Goal: Task Accomplishment & Management: Complete application form

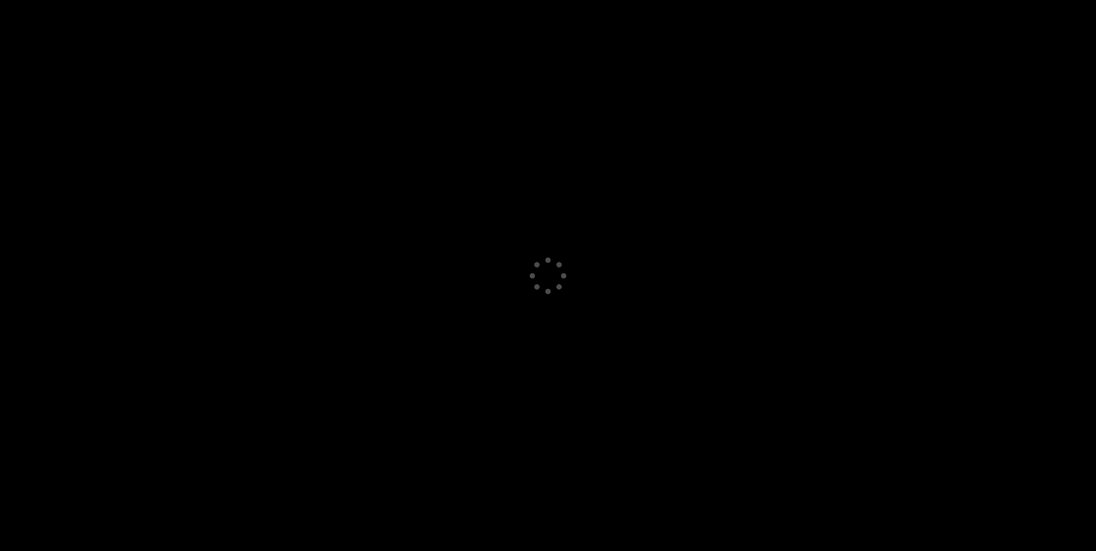
select select "GB"
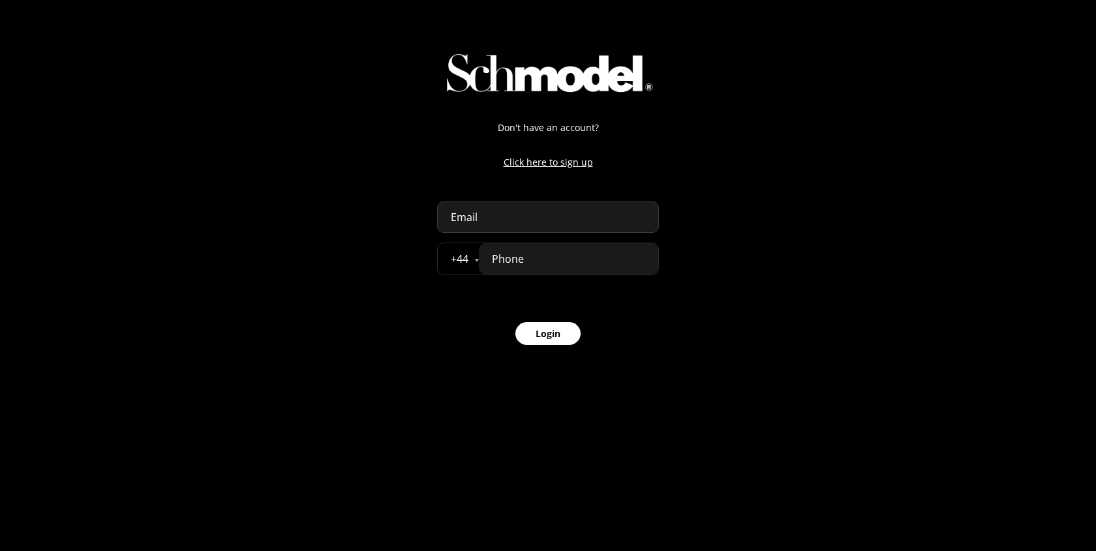
click at [510, 216] on input "email" at bounding box center [548, 217] width 222 height 31
paste input "[PERSON_NAME][DOMAIN_NAME][EMAIL_ADDRESS][PERSON_NAME][DOMAIN_NAME]"
type input "[PERSON_NAME][DOMAIN_NAME][EMAIL_ADDRESS][PERSON_NAME][DOMAIN_NAME]"
click at [723, 248] on div "Don't have an account? Click here to sign up abdellah.naji.pro@gmail.com + 44 Å…" at bounding box center [548, 183] width 1096 height 367
click at [615, 258] on input "tel" at bounding box center [568, 258] width 179 height 31
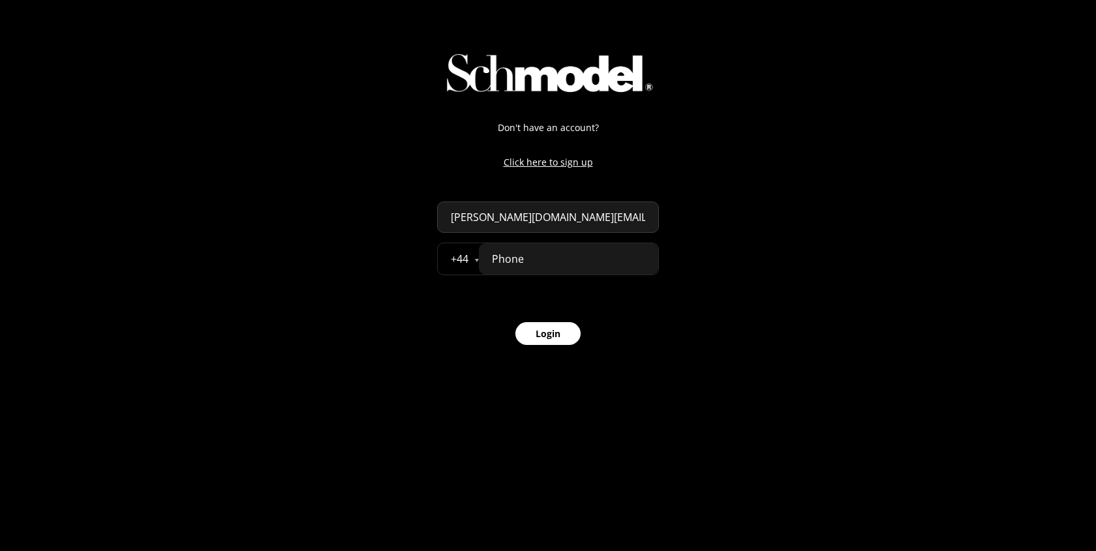
paste input "07777 777777"
type input "07777 777777"
click at [555, 342] on button "Login" at bounding box center [547, 333] width 65 height 23
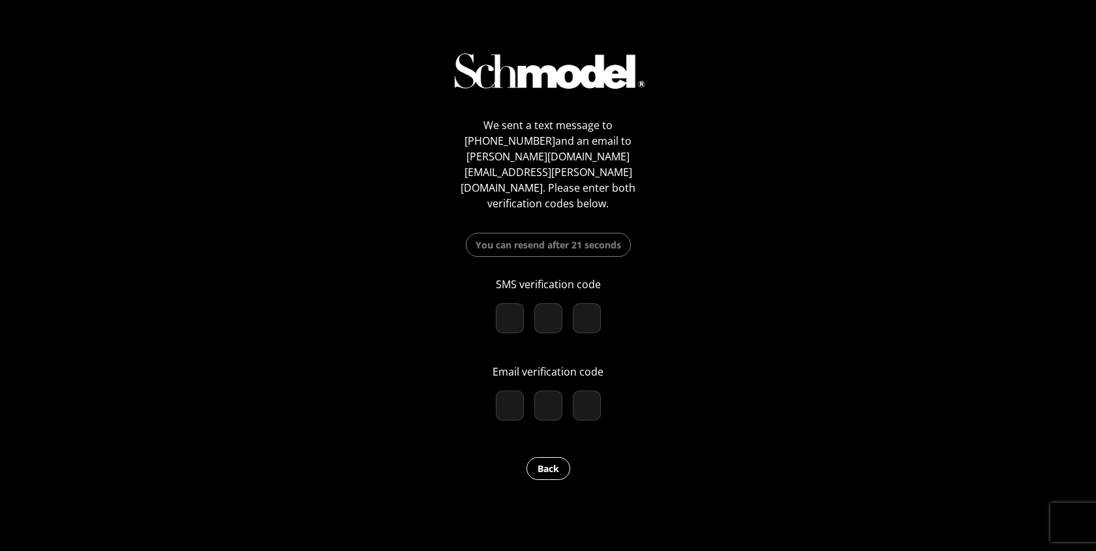
paste input "7"
type input "7"
type input "9"
type input "3"
checkbox input "true"
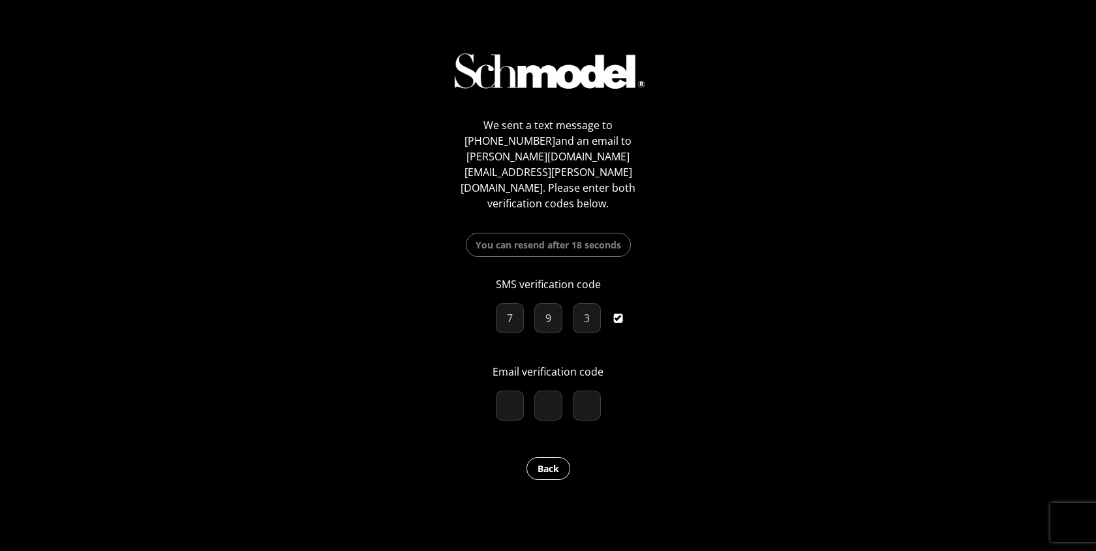
click at [496, 391] on input "number" at bounding box center [510, 406] width 28 height 30
click at [511, 391] on input "number" at bounding box center [510, 406] width 28 height 30
paste input "8"
type input "8"
type input "5"
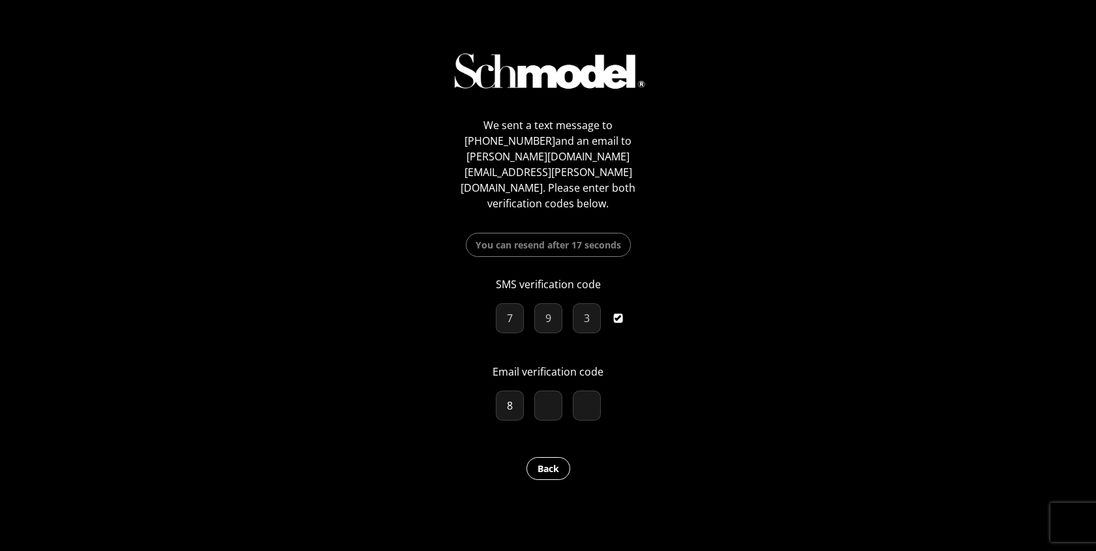
type input "6"
checkbox input "true"
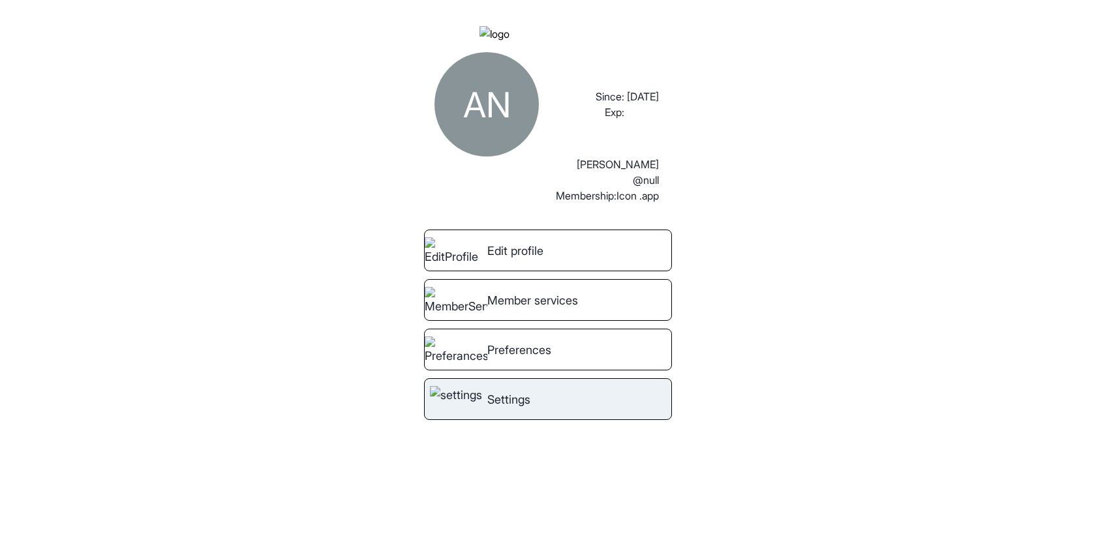
click at [527, 408] on span "Settings" at bounding box center [508, 400] width 43 height 18
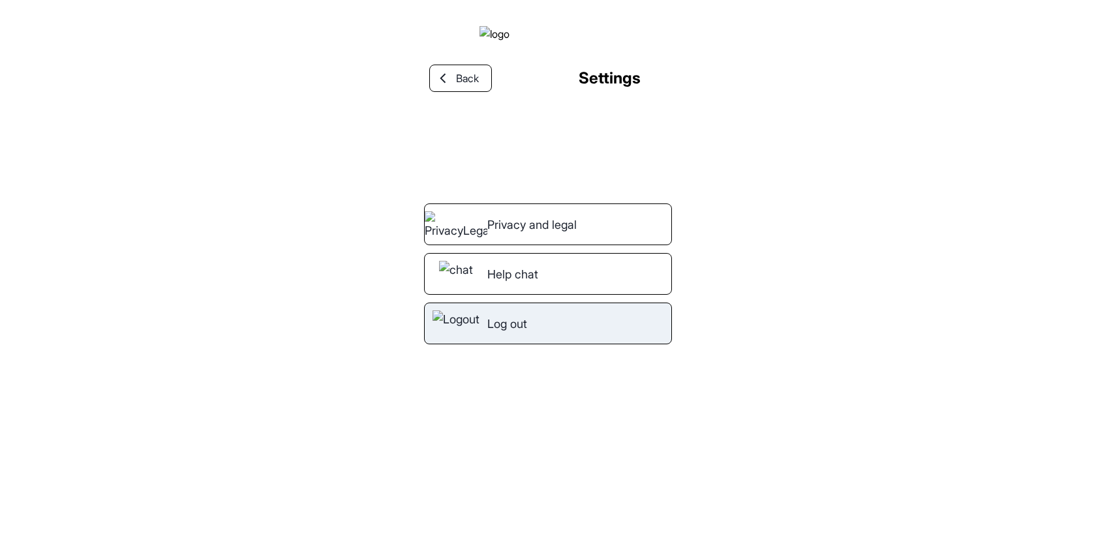
click at [561, 344] on div "Log out" at bounding box center [548, 324] width 248 height 42
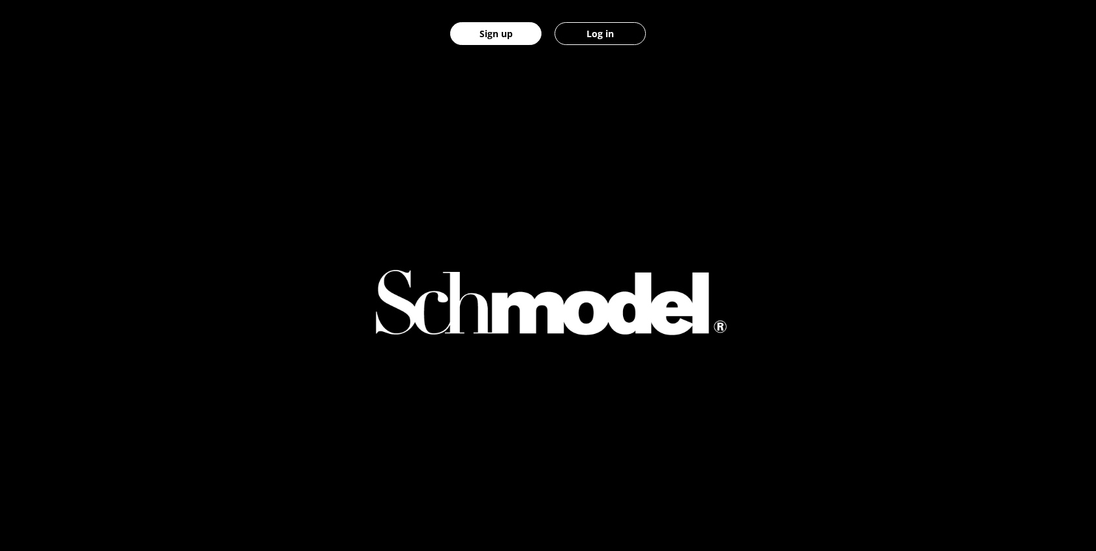
click at [617, 33] on button "Log in" at bounding box center [599, 33] width 91 height 23
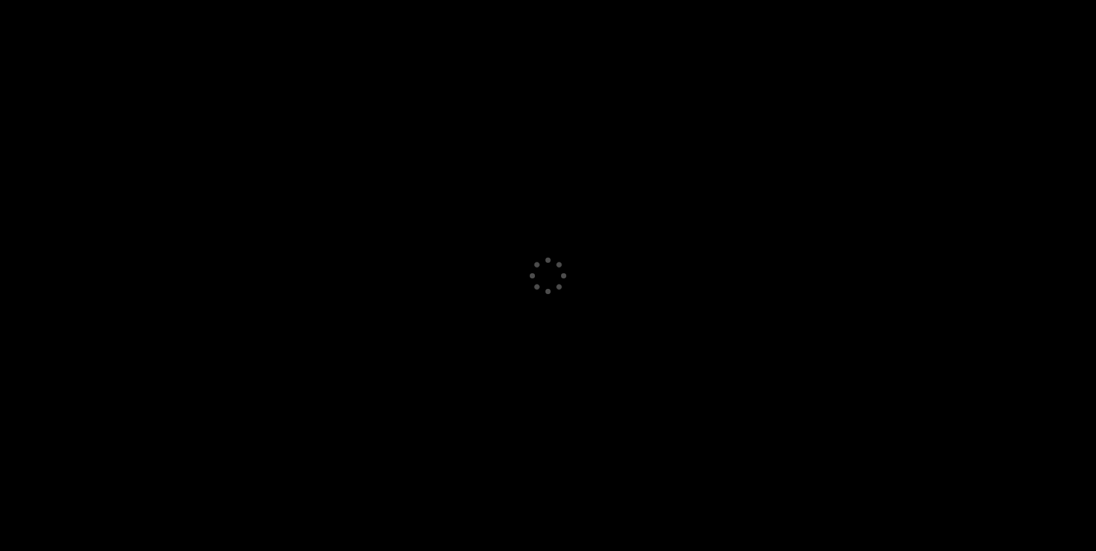
select select "GB"
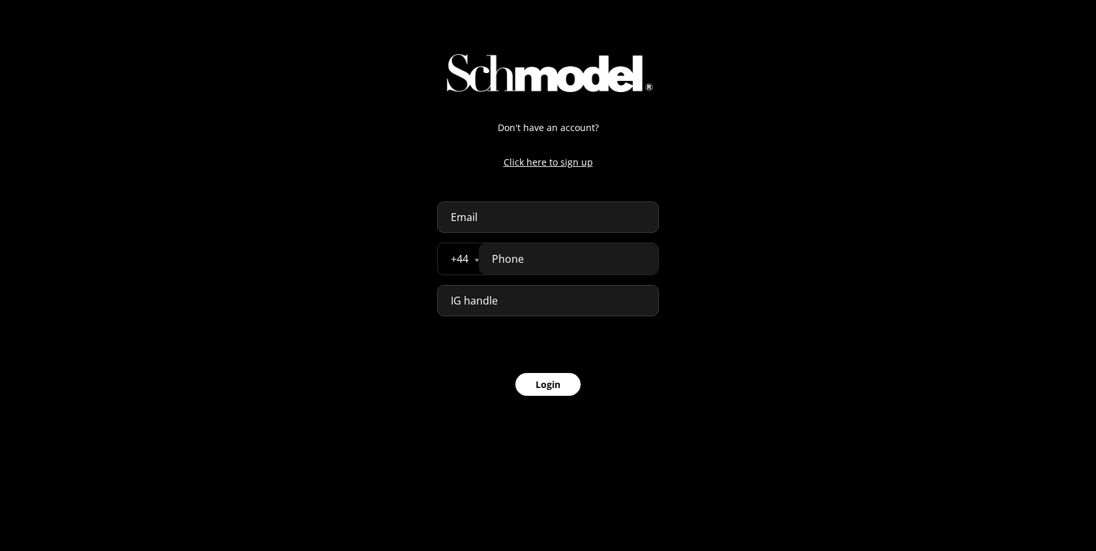
click at [569, 166] on p "Click here to sign up" at bounding box center [548, 162] width 222 height 14
select select "GB"
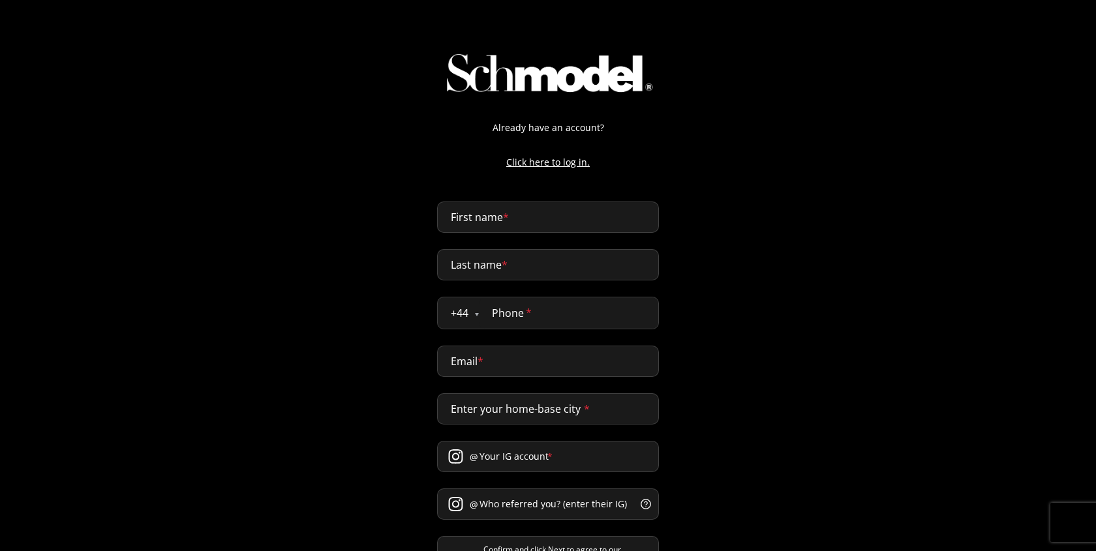
select select "GB"
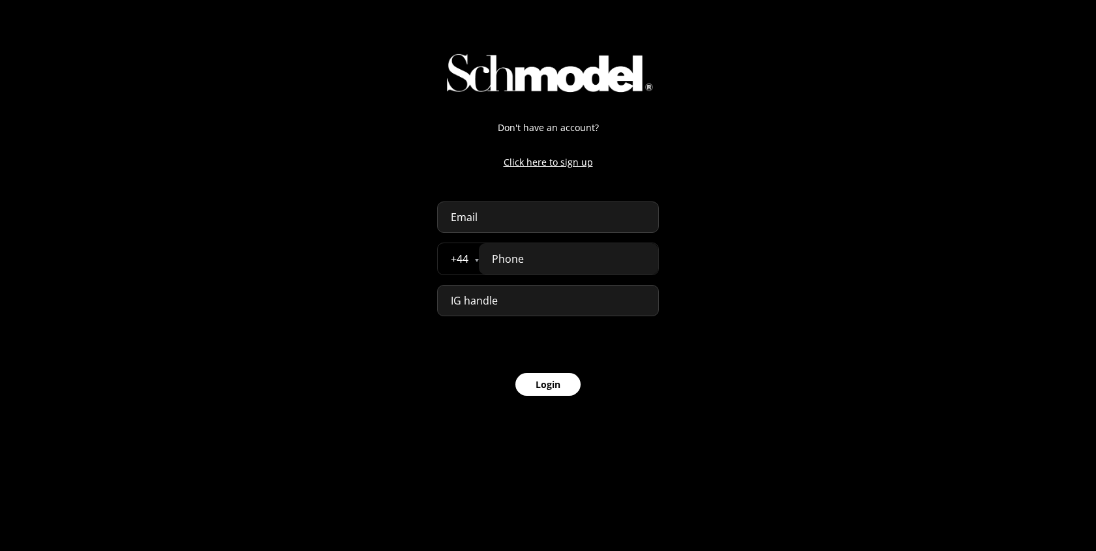
select select "GB"
click at [535, 166] on p "Click here to sign up" at bounding box center [548, 162] width 222 height 14
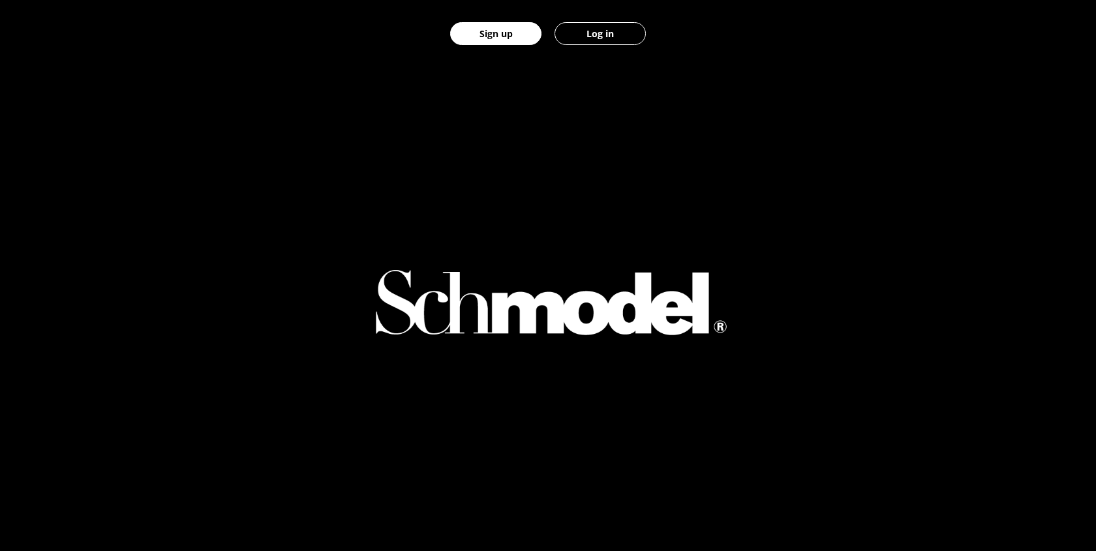
click at [610, 38] on button "Log in" at bounding box center [599, 33] width 91 height 23
select select "GB"
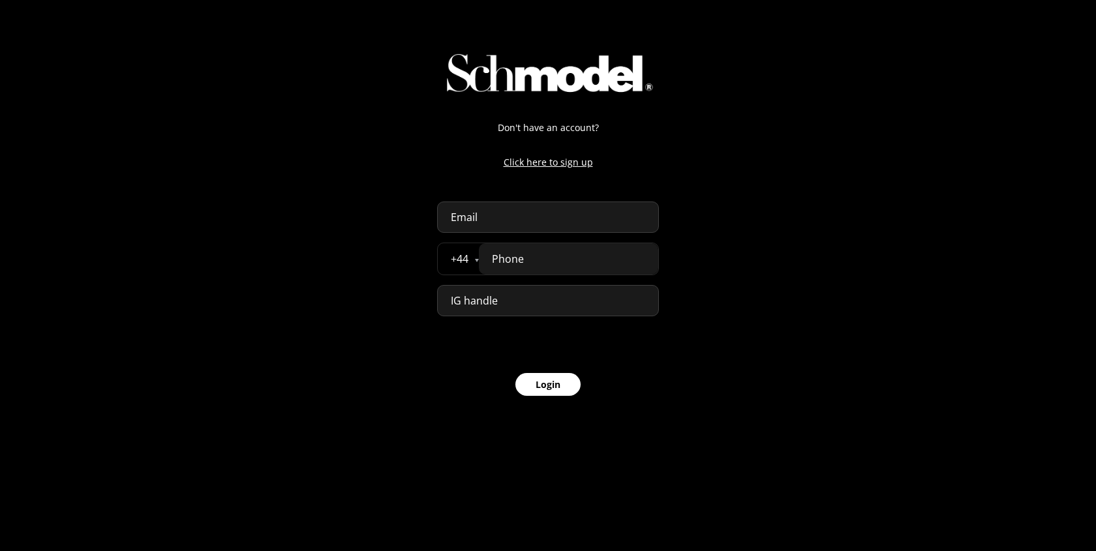
click at [541, 164] on p "Click here to sign up" at bounding box center [548, 162] width 222 height 14
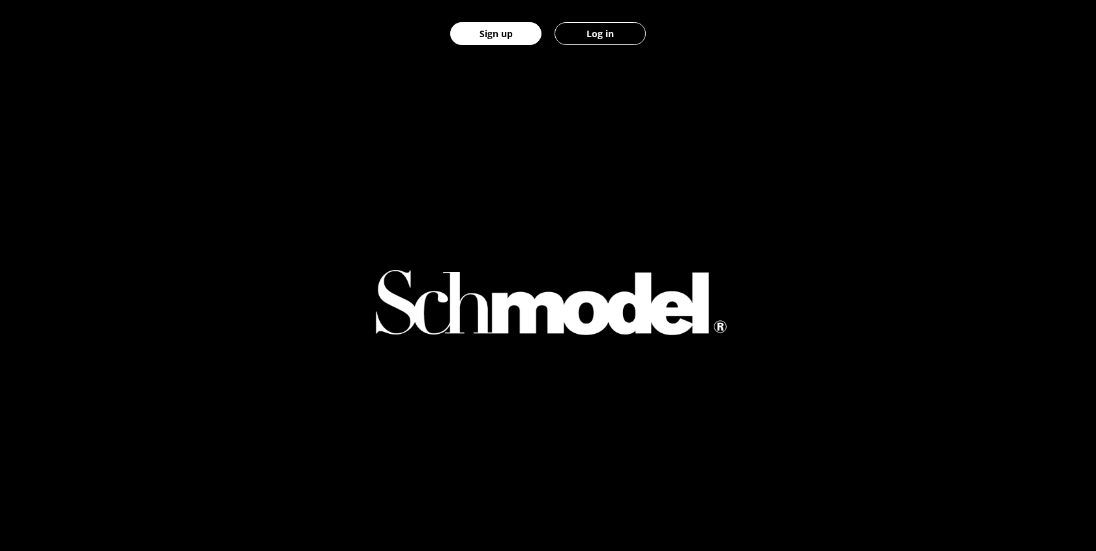
click at [625, 45] on link "Log in" at bounding box center [600, 33] width 104 height 67
select select "GB"
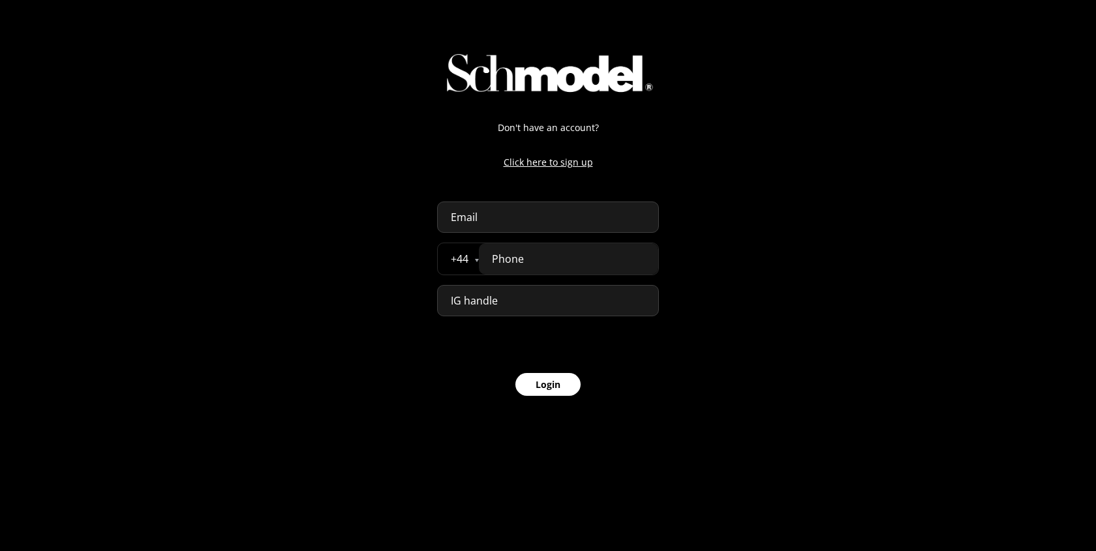
click at [566, 166] on p "Click here to sign up" at bounding box center [548, 162] width 222 height 14
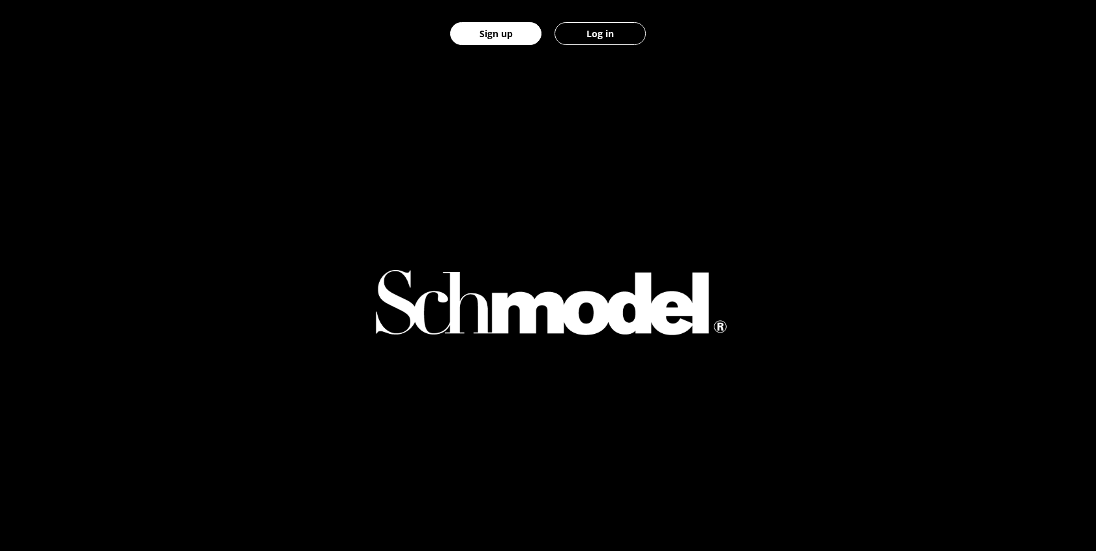
click at [591, 33] on button "Log in" at bounding box center [599, 33] width 91 height 23
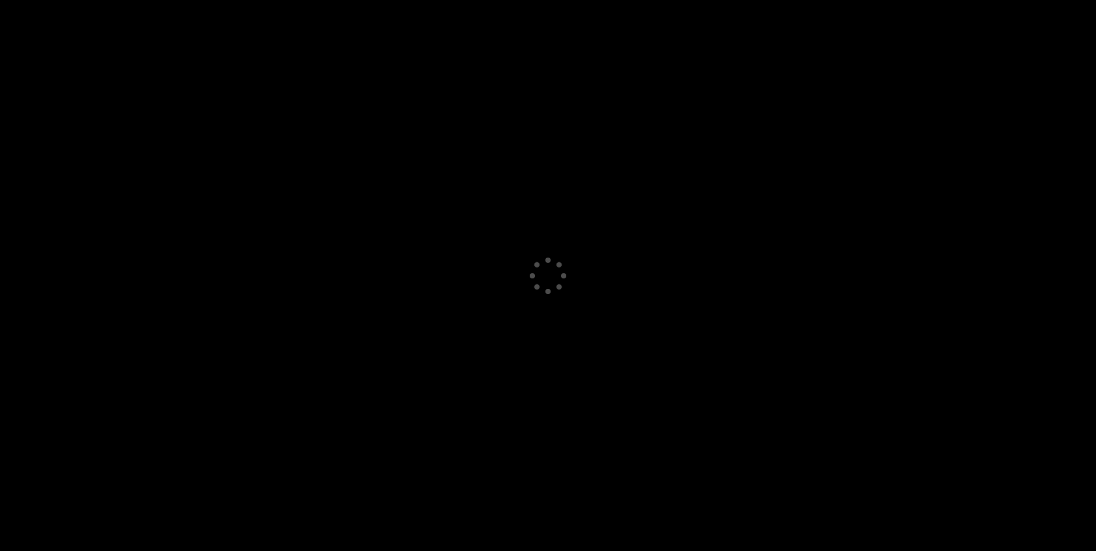
select select "GB"
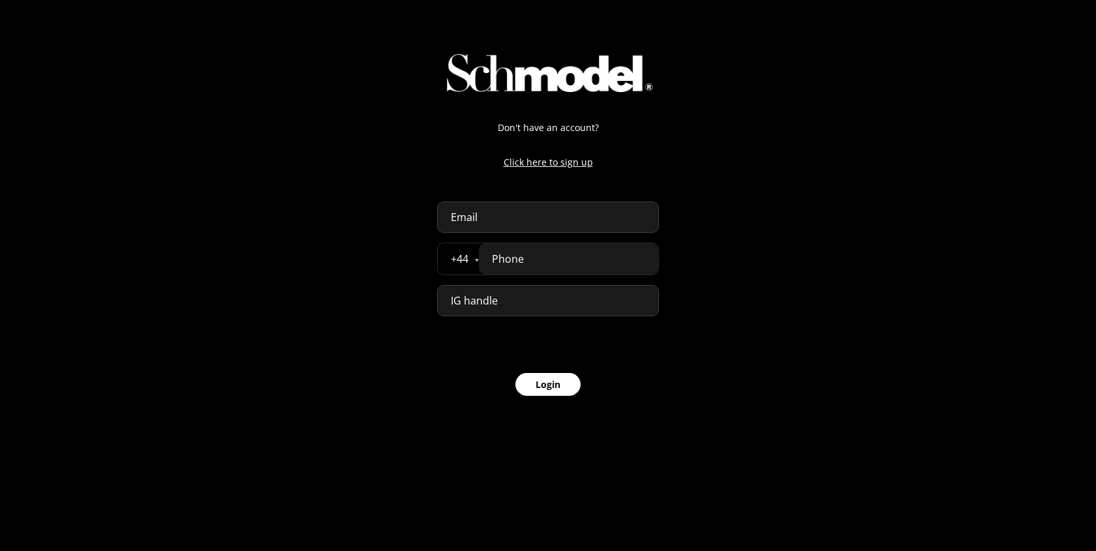
click at [560, 164] on p "Click here to sign up" at bounding box center [548, 162] width 222 height 14
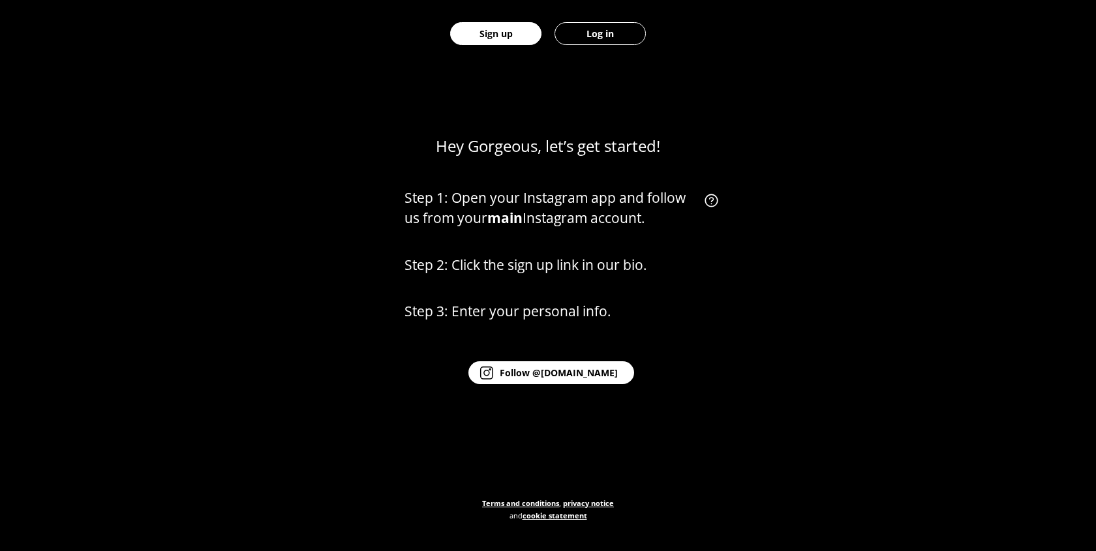
scroll to position [607, 0]
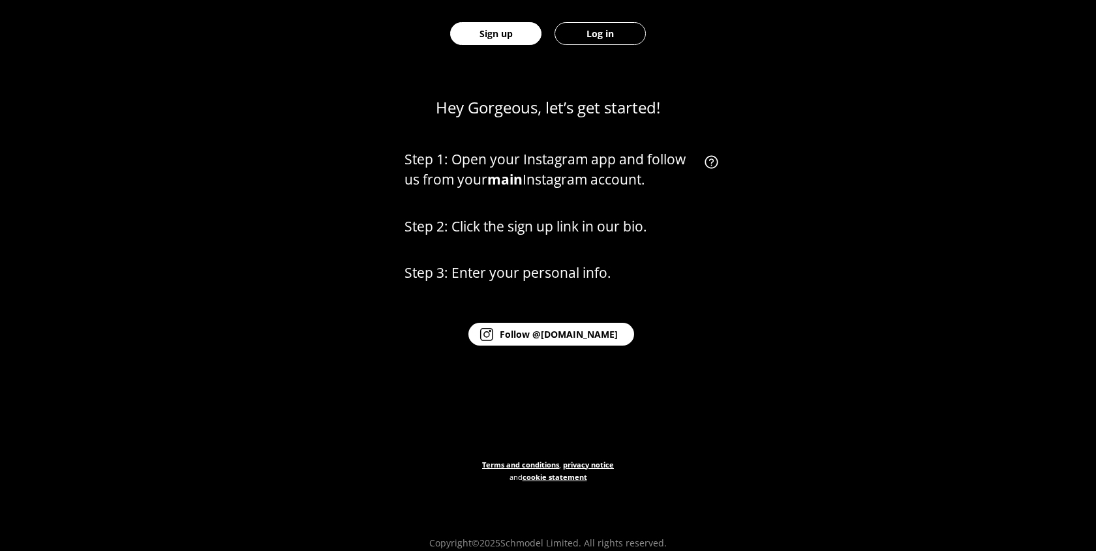
click at [605, 27] on button "Log in" at bounding box center [599, 33] width 91 height 23
select select "GB"
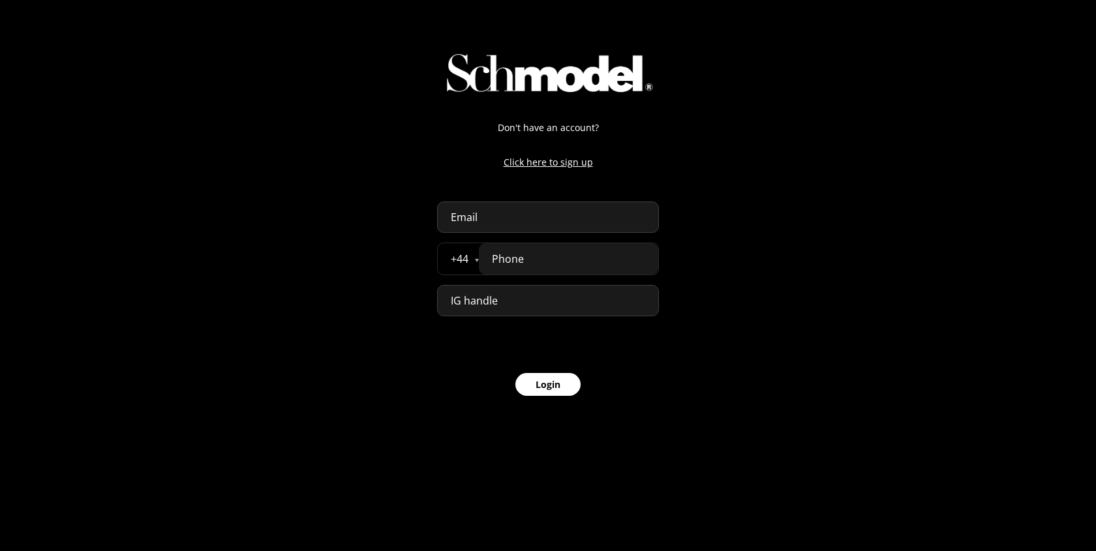
click at [560, 162] on p "Click here to sign up" at bounding box center [548, 162] width 222 height 14
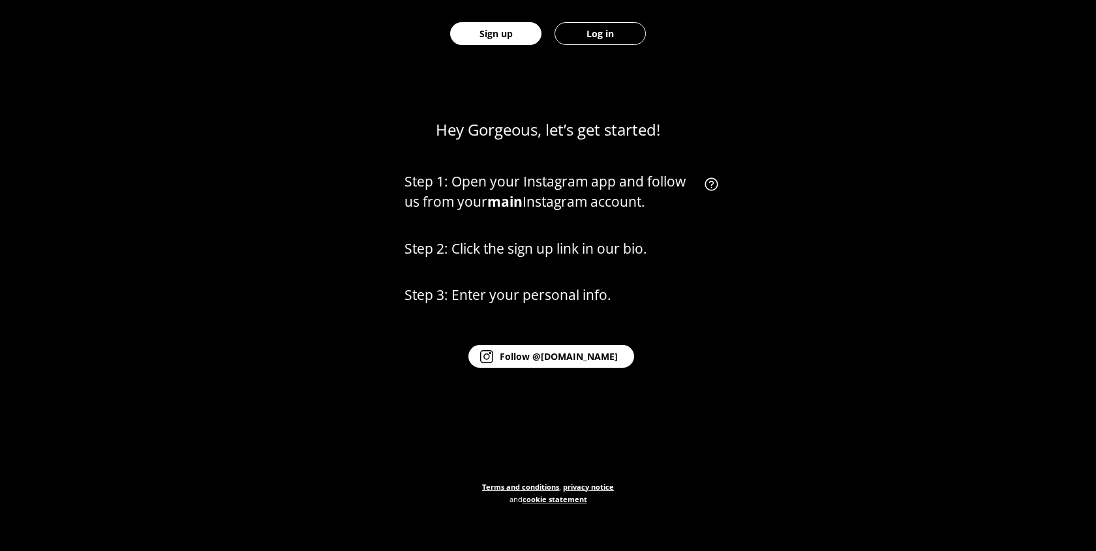
scroll to position [607, 0]
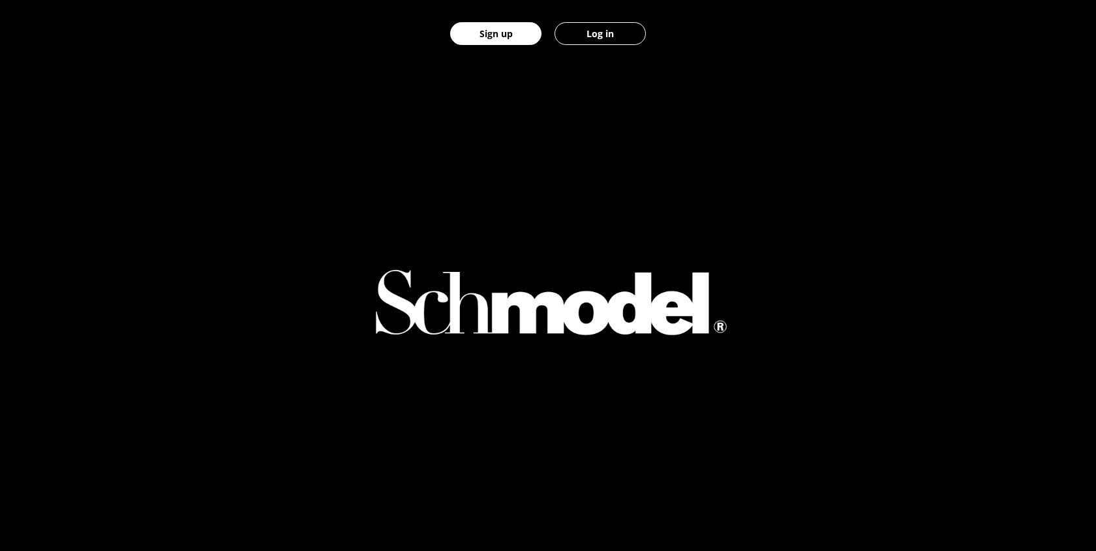
click at [583, 30] on button "Log in" at bounding box center [599, 33] width 91 height 23
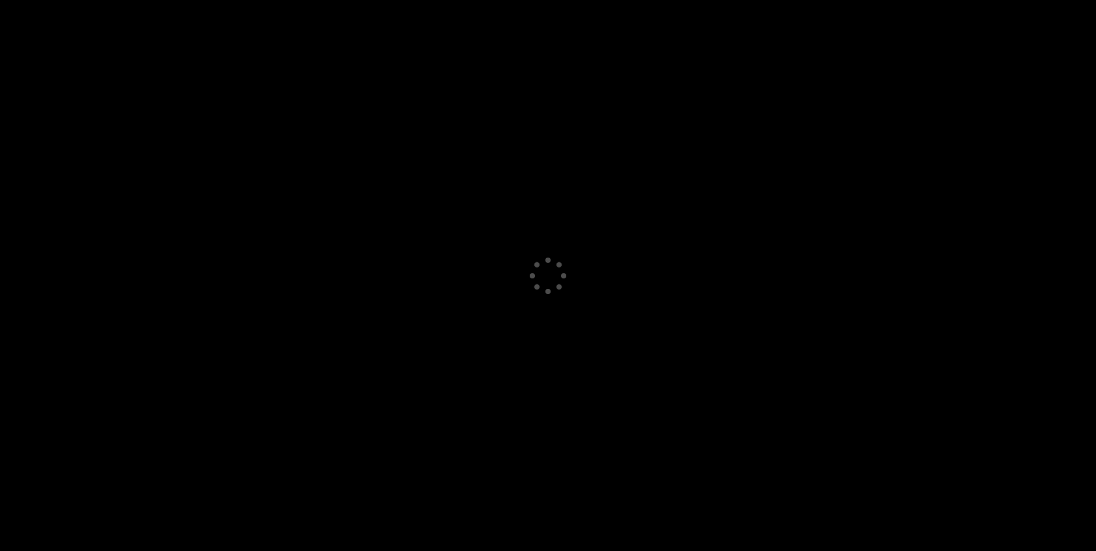
select select "GB"
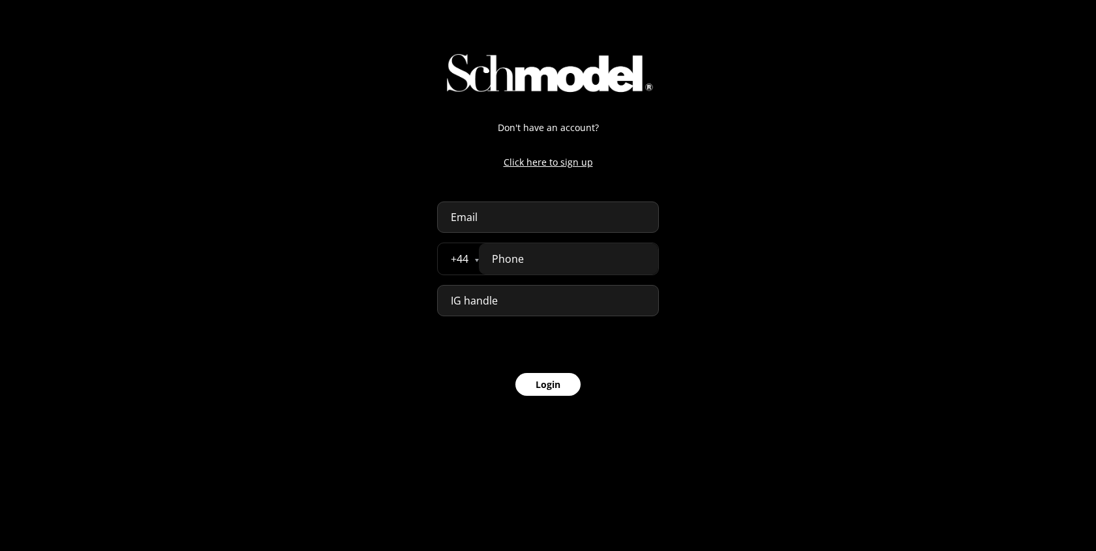
click at [548, 165] on p "Click here to sign up" at bounding box center [548, 162] width 222 height 14
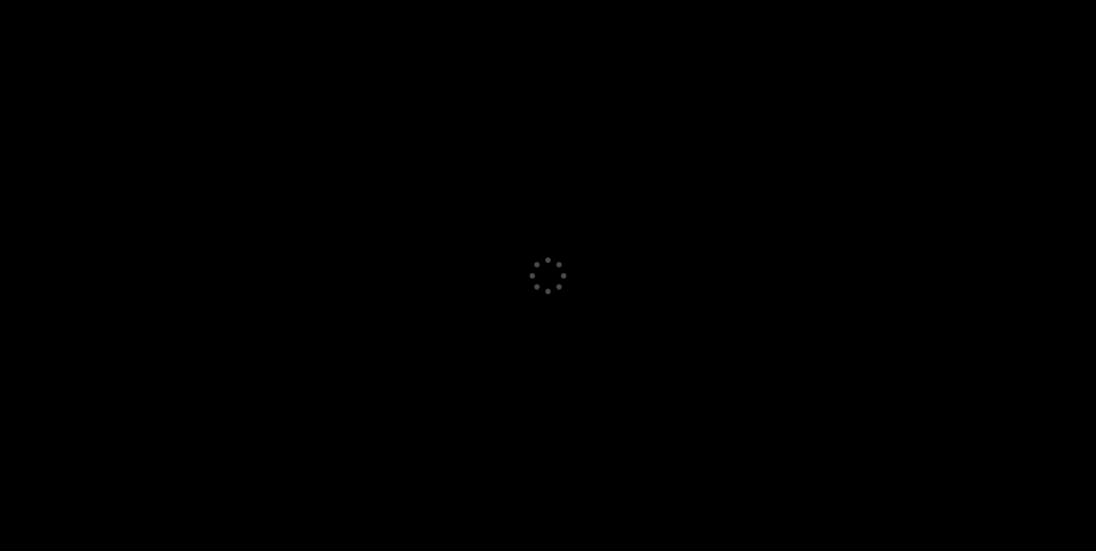
select select "GB"
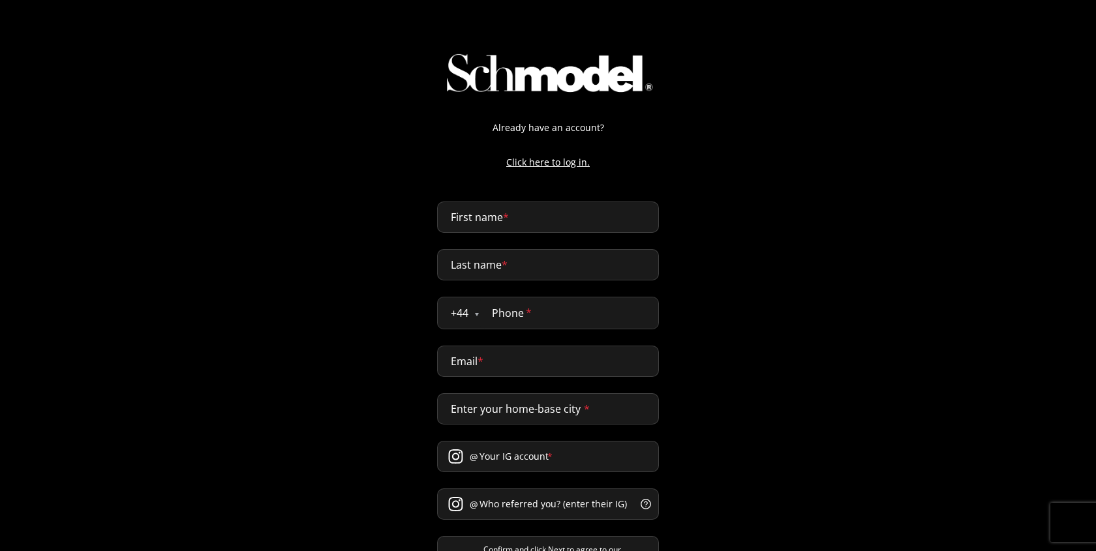
select select "GB"
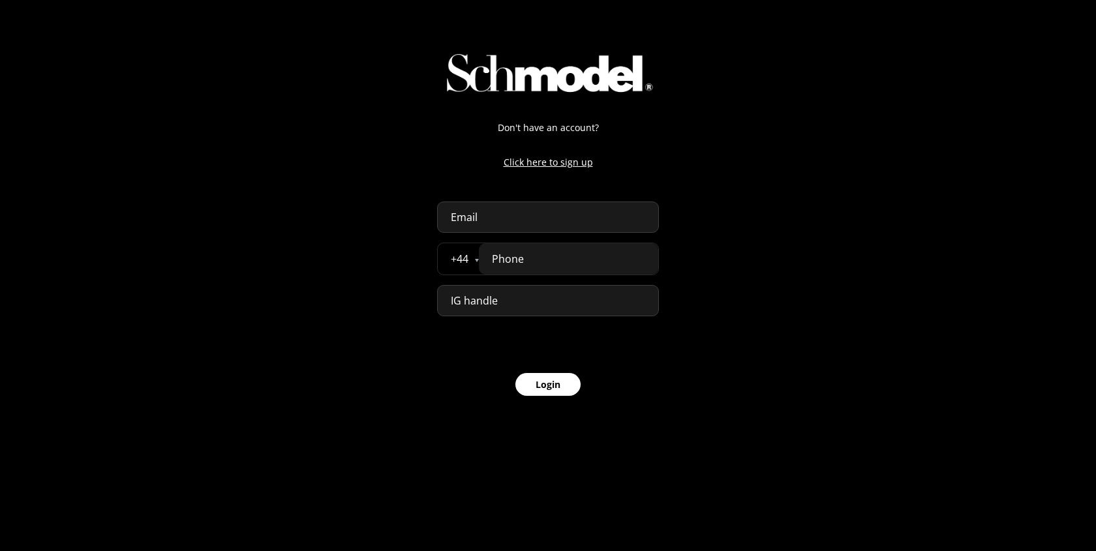
click at [513, 226] on input "email" at bounding box center [548, 217] width 222 height 31
type input "aaa@keek.com"
click at [505, 257] on input "tel" at bounding box center [568, 258] width 179 height 31
type input "07777 777777"
click at [556, 391] on button "Login" at bounding box center [547, 384] width 65 height 23
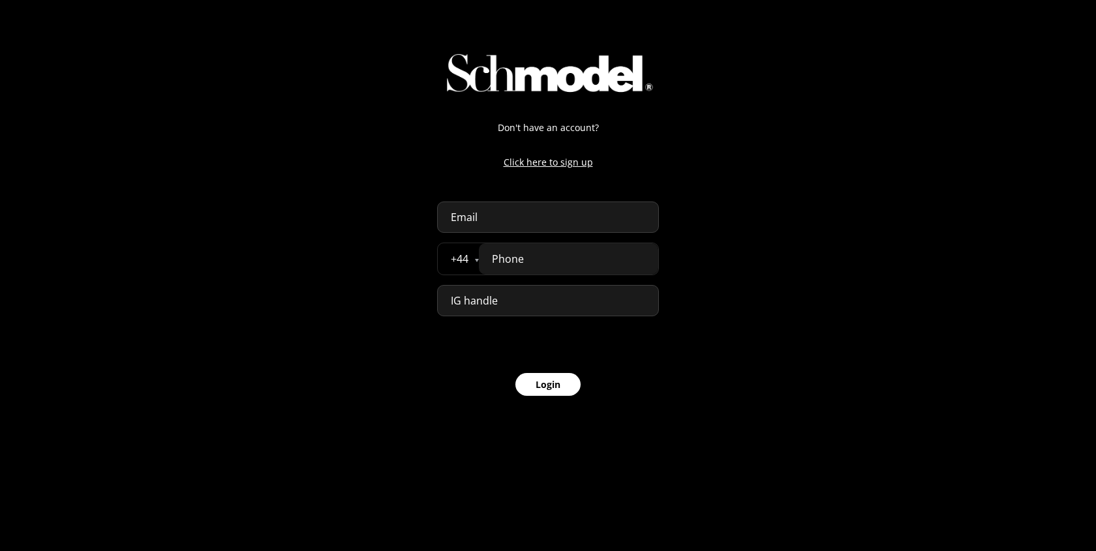
select select "GB"
click at [510, 217] on input "email" at bounding box center [548, 217] width 222 height 31
type input "[EMAIL_ADDRESS][DOMAIN_NAME]"
click at [530, 271] on input "tel" at bounding box center [568, 258] width 179 height 31
type input "07777 777777"
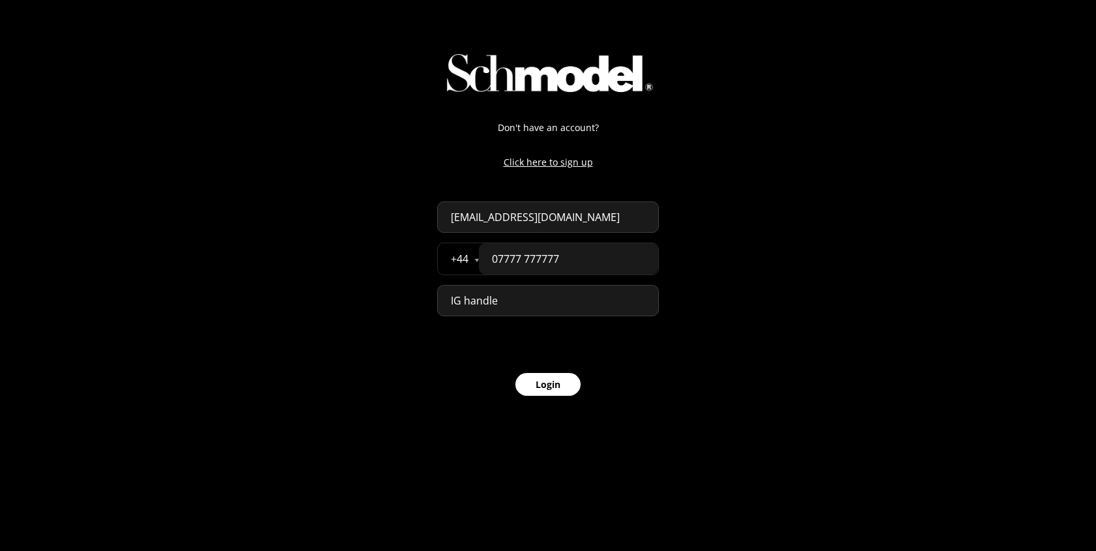
click at [546, 394] on button "Login" at bounding box center [547, 384] width 65 height 23
click at [594, 371] on link "Click here to sign up" at bounding box center [547, 368] width 99 height 14
select select "GB"
click at [526, 213] on input "email" at bounding box center [548, 217] width 222 height 31
type input "admin-dev@providence.pw"
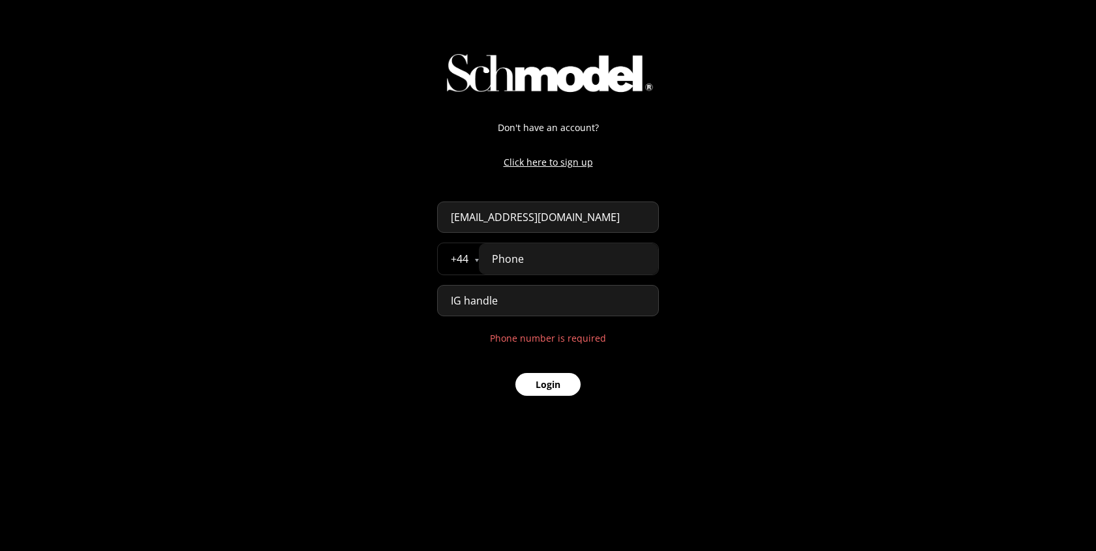
click at [537, 260] on input "tel" at bounding box center [568, 258] width 179 height 31
click at [526, 390] on button "Login" at bounding box center [547, 384] width 65 height 23
click at [501, 259] on input "8777777777" at bounding box center [568, 258] width 179 height 31
type input "07777 777777"
click at [538, 389] on button "Login" at bounding box center [547, 384] width 65 height 23
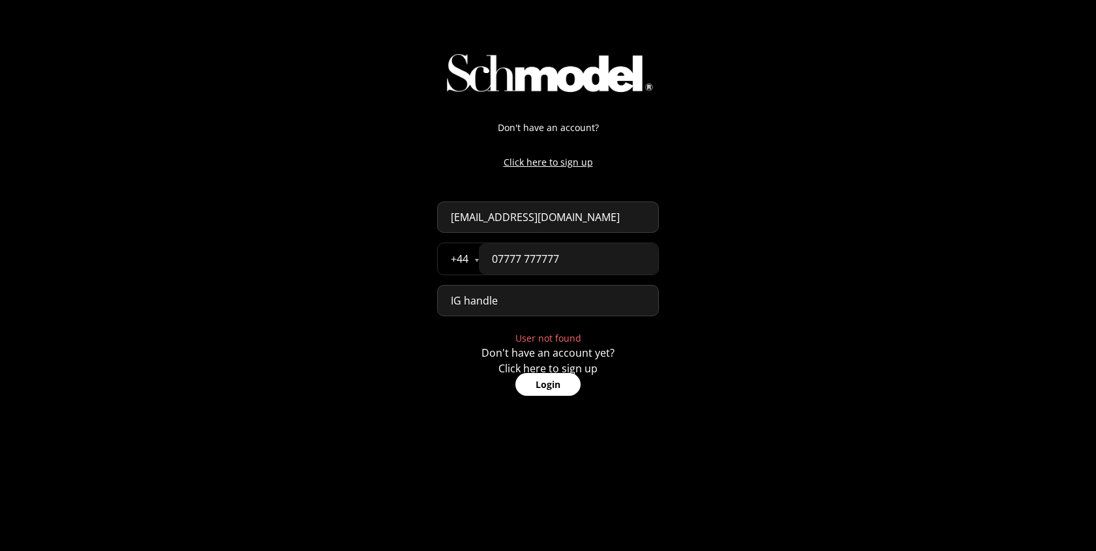
click at [592, 368] on link "Click here to sign up" at bounding box center [547, 368] width 99 height 14
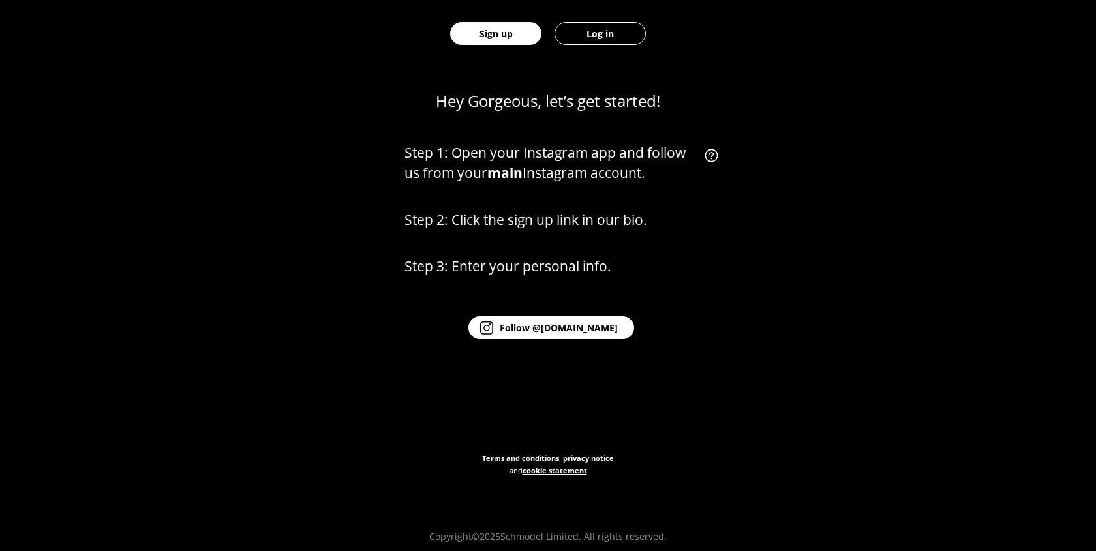
scroll to position [575, 0]
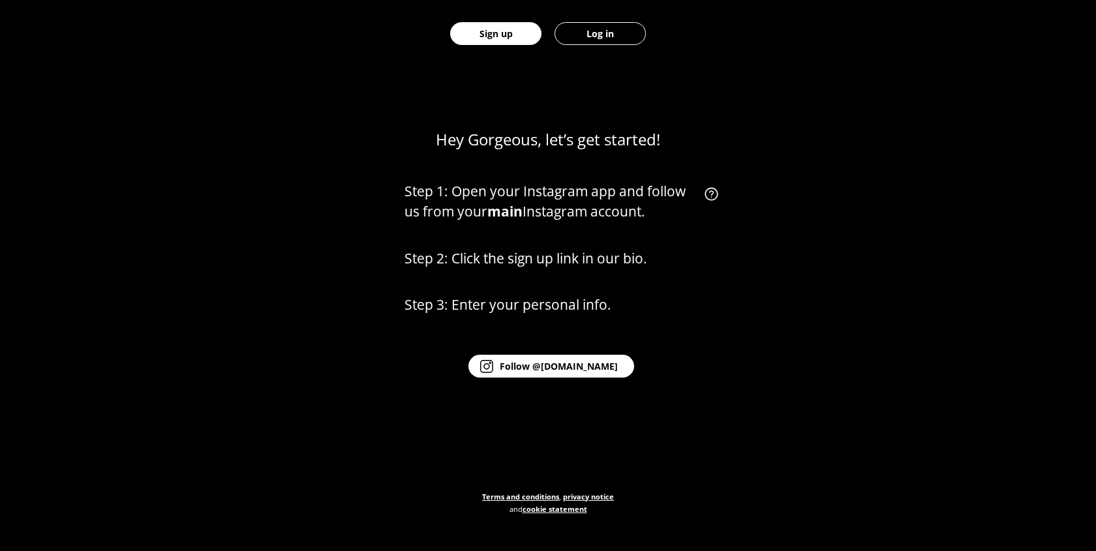
click at [703, 275] on div "Step 1: Open your Instagram app and follow us from your main Instagram account.…" at bounding box center [564, 309] width 320 height 320
click at [432, 180] on div "Step 1: Open your Instagram app and follow us from your main Instagram account.…" at bounding box center [564, 309] width 320 height 320
click at [592, 37] on button "Log in" at bounding box center [599, 33] width 91 height 23
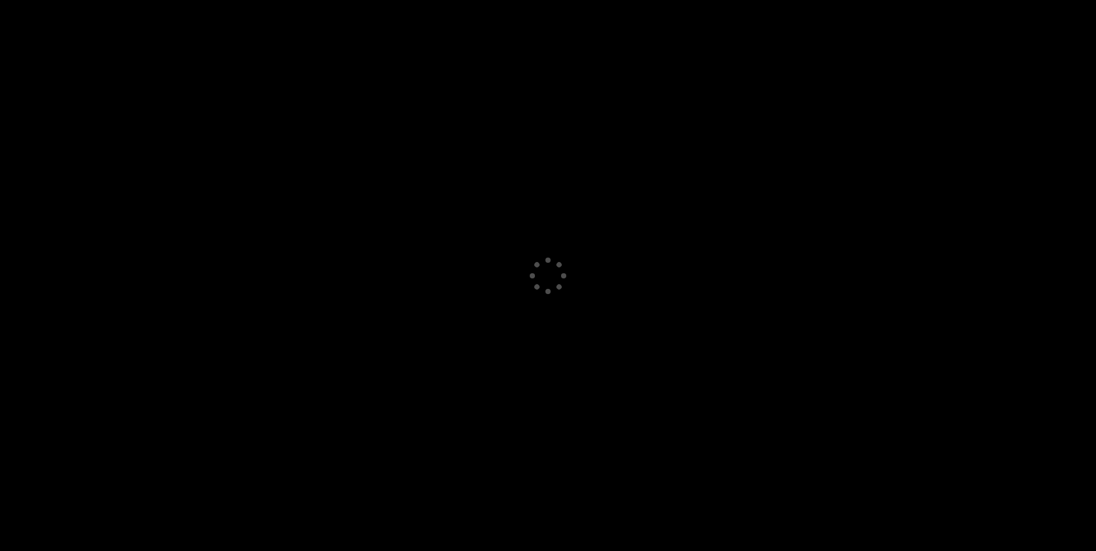
select select "GB"
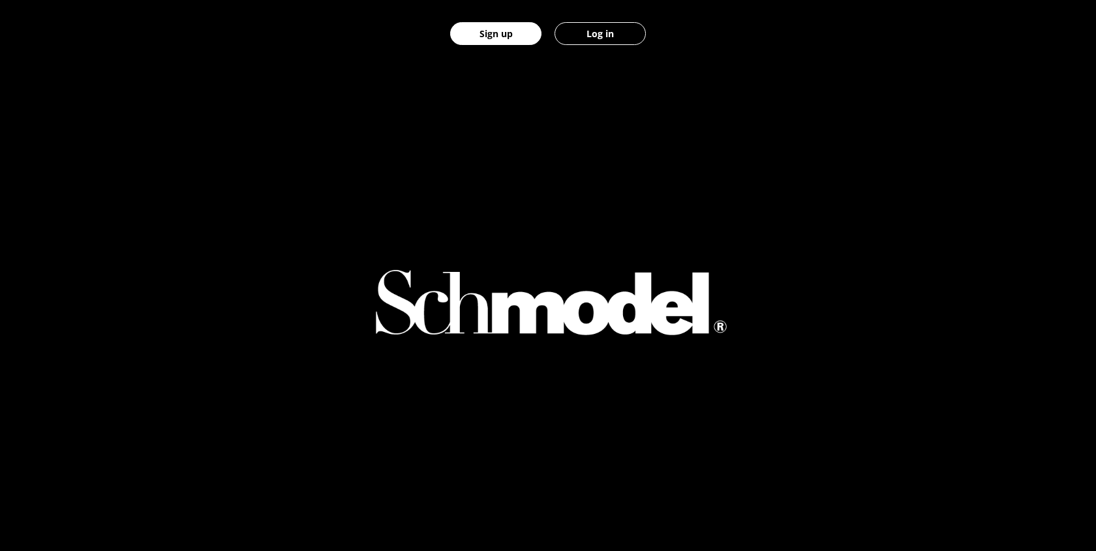
scroll to position [607, 0]
click at [515, 38] on button "Sign up" at bounding box center [495, 33] width 91 height 23
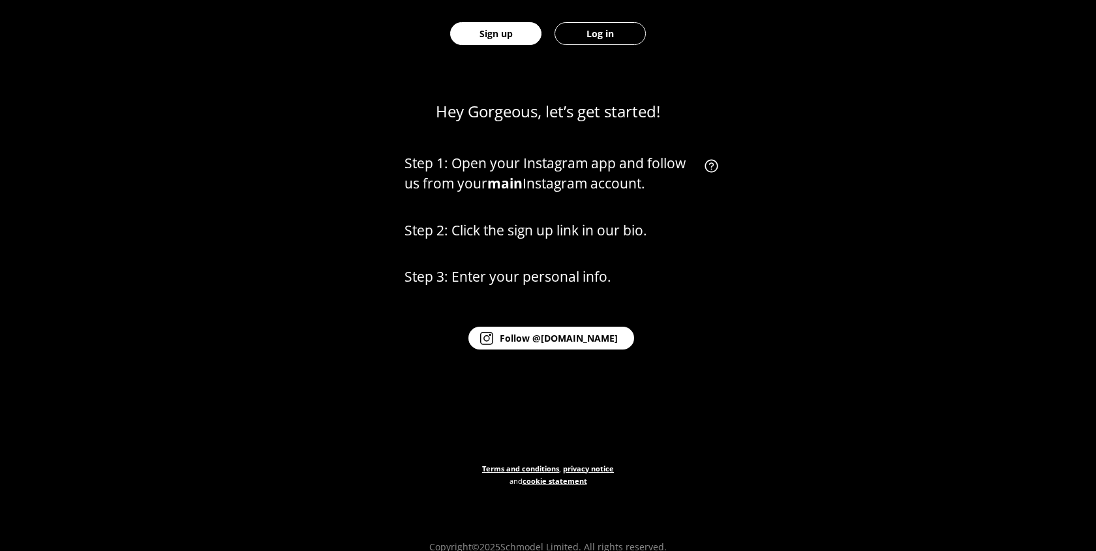
scroll to position [607, 0]
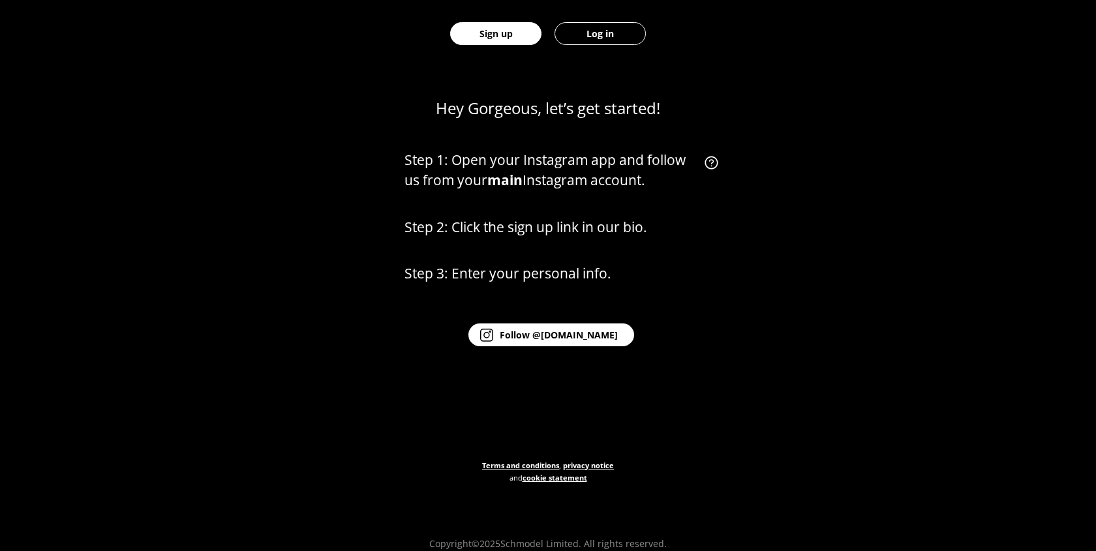
scroll to position [607, 0]
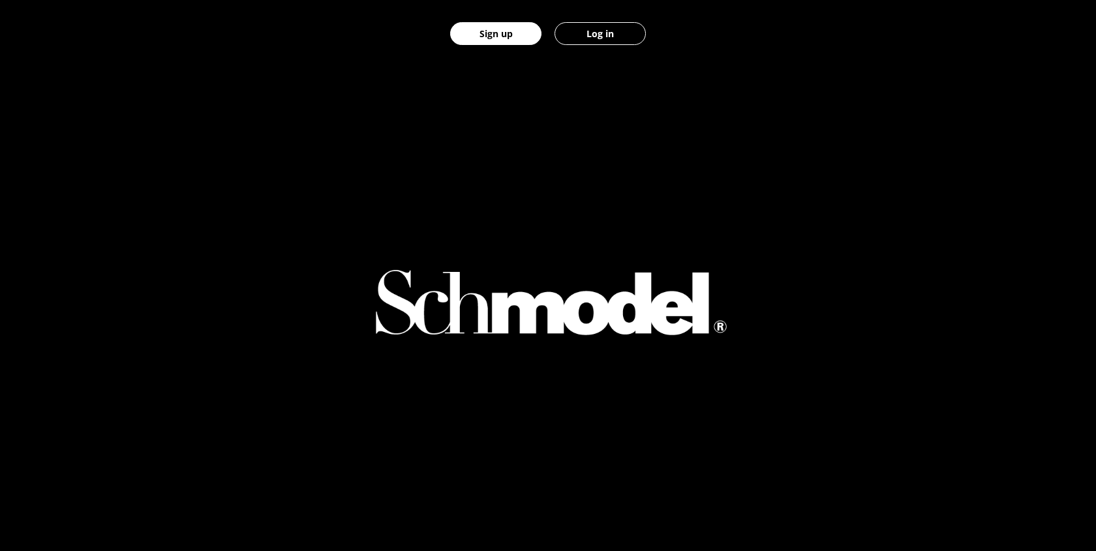
scroll to position [607, 0]
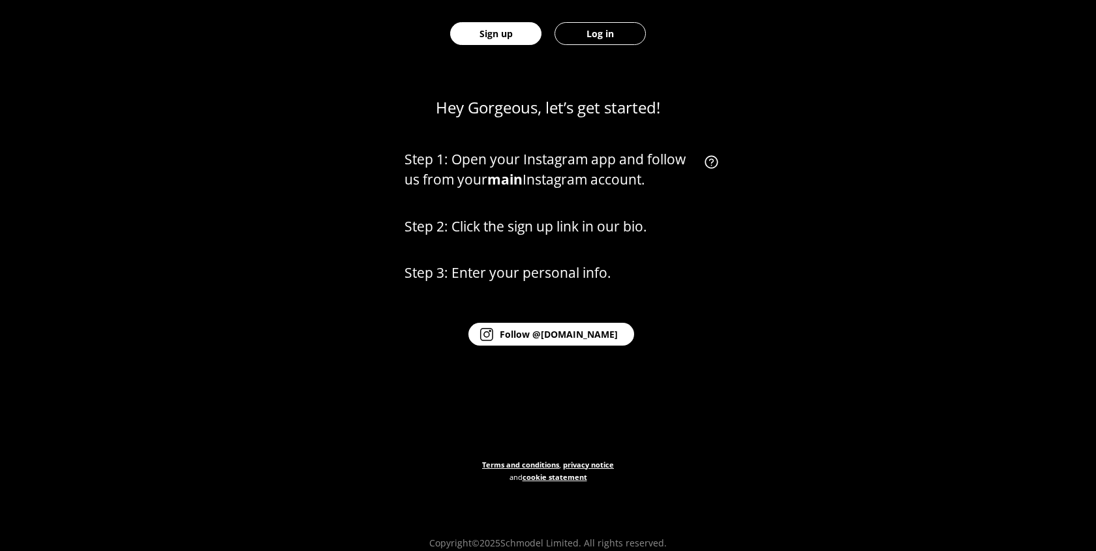
click at [617, 34] on button "Log in" at bounding box center [599, 33] width 91 height 23
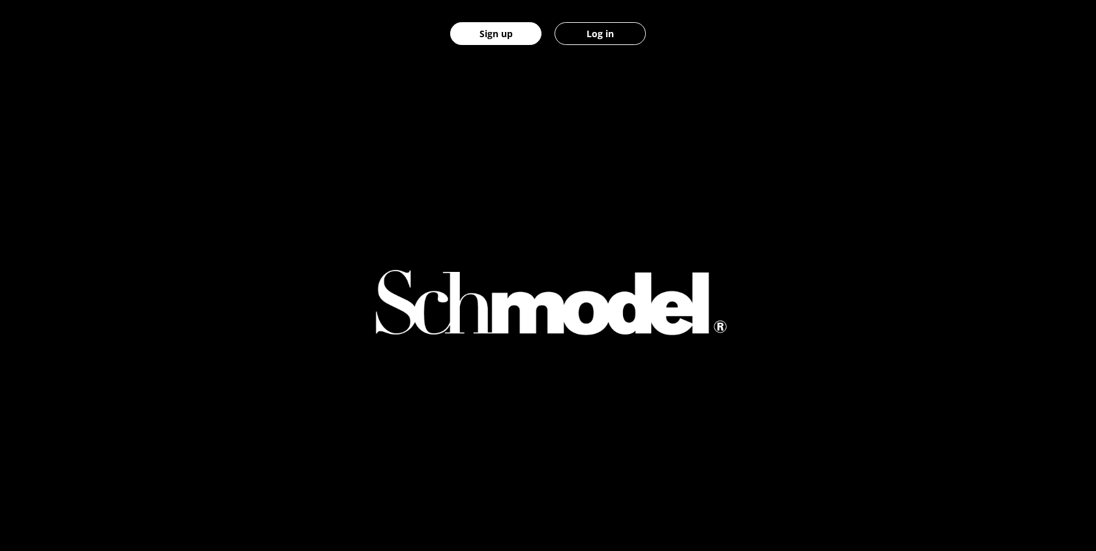
select select "GB"
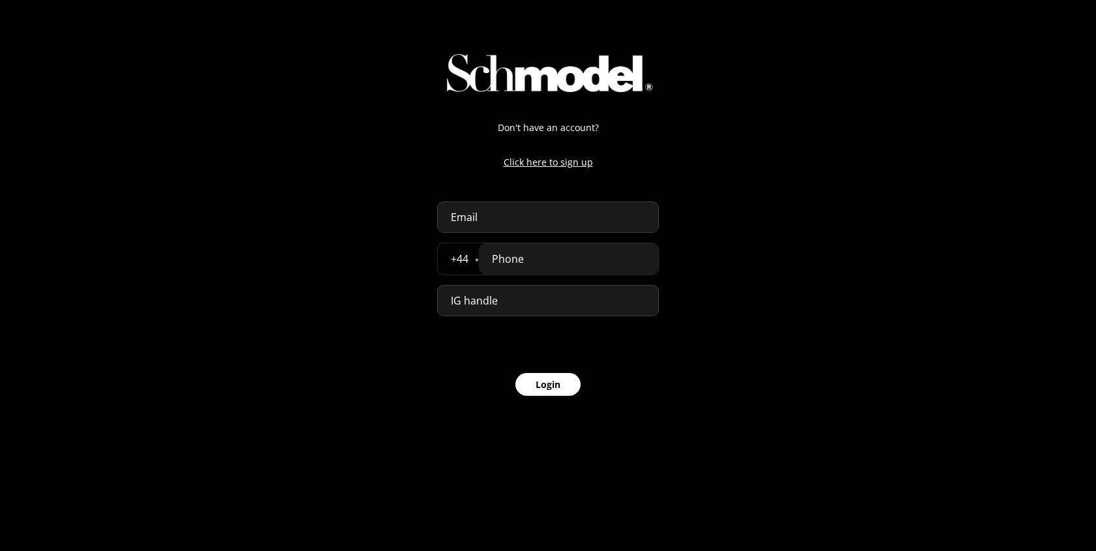
click at [526, 204] on input "email" at bounding box center [548, 217] width 222 height 31
type input "[EMAIL_ADDRESS][DOMAIN_NAME]"
click at [524, 271] on input "tel" at bounding box center [568, 258] width 179 height 31
type input "07777 777777"
click at [535, 387] on button "Login" at bounding box center [547, 384] width 65 height 23
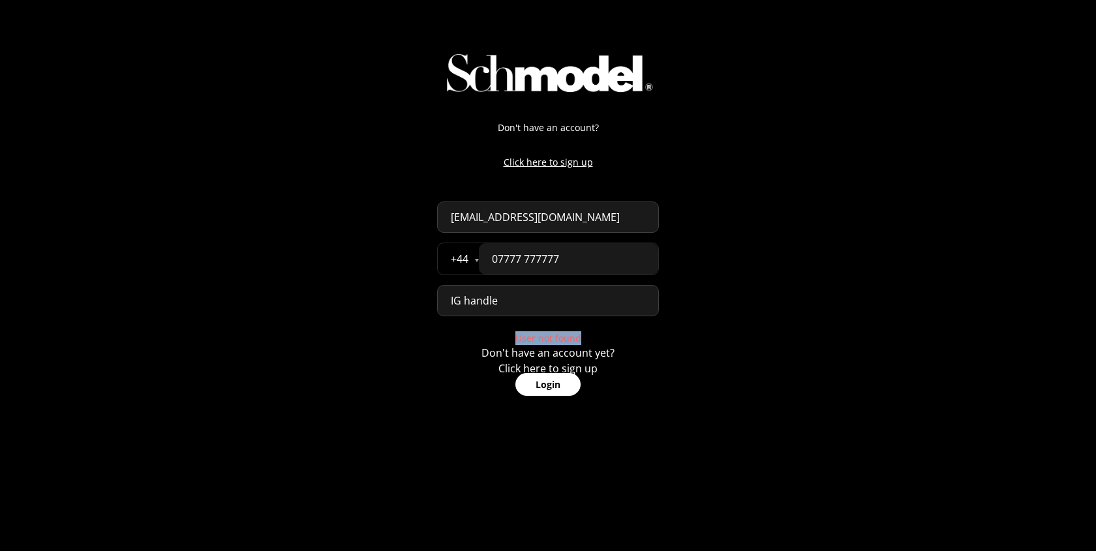
drag, startPoint x: 511, startPoint y: 336, endPoint x: 654, endPoint y: 336, distance: 142.8
click at [657, 336] on div "User not found Don't have an account yet? Click here to sign up" at bounding box center [548, 339] width 222 height 16
copy p "User not found"
select select "GB"
click at [483, 350] on p "Don't have an account yet?" at bounding box center [547, 353] width 133 height 16
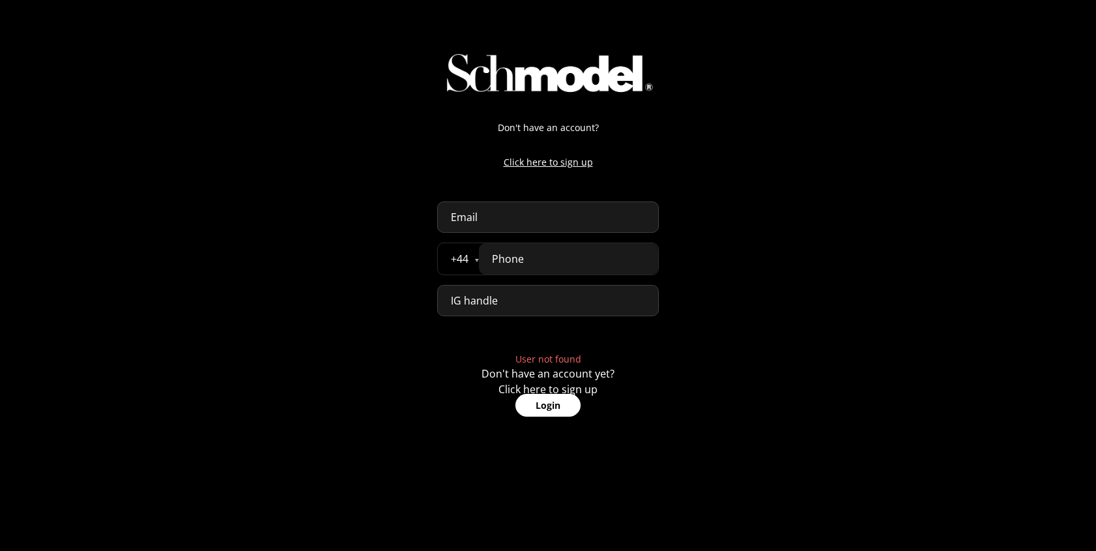
select select "GB"
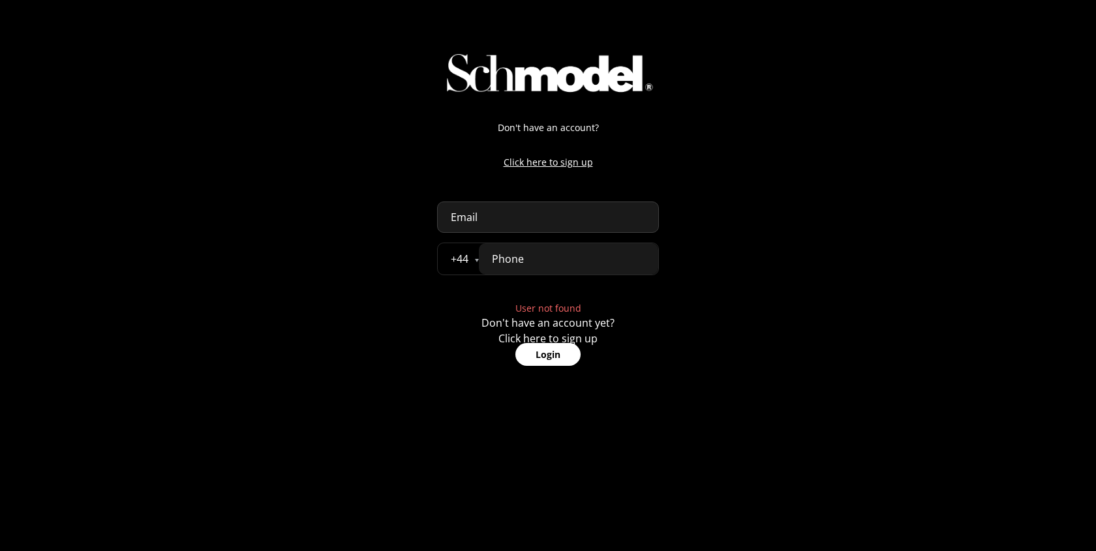
select select "GB"
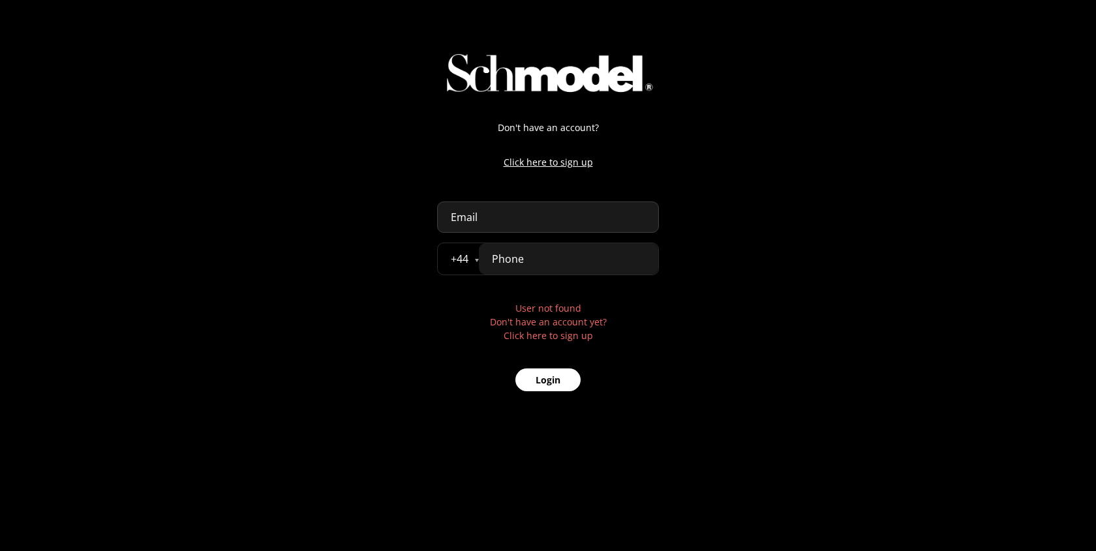
select select "GB"
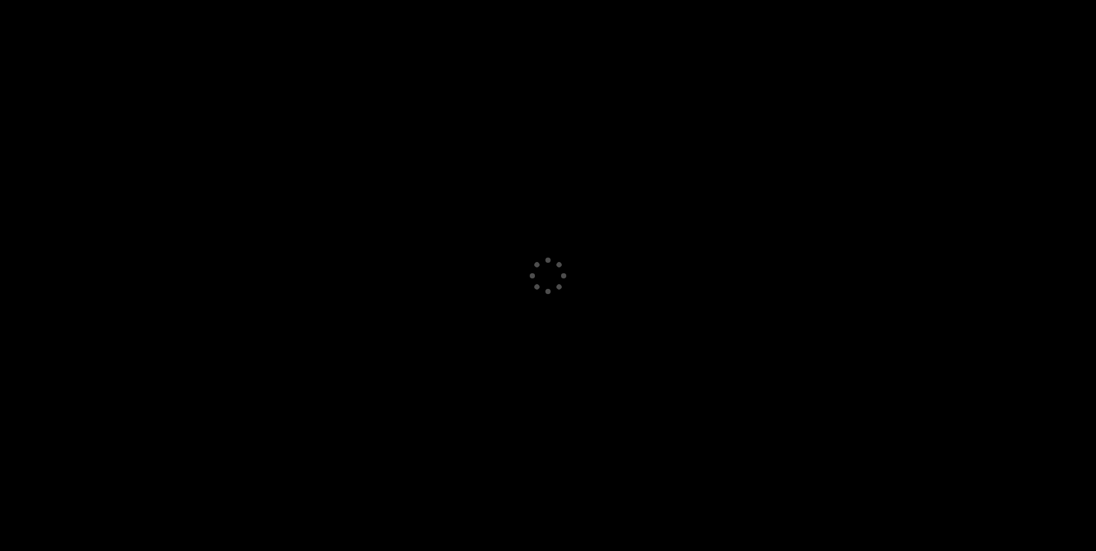
select select "GB"
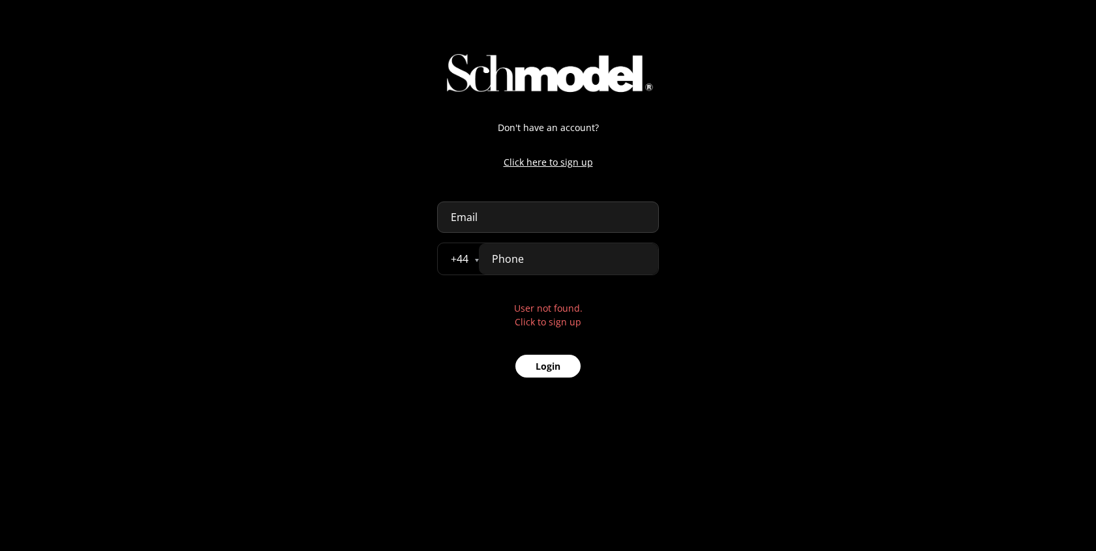
select select "GB"
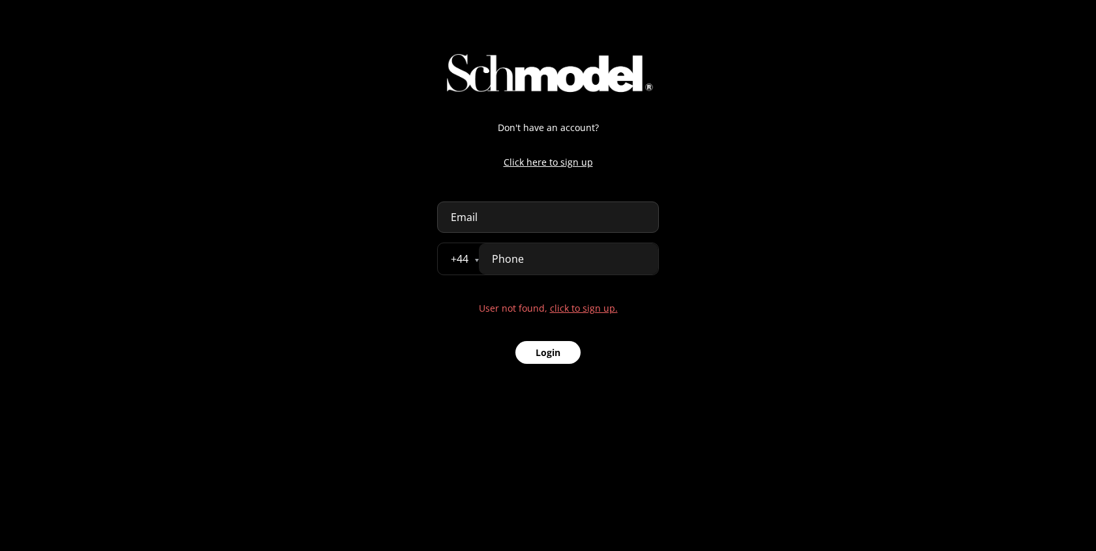
click at [598, 309] on link "click to sign up." at bounding box center [584, 308] width 68 height 12
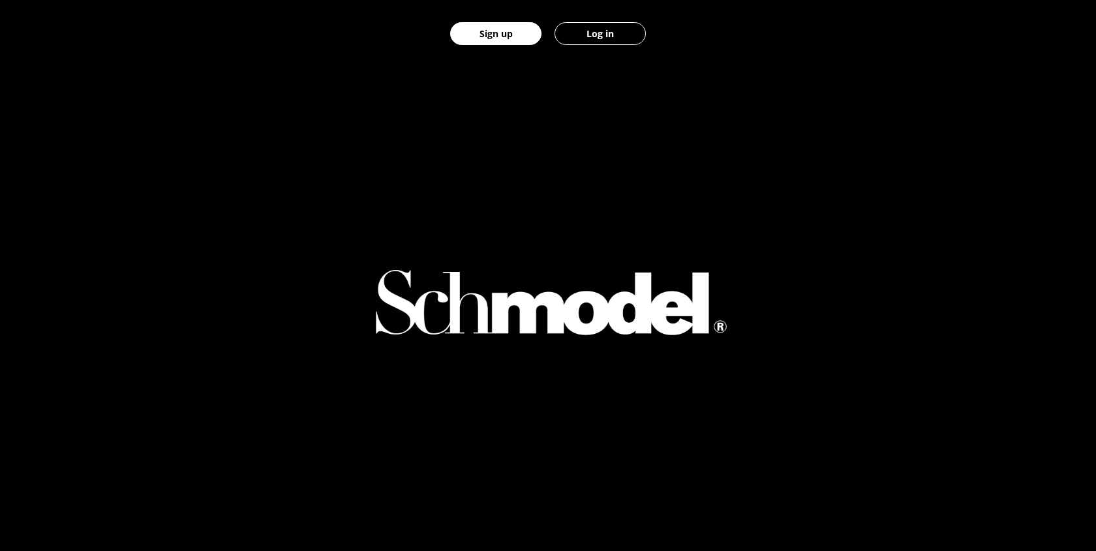
scroll to position [607, 0]
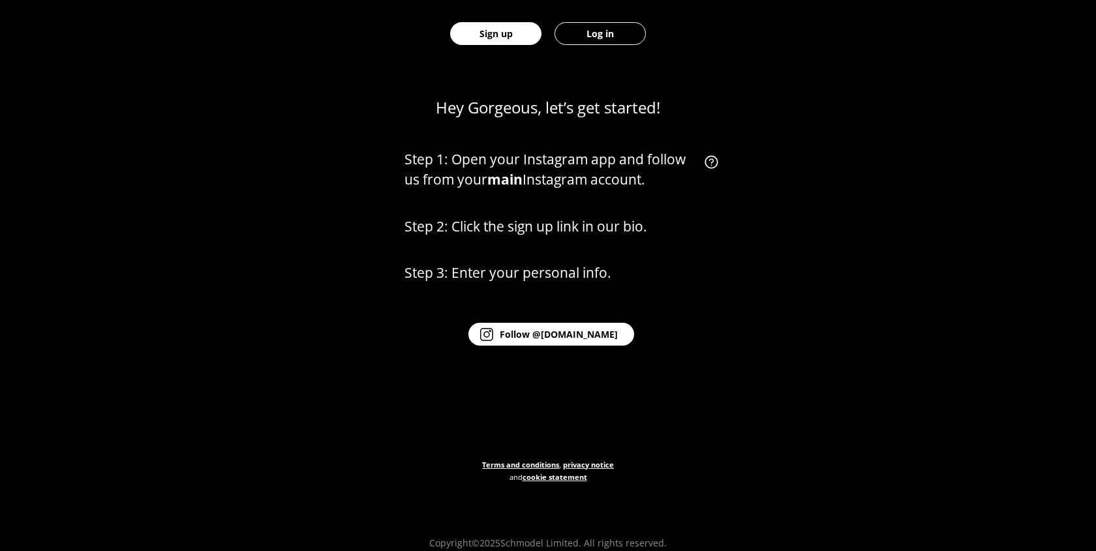
click at [579, 31] on button "Log in" at bounding box center [599, 33] width 91 height 23
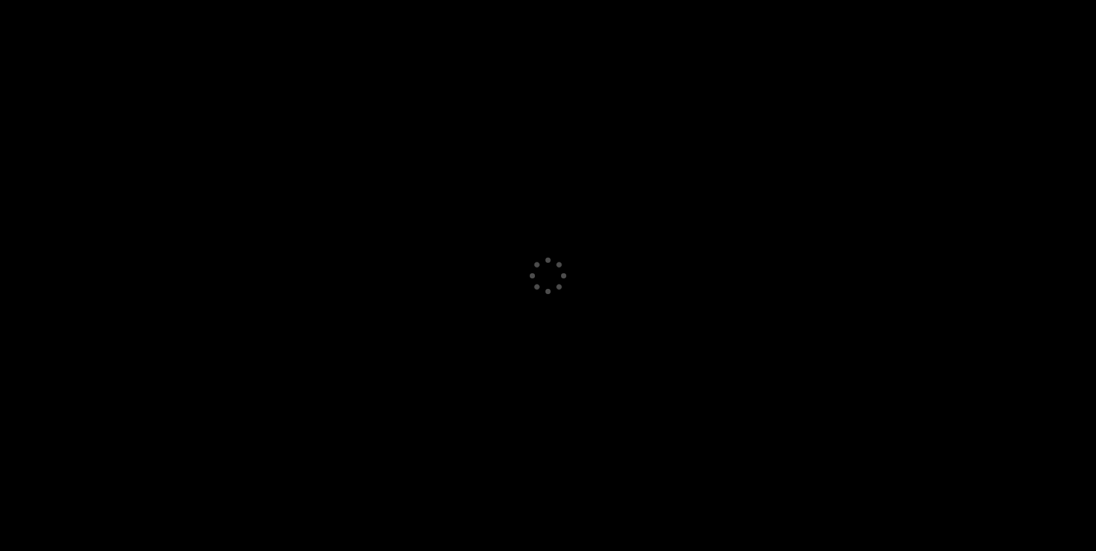
select select "GB"
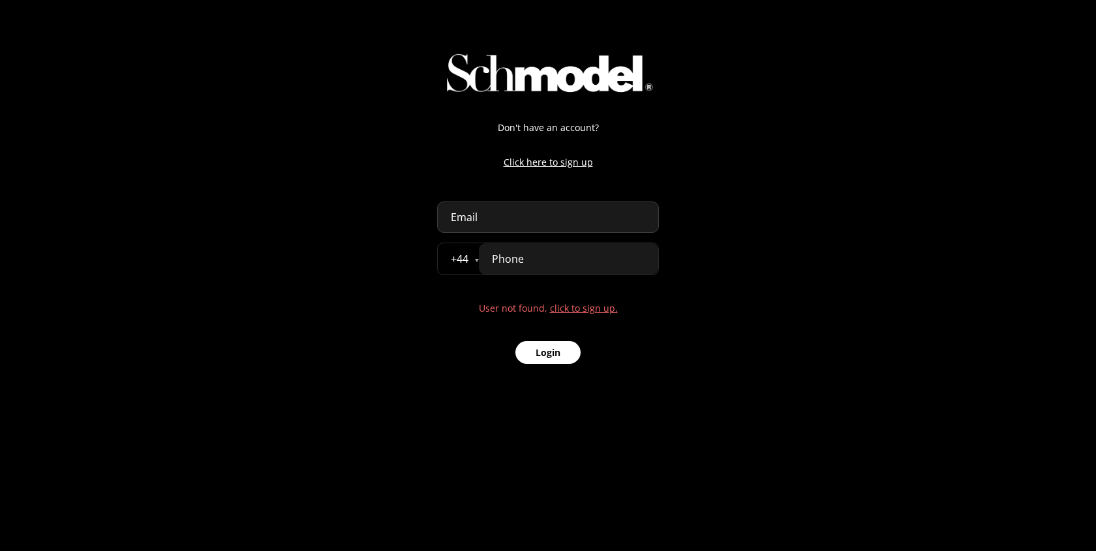
select select "GB"
click at [584, 305] on link "click to sign up." at bounding box center [584, 308] width 68 height 12
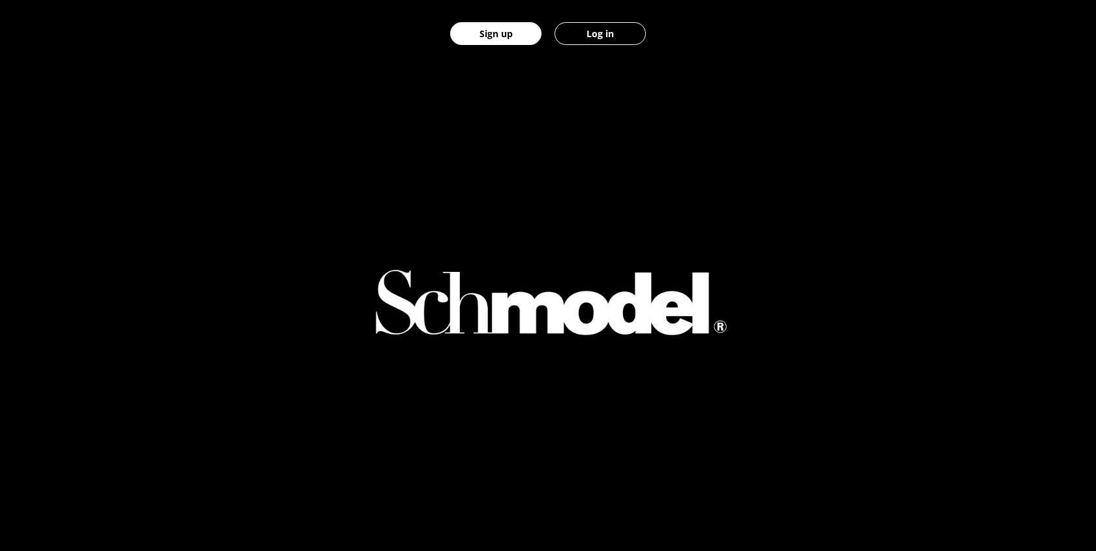
click at [597, 32] on button "Log in" at bounding box center [599, 33] width 91 height 23
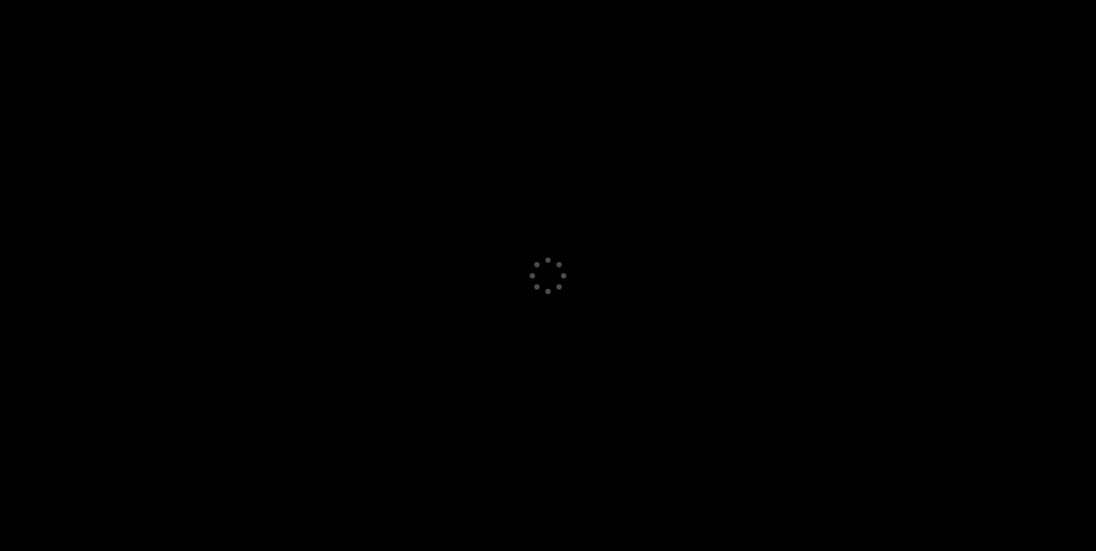
select select "GB"
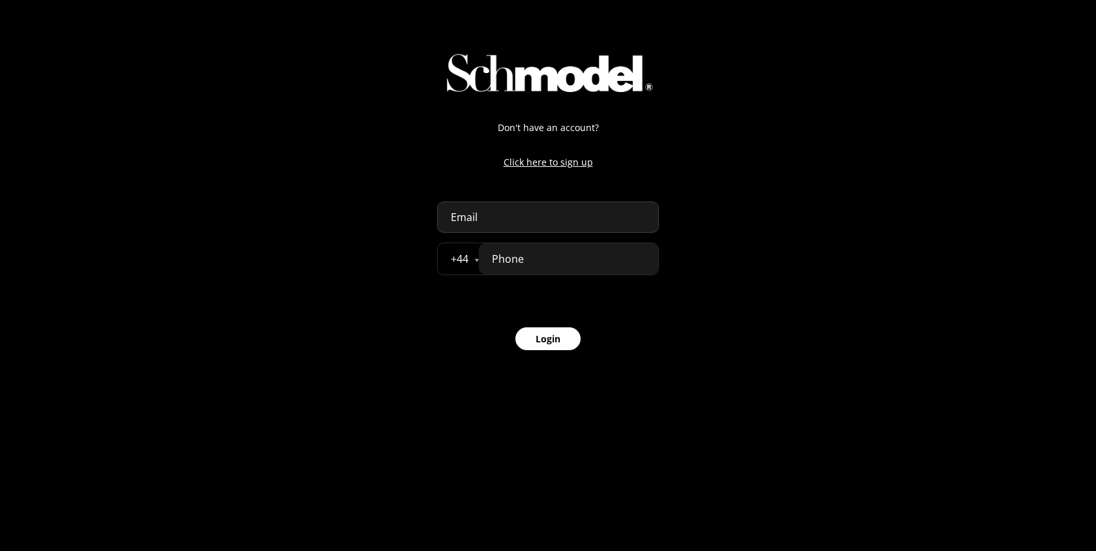
click at [481, 217] on input "email" at bounding box center [548, 217] width 222 height 31
type input "admin-dev@providence.pw"
click at [532, 264] on input "tel" at bounding box center [568, 258] width 179 height 31
type input "07777 777777"
click at [566, 350] on button "Login" at bounding box center [547, 338] width 65 height 23
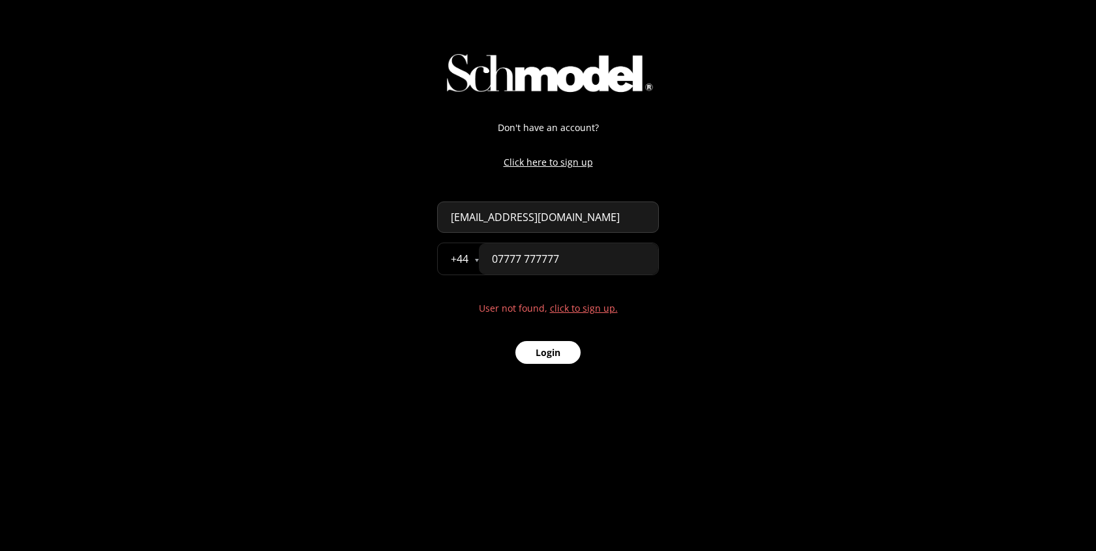
click at [609, 312] on link "click to sign up." at bounding box center [584, 308] width 68 height 12
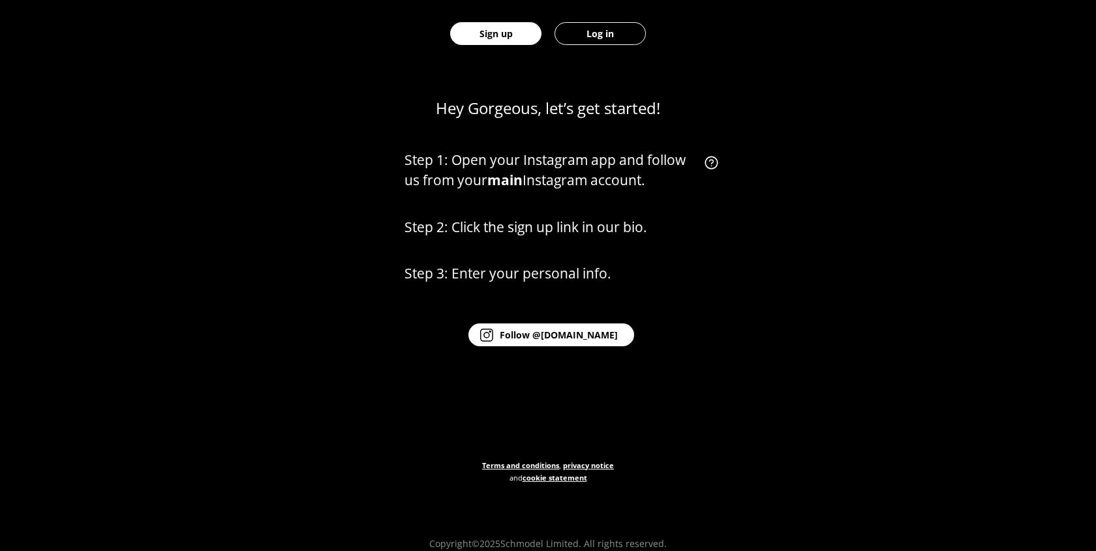
scroll to position [607, 0]
click at [624, 34] on button "Log in" at bounding box center [599, 33] width 91 height 23
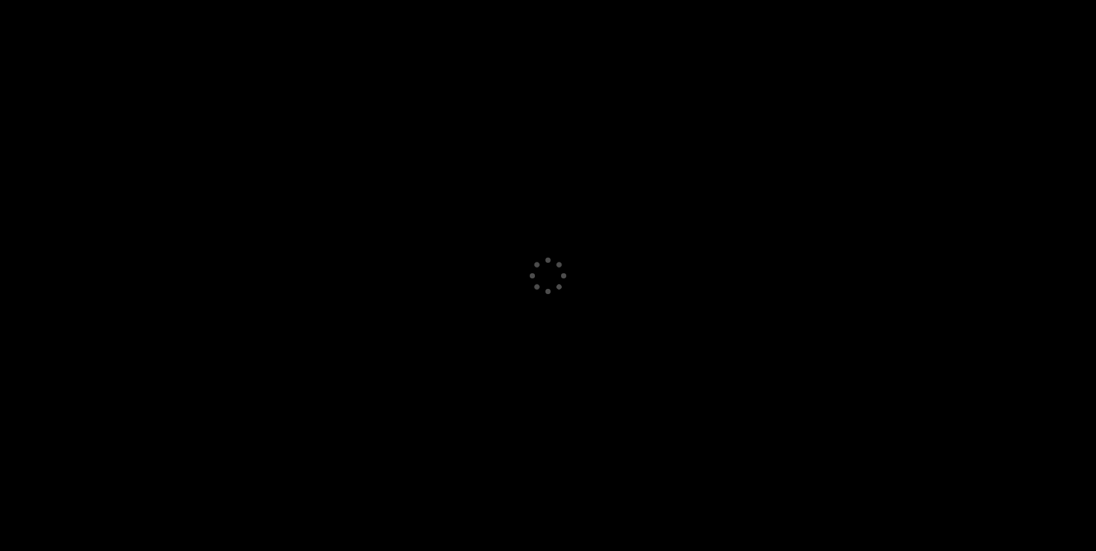
select select "GB"
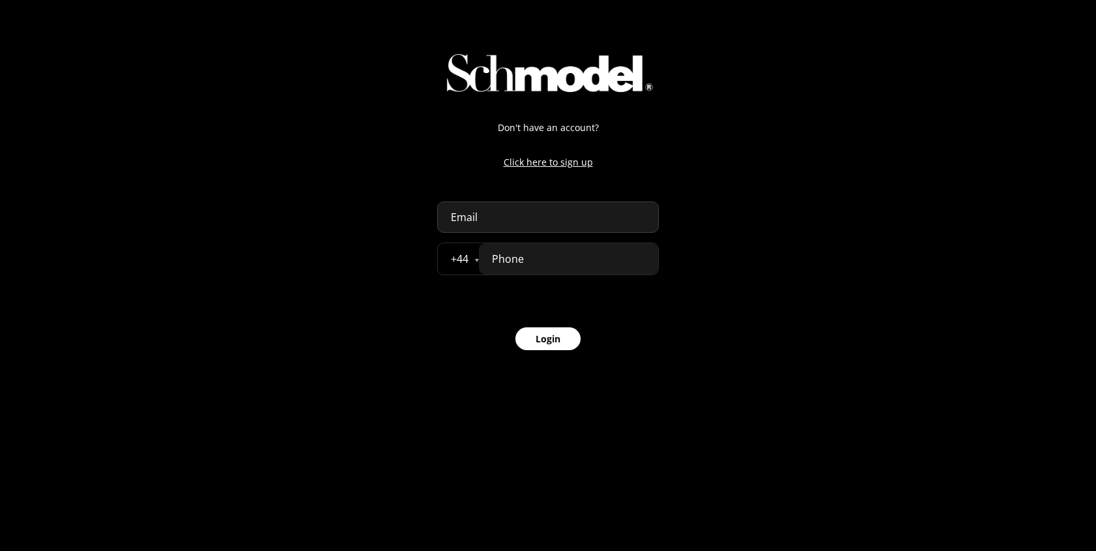
select select "GB"
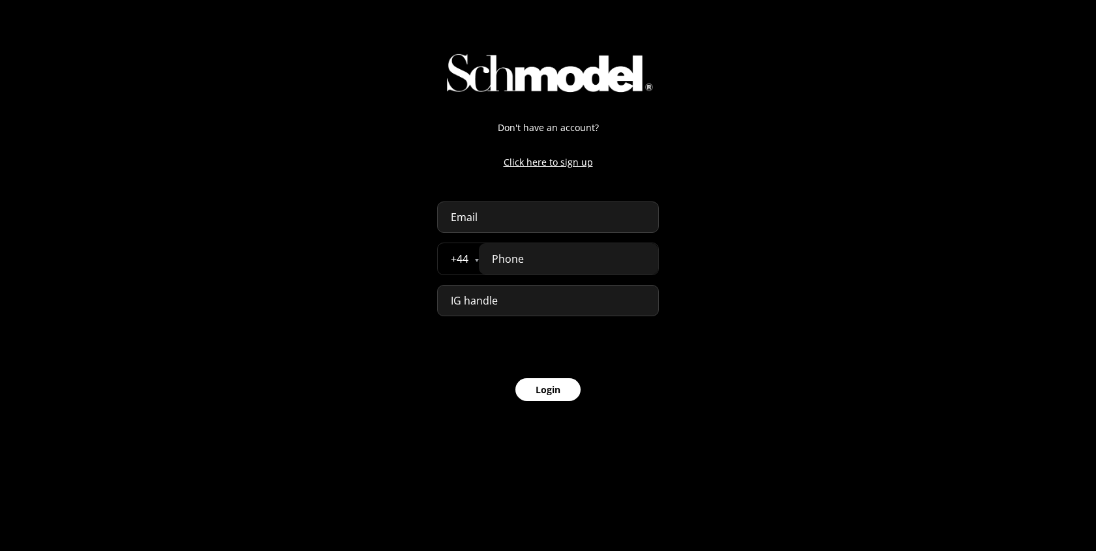
select select "GB"
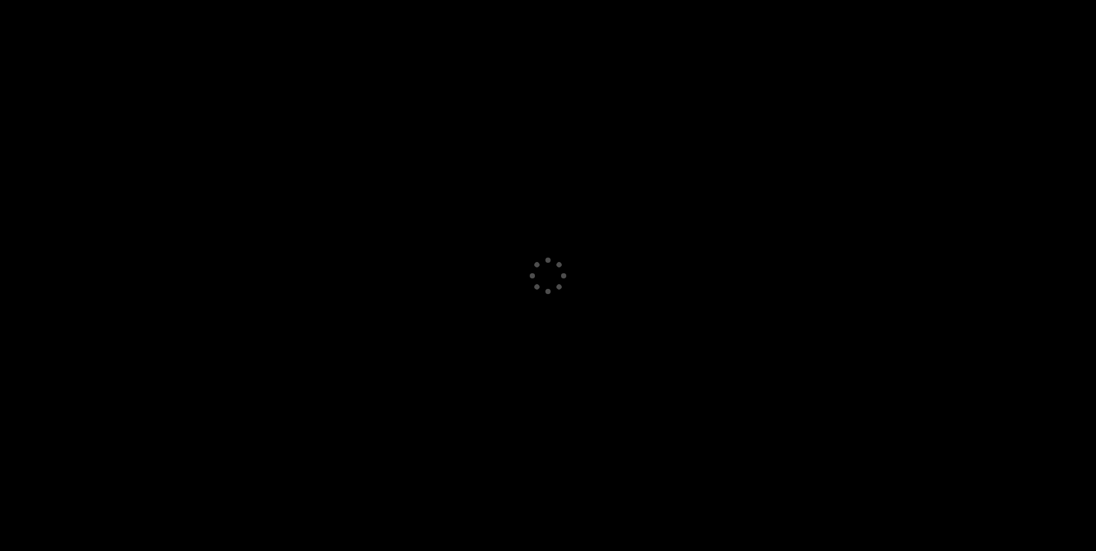
select select "GB"
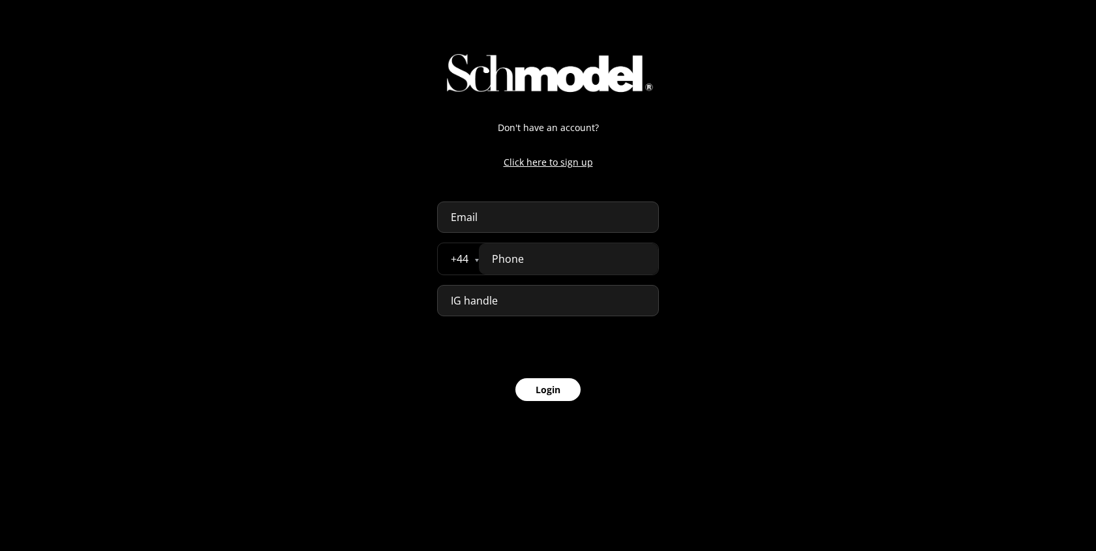
click at [498, 217] on input "email" at bounding box center [548, 217] width 222 height 31
click at [520, 316] on input at bounding box center [548, 300] width 222 height 31
click at [530, 394] on button "Login" at bounding box center [547, 389] width 65 height 23
click at [536, 271] on input "tel" at bounding box center [568, 258] width 179 height 31
click at [509, 225] on input "ejejejej" at bounding box center [548, 217] width 222 height 31
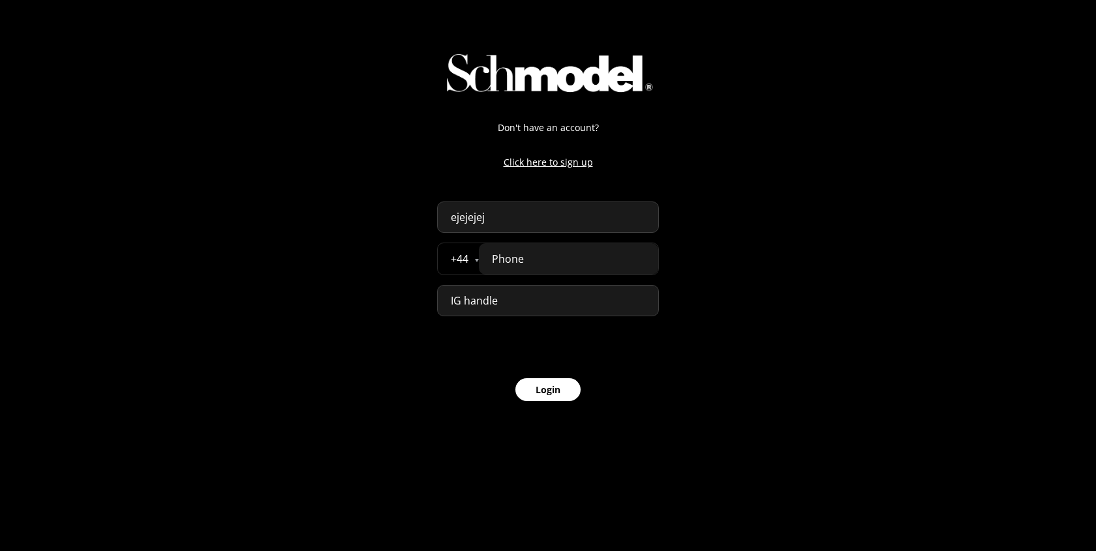
click at [481, 218] on input "ejejejej" at bounding box center [548, 217] width 222 height 31
click at [490, 218] on input "ejejejej" at bounding box center [548, 217] width 222 height 31
type input "ejejejej@kkw.co"
click at [515, 378] on button "Login" at bounding box center [547, 389] width 65 height 23
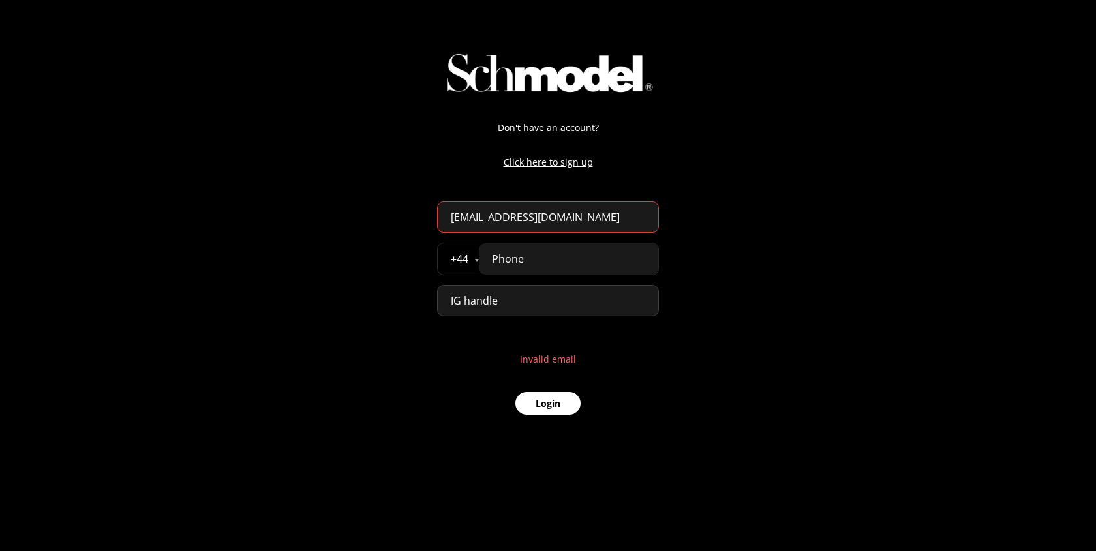
click at [807, 363] on div "Don't have an account? Click here to sign up ejejejej@kkw.co + 44 Åland Islands…" at bounding box center [548, 218] width 1096 height 436
drag, startPoint x: 512, startPoint y: 355, endPoint x: 664, endPoint y: 355, distance: 152.0
click at [664, 355] on div "Don't have an account? Click here to sign up ejejejej@kkw.co + 44 Åland Islands…" at bounding box center [548, 218] width 248 height 436
click at [510, 222] on input "ejejejej@kkw.co" at bounding box center [548, 217] width 222 height 31
type input "[EMAIL_ADDRESS][DOMAIN_NAME]"
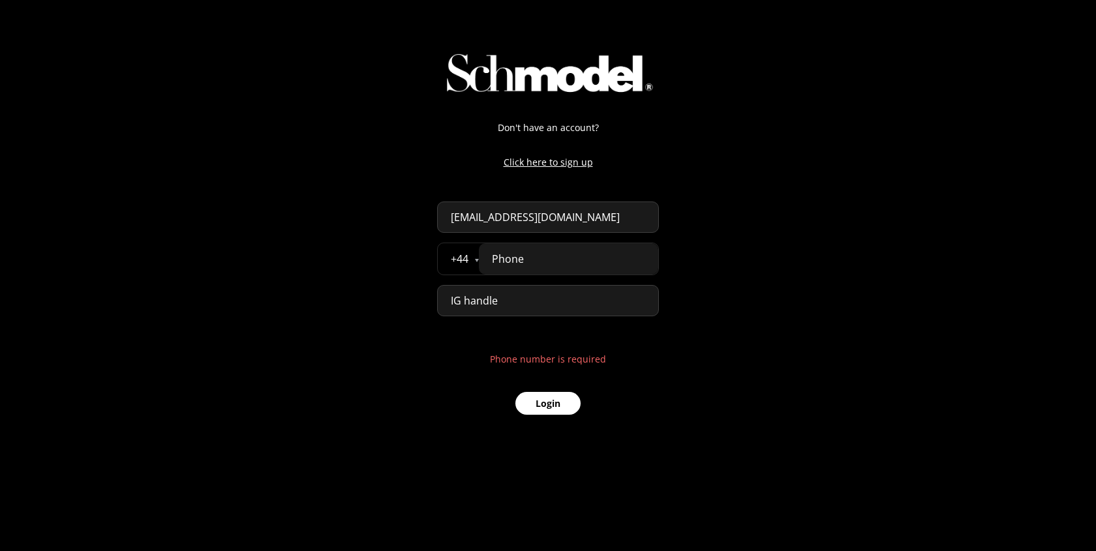
click at [563, 260] on input "tel" at bounding box center [568, 258] width 179 height 31
type input "0844 444 4444"
click at [558, 376] on form "Don't have an account? Click here to sign up admin-dev@providence.pw + 44 Åland…" at bounding box center [548, 261] width 222 height 280
click at [557, 381] on button "Login" at bounding box center [547, 389] width 65 height 23
click at [573, 260] on input "0844 444 4444" at bounding box center [568, 258] width 179 height 31
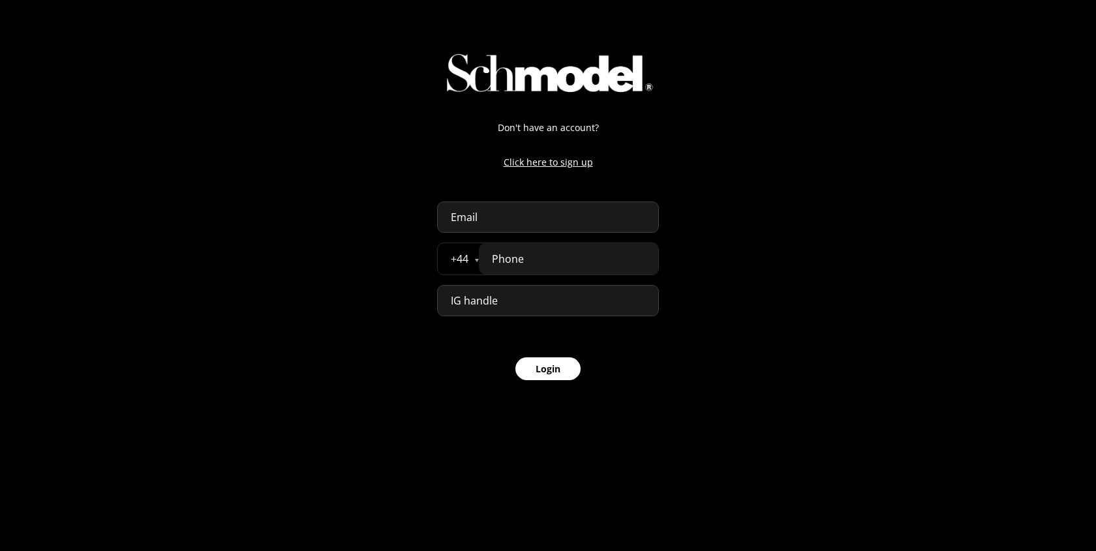
select select "GB"
click at [496, 217] on input "email" at bounding box center [548, 217] width 222 height 31
click at [515, 357] on button "Login" at bounding box center [547, 368] width 65 height 23
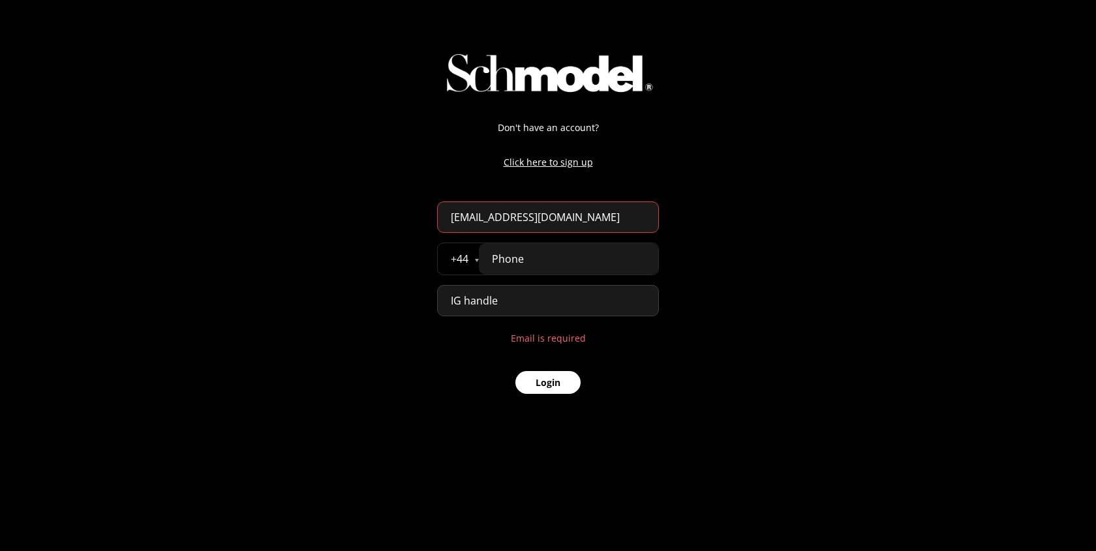
click at [547, 247] on input "tel" at bounding box center [568, 258] width 179 height 31
click at [555, 391] on button "Login" at bounding box center [547, 382] width 65 height 23
click at [534, 220] on input "ejkej@kjej.co" at bounding box center [548, 217] width 222 height 31
click at [537, 375] on button "Login" at bounding box center [547, 382] width 65 height 23
click at [558, 225] on input "ejej@jeje@,e" at bounding box center [548, 217] width 222 height 31
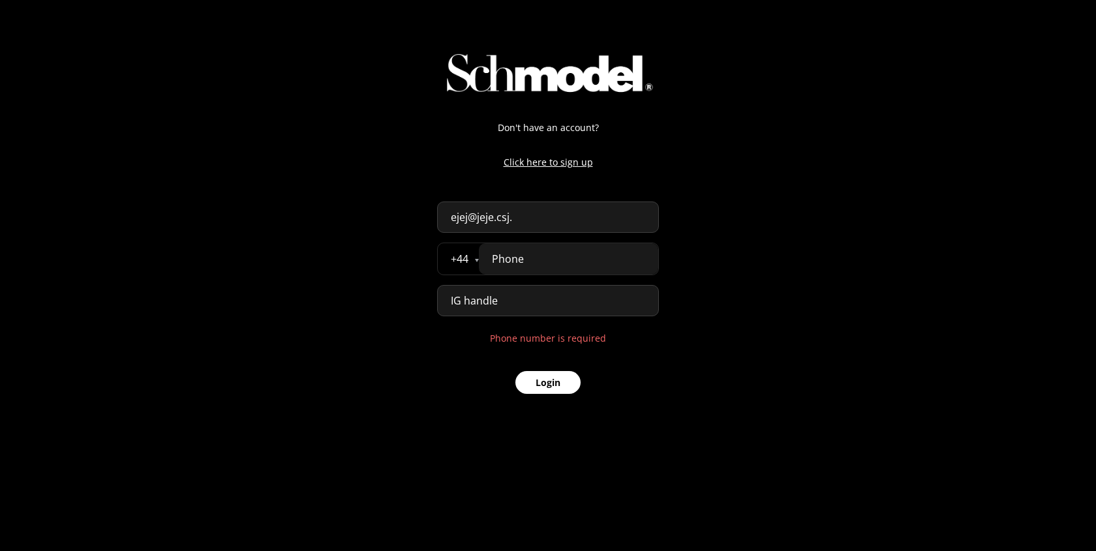
click at [552, 391] on button "Login" at bounding box center [547, 382] width 65 height 23
click at [482, 217] on input "ejej@jeje.csj" at bounding box center [548, 217] width 222 height 31
type input "ejej@jdeje.csj"
click at [579, 380] on button "Login" at bounding box center [547, 382] width 65 height 23
click at [561, 384] on button "Login" at bounding box center [547, 382] width 65 height 23
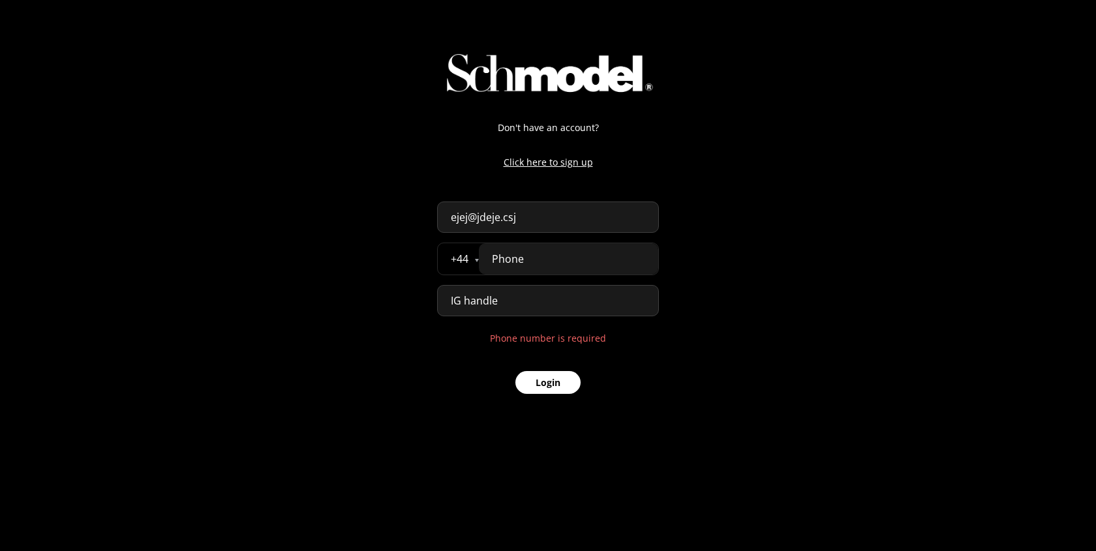
click at [590, 260] on input "tel" at bounding box center [568, 258] width 179 height 31
click at [543, 389] on div "Don't have an account? Click here to sign up ejej@jdeje.csj + 44 Åland Islands …" at bounding box center [548, 201] width 248 height 402
click at [547, 359] on button "Login" at bounding box center [547, 368] width 65 height 23
click at [579, 262] on input "8888888888" at bounding box center [568, 258] width 179 height 31
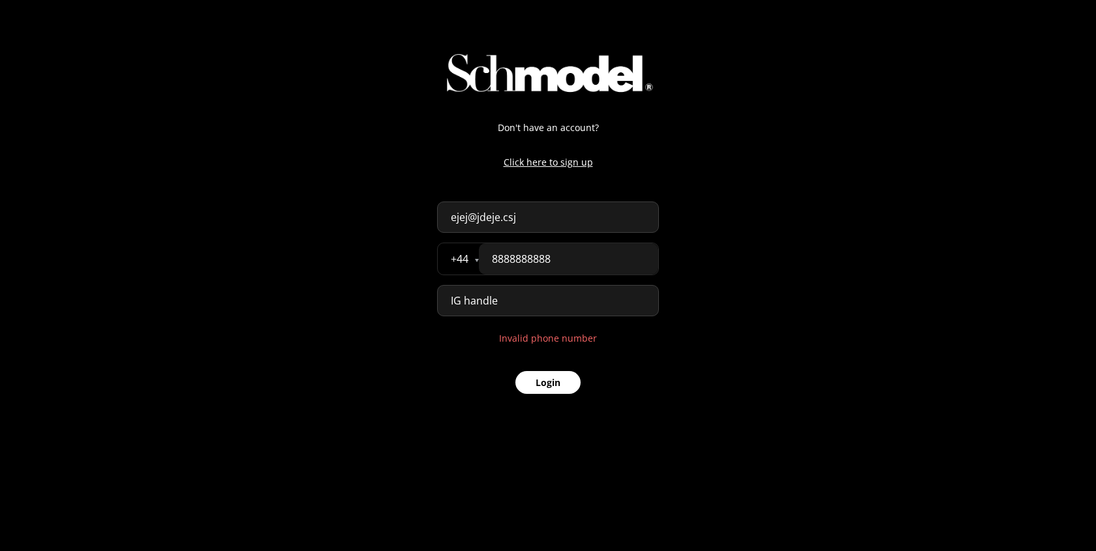
click at [579, 262] on input "8888888888" at bounding box center [568, 258] width 179 height 31
type input "07777 777777"
click at [556, 369] on button "Login" at bounding box center [547, 368] width 65 height 23
click at [565, 168] on p "Click here to sign up" at bounding box center [548, 162] width 222 height 14
click at [594, 342] on link "click to sign up." at bounding box center [584, 338] width 68 height 12
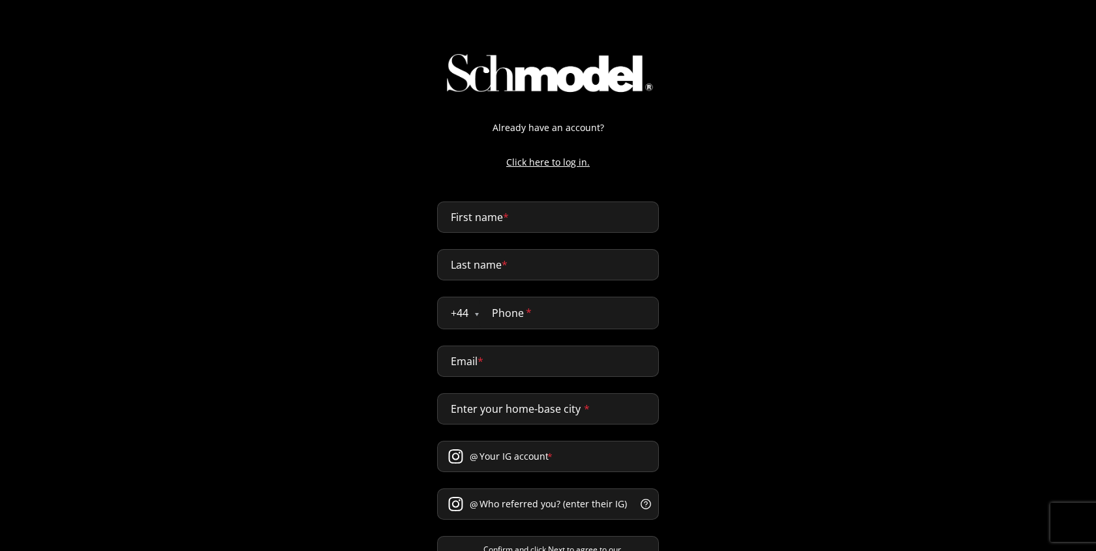
select select "GB"
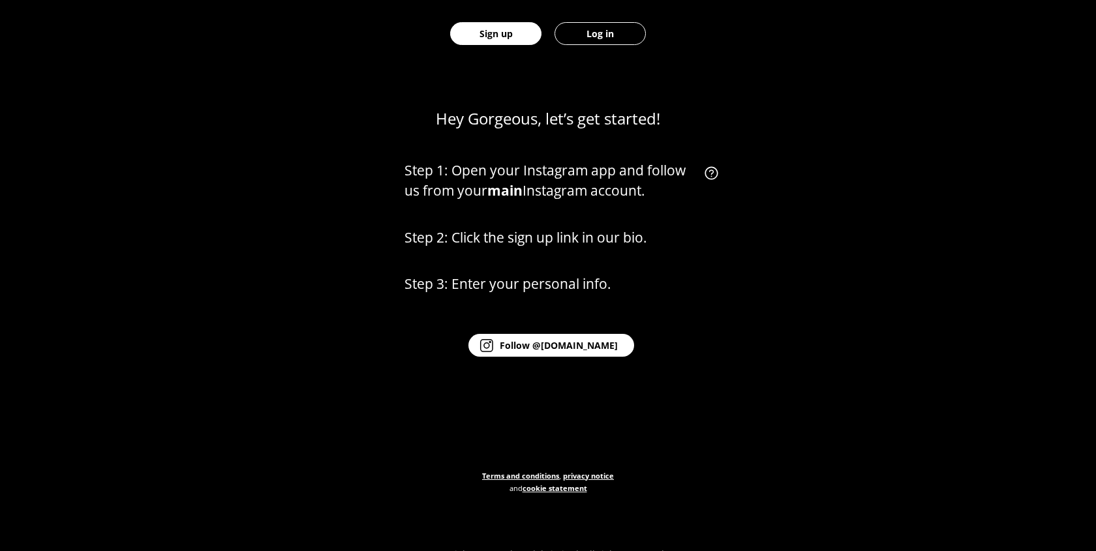
scroll to position [607, 0]
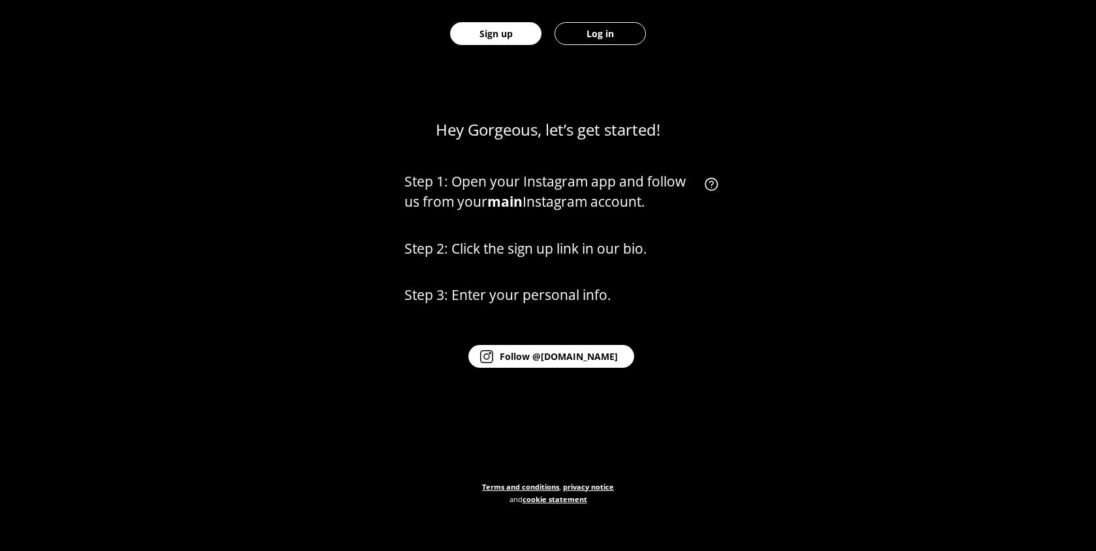
scroll to position [607, 0]
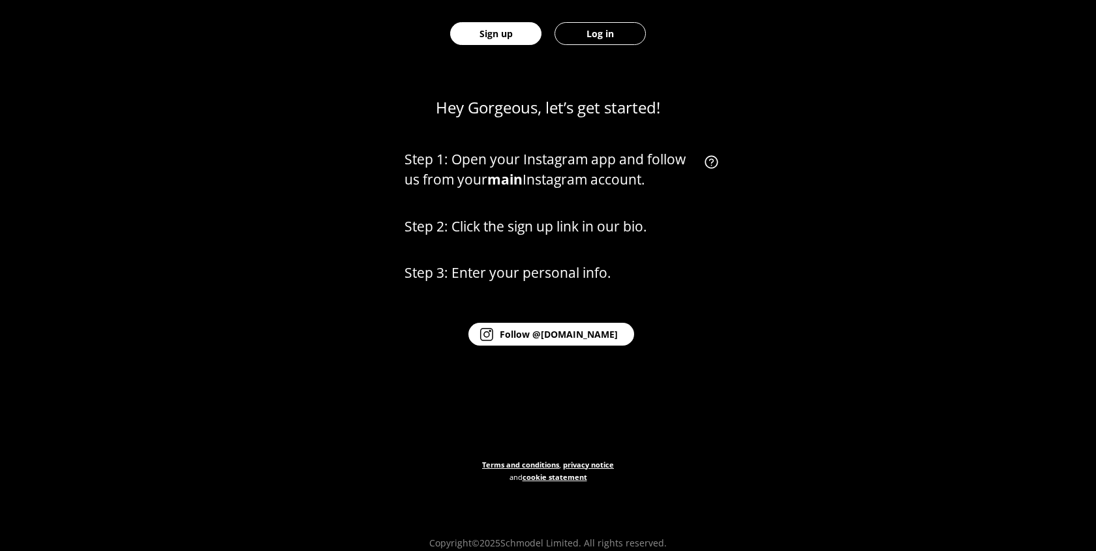
click at [618, 37] on button "Log in" at bounding box center [599, 33] width 91 height 23
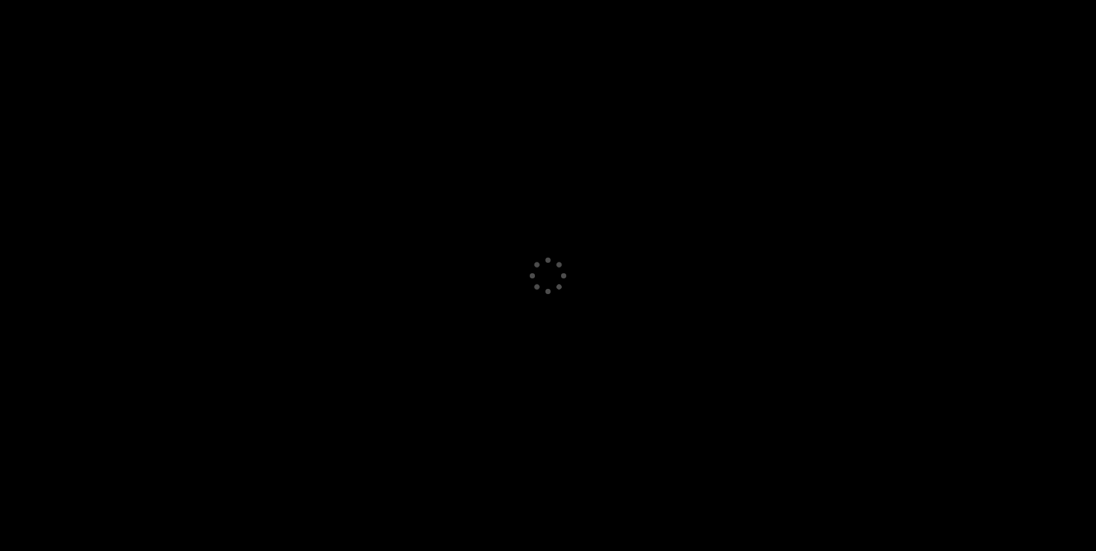
select select "GB"
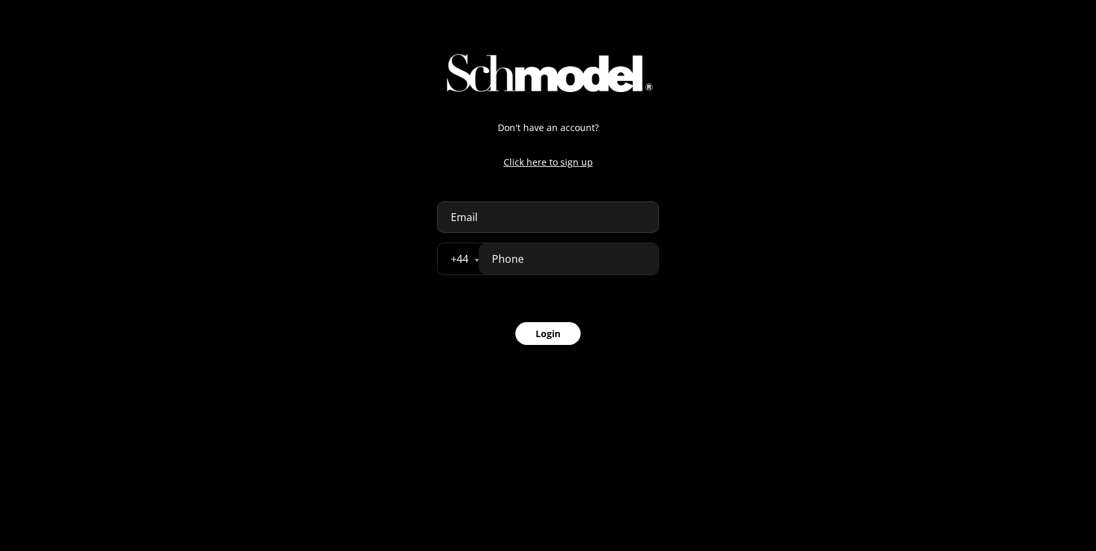
click at [550, 167] on p "Click here to sign up" at bounding box center [548, 162] width 222 height 14
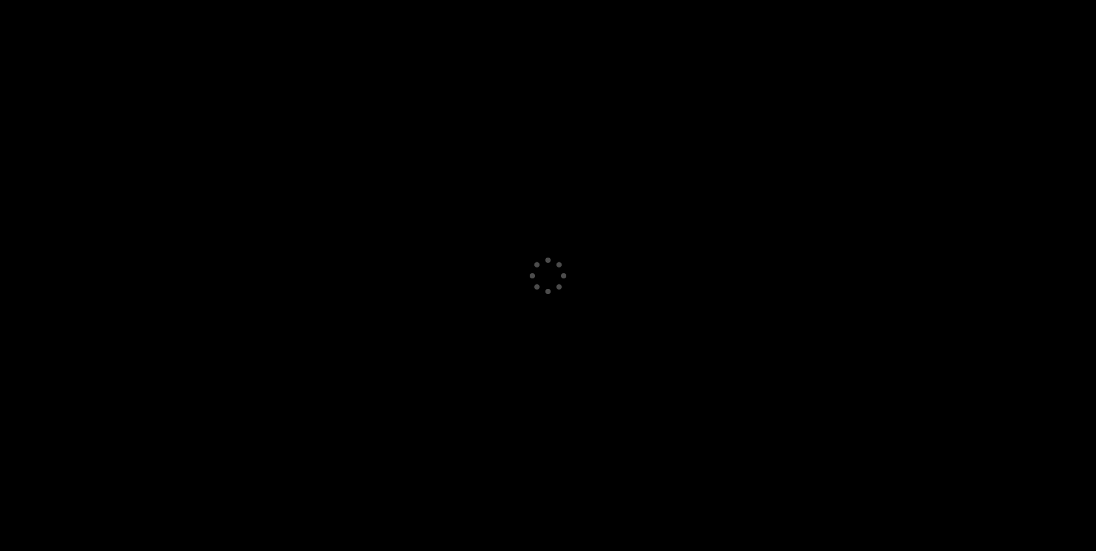
select select "GB"
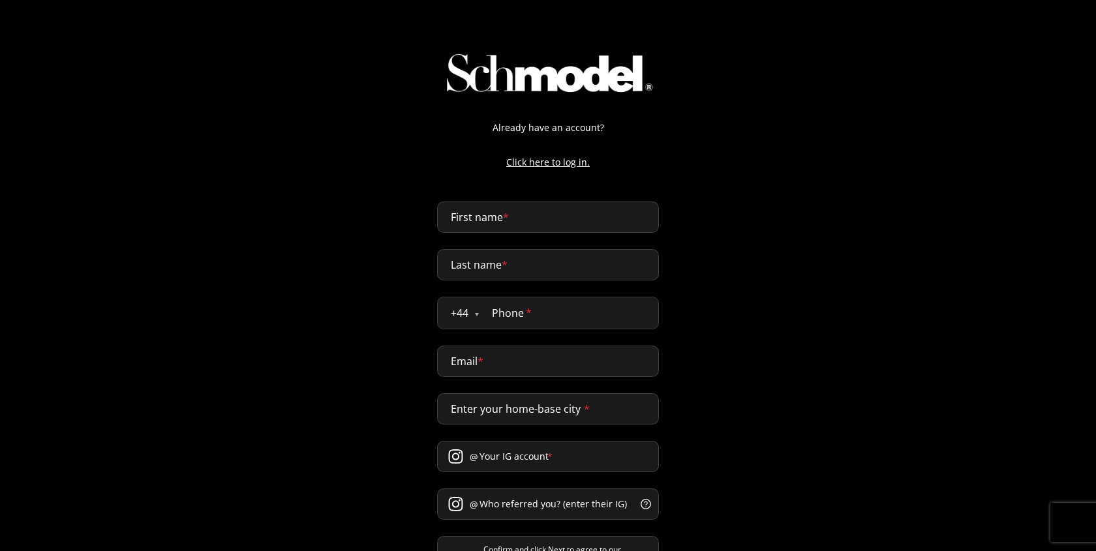
select select "GB"
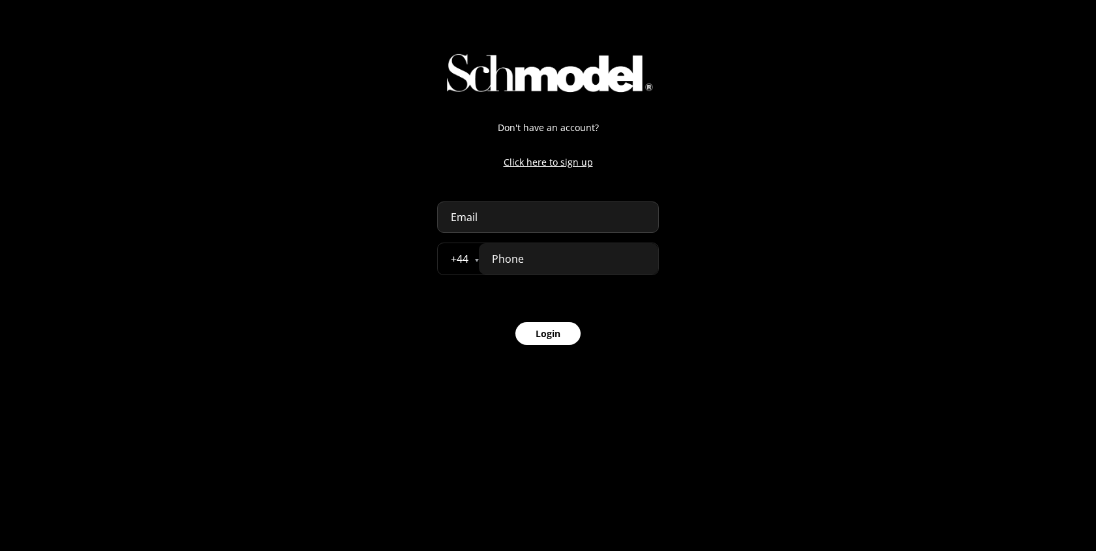
click at [522, 213] on input "email" at bounding box center [548, 217] width 222 height 31
type input "[EMAIL_ADDRESS][DOMAIN_NAME]"
click at [532, 263] on input "tel" at bounding box center [568, 258] width 179 height 31
type input "07777 777777"
click at [549, 329] on button "Login" at bounding box center [547, 333] width 65 height 23
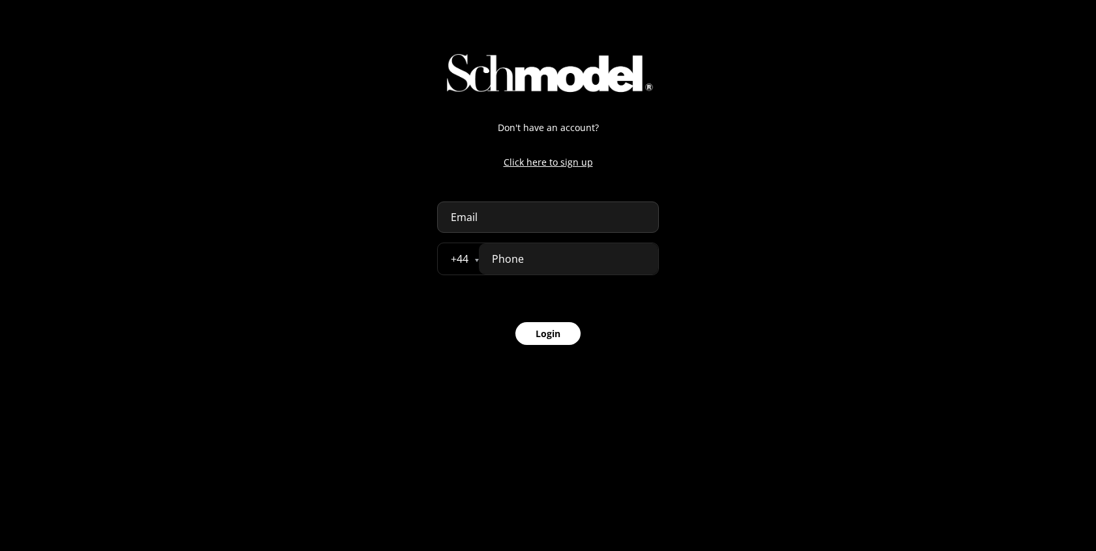
select select "GB"
click at [579, 161] on p "Click here to sign up" at bounding box center [548, 162] width 222 height 14
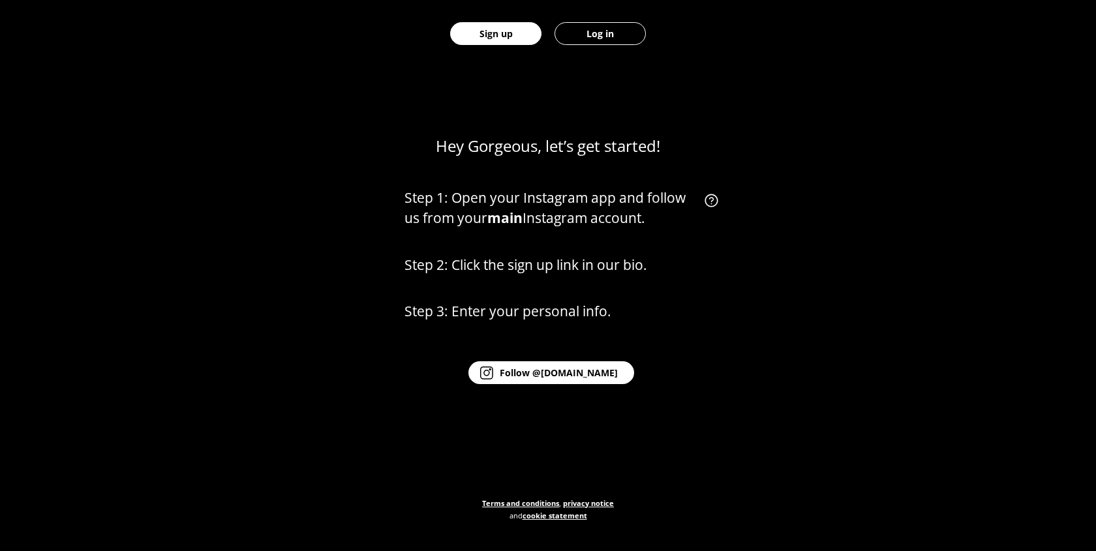
scroll to position [607, 0]
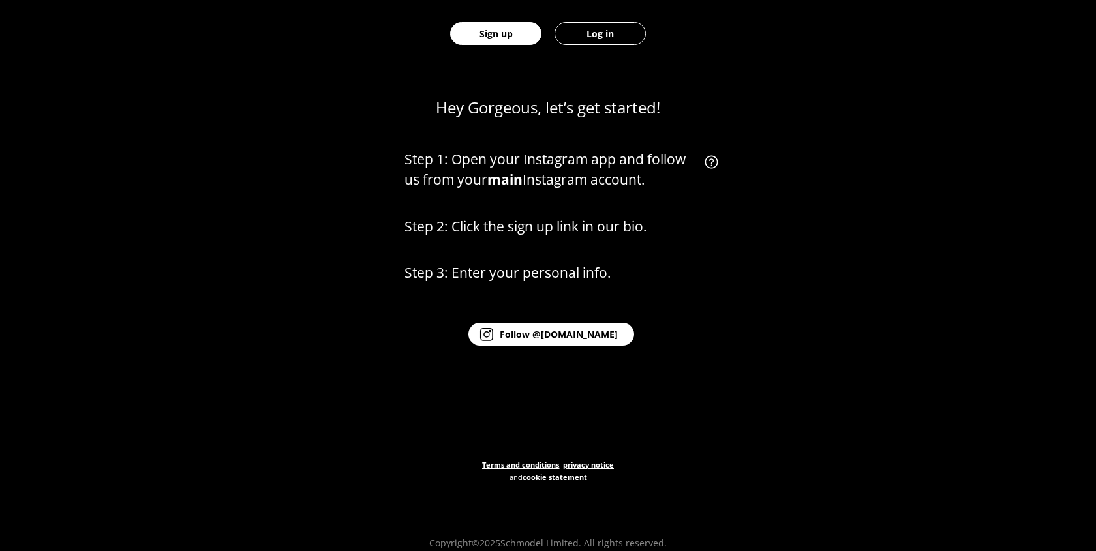
click at [590, 44] on button "Log in" at bounding box center [599, 33] width 91 height 23
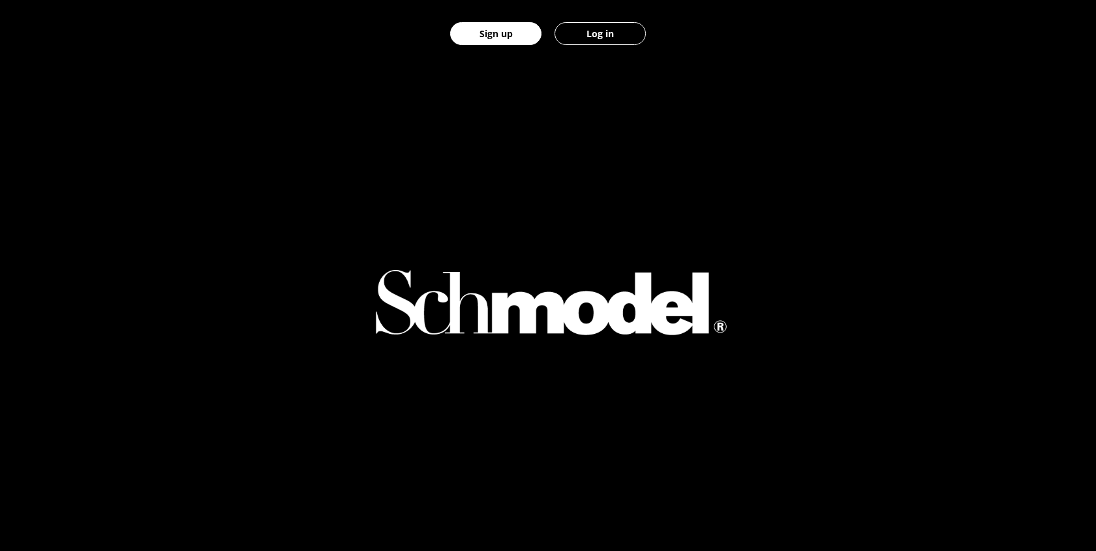
select select "GB"
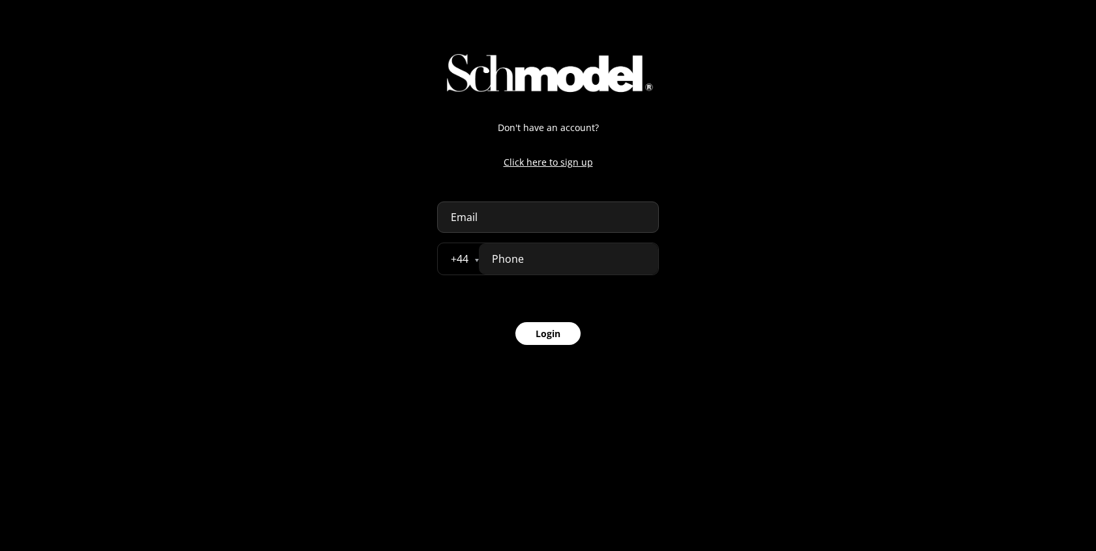
click at [533, 337] on button "Login" at bounding box center [547, 333] width 65 height 23
click at [575, 163] on p "Click here to sign up" at bounding box center [548, 162] width 222 height 14
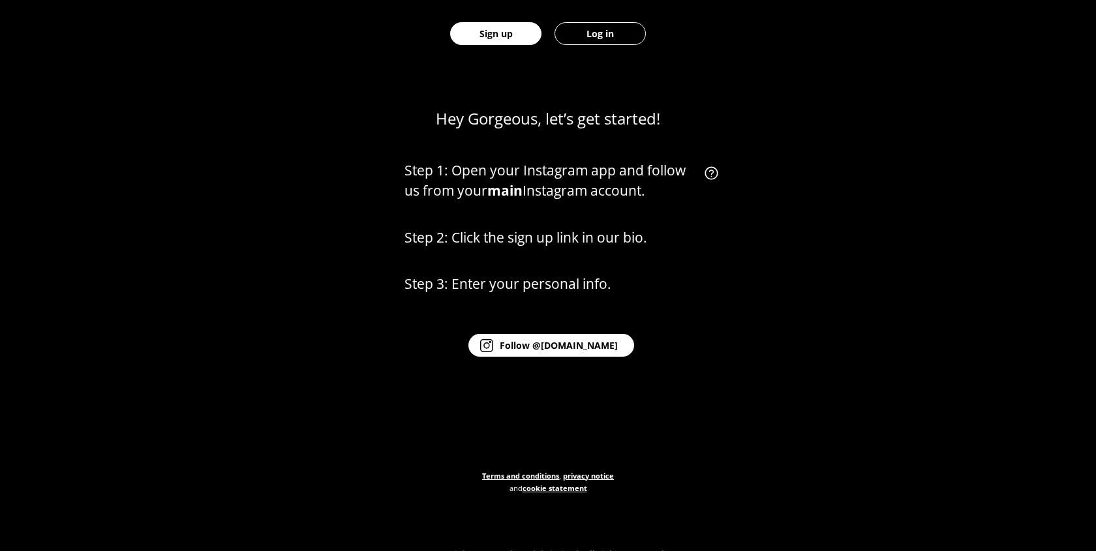
scroll to position [607, 0]
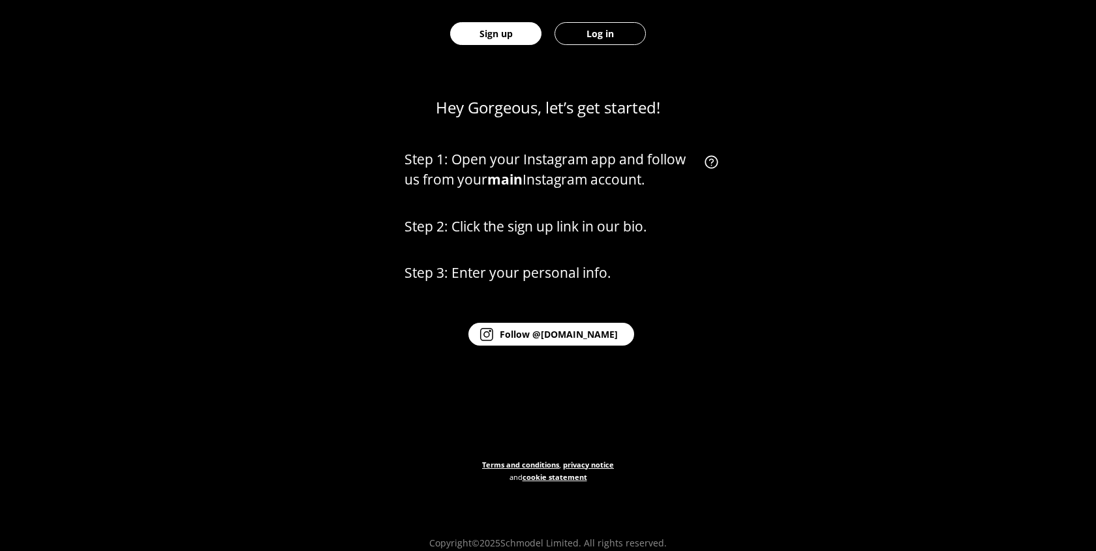
click at [601, 46] on link "Log in" at bounding box center [600, 33] width 104 height 67
select select "GB"
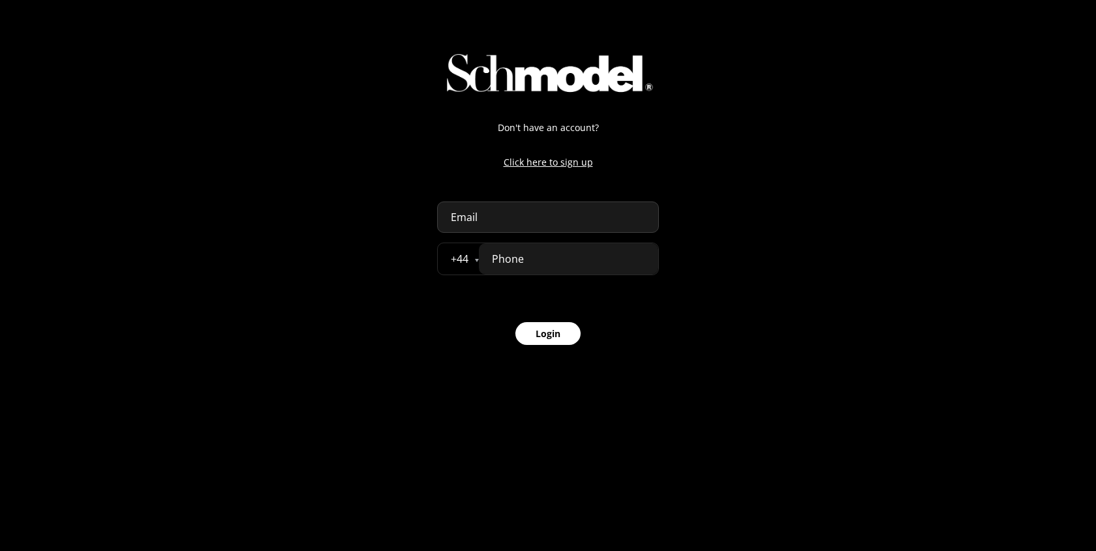
click at [549, 267] on input "tel" at bounding box center [568, 258] width 179 height 31
click at [530, 209] on input "email" at bounding box center [548, 217] width 222 height 31
type input "admin-prod@schmodel.com"
click at [542, 279] on form "Don't have an account? Click here to sign up admin-prod@schmodel.com + 44 Åland…" at bounding box center [548, 233] width 222 height 224
click at [539, 267] on input "tel" at bounding box center [568, 258] width 179 height 31
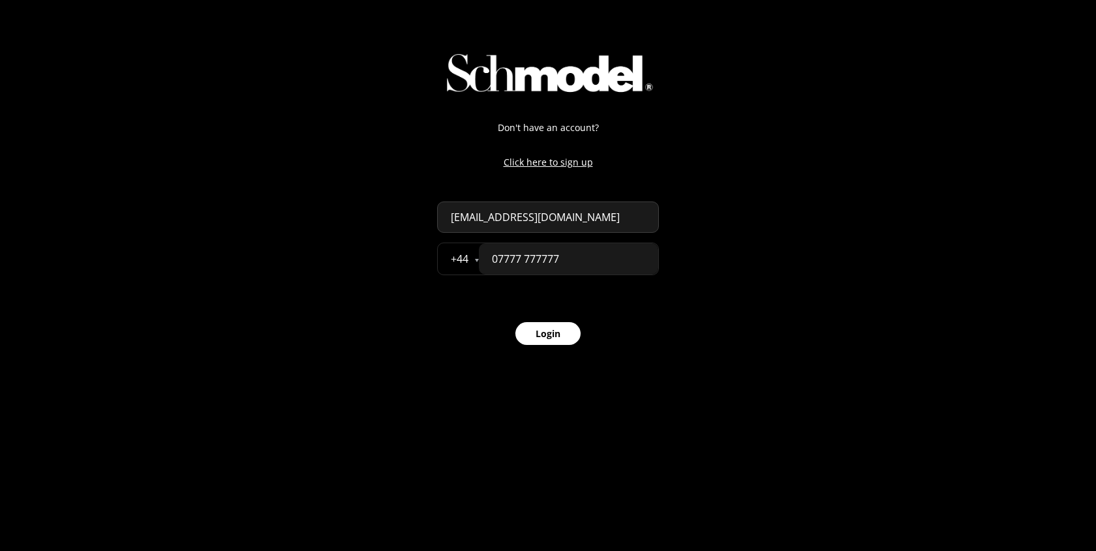
click at [541, 314] on form "Don't have an account? Click here to sign up admin-prod@schmodel.com + 44 Åland…" at bounding box center [548, 233] width 222 height 224
click at [541, 341] on button "Login" at bounding box center [547, 333] width 65 height 23
click at [498, 262] on input "07777 777777" at bounding box center [568, 258] width 179 height 31
click at [556, 337] on button "Login" at bounding box center [547, 333] width 65 height 23
click at [584, 252] on input "8777777777" at bounding box center [568, 258] width 179 height 31
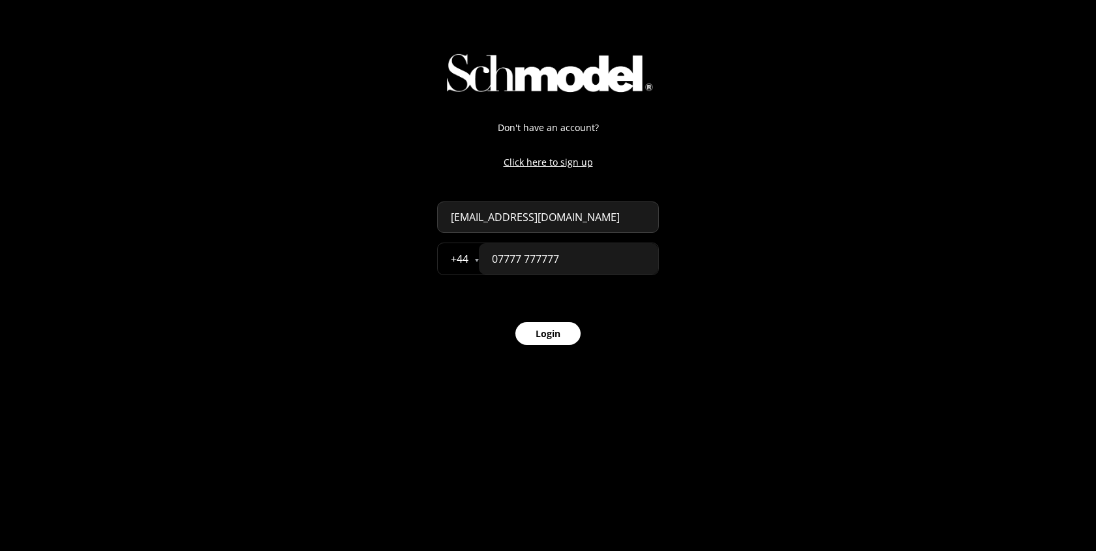
type input "07777 777777"
click at [515, 322] on button "Login" at bounding box center [547, 333] width 65 height 23
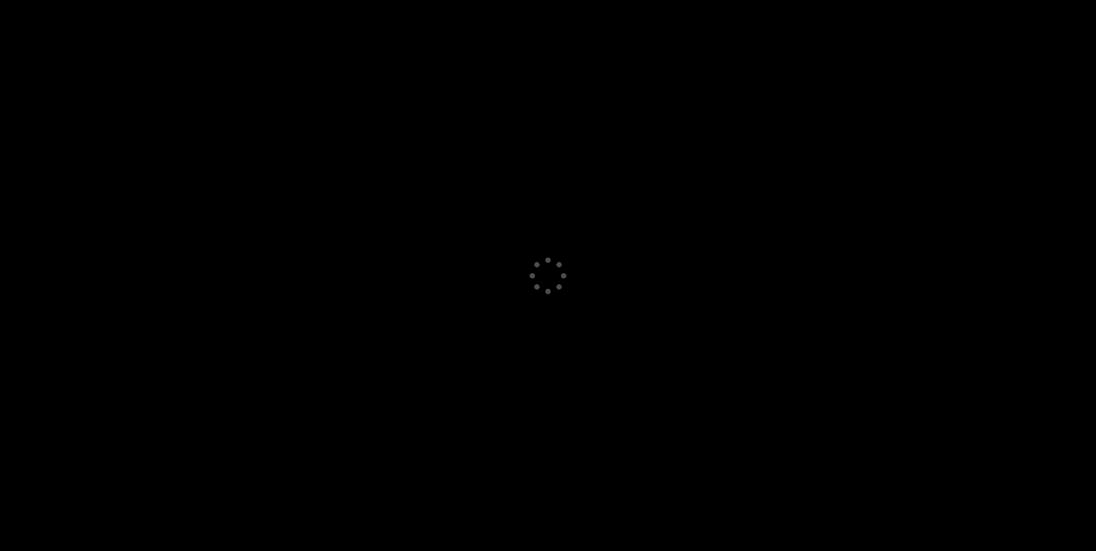
select select "GB"
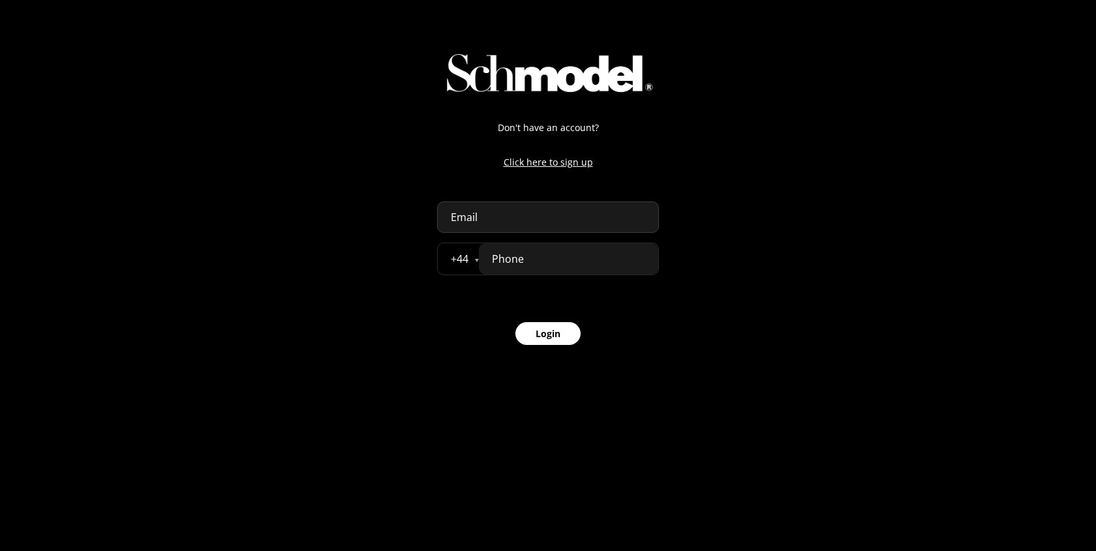
select select "GB"
click at [557, 160] on p "Click here to sign up" at bounding box center [548, 162] width 222 height 14
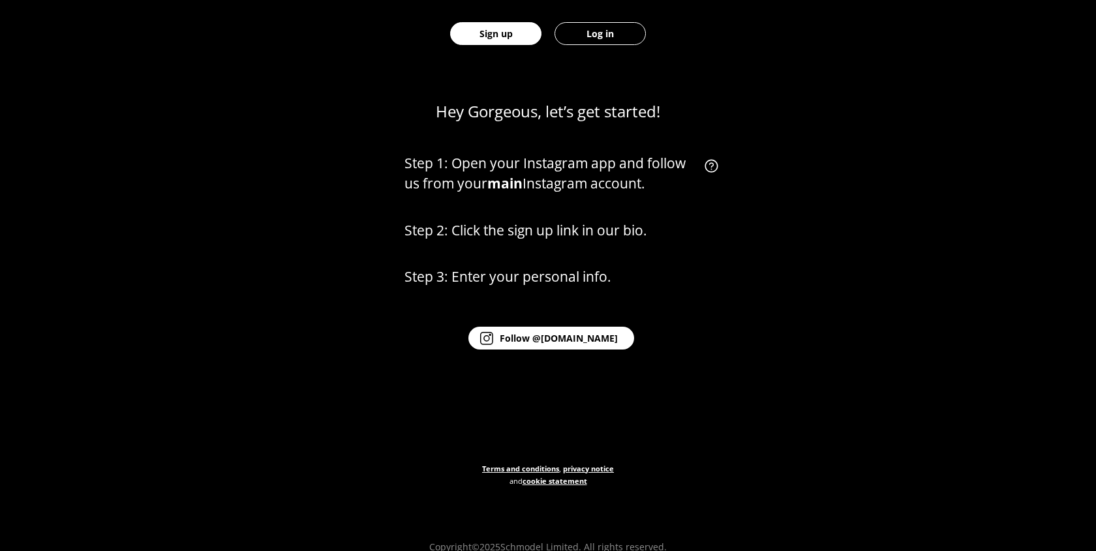
scroll to position [607, 0]
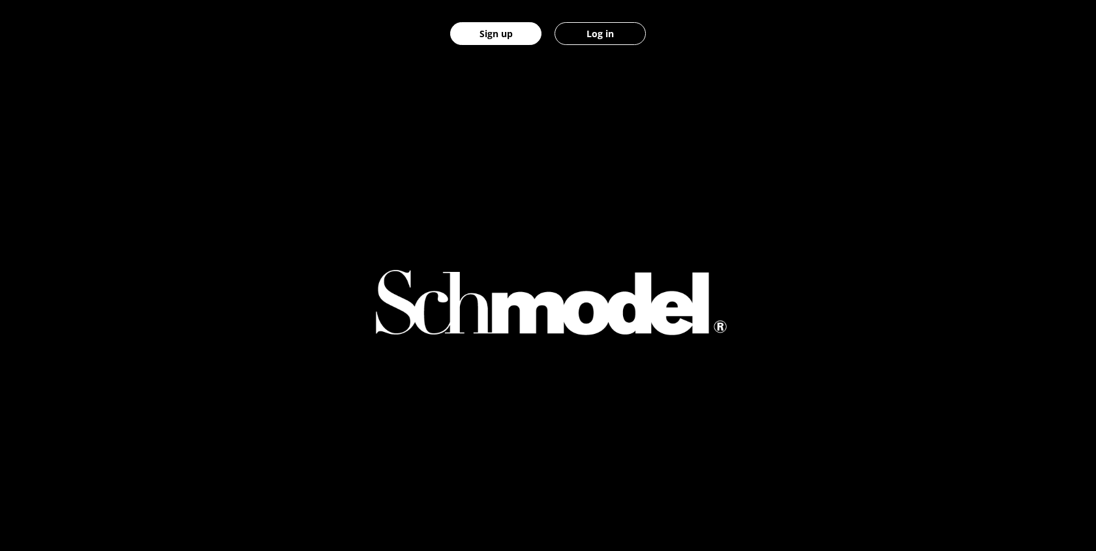
click at [606, 37] on button "Log in" at bounding box center [599, 33] width 91 height 23
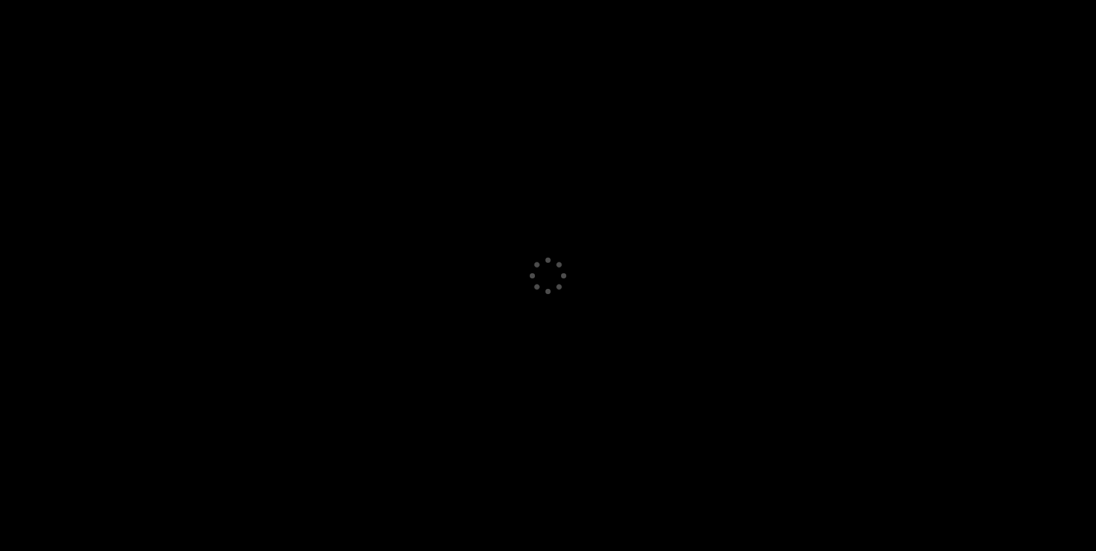
select select "GB"
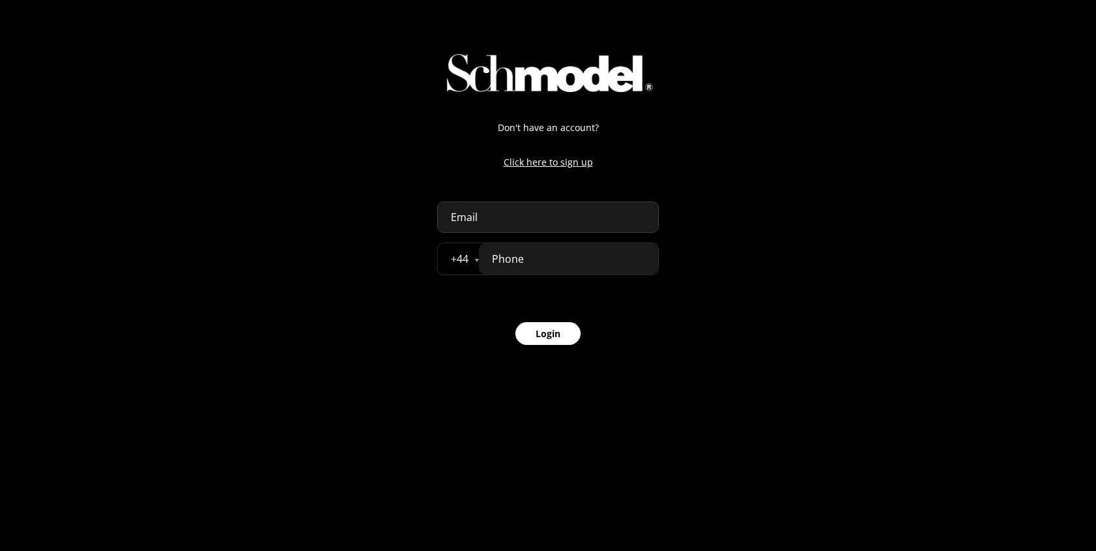
click at [586, 165] on p "Click here to sign up" at bounding box center [548, 162] width 222 height 14
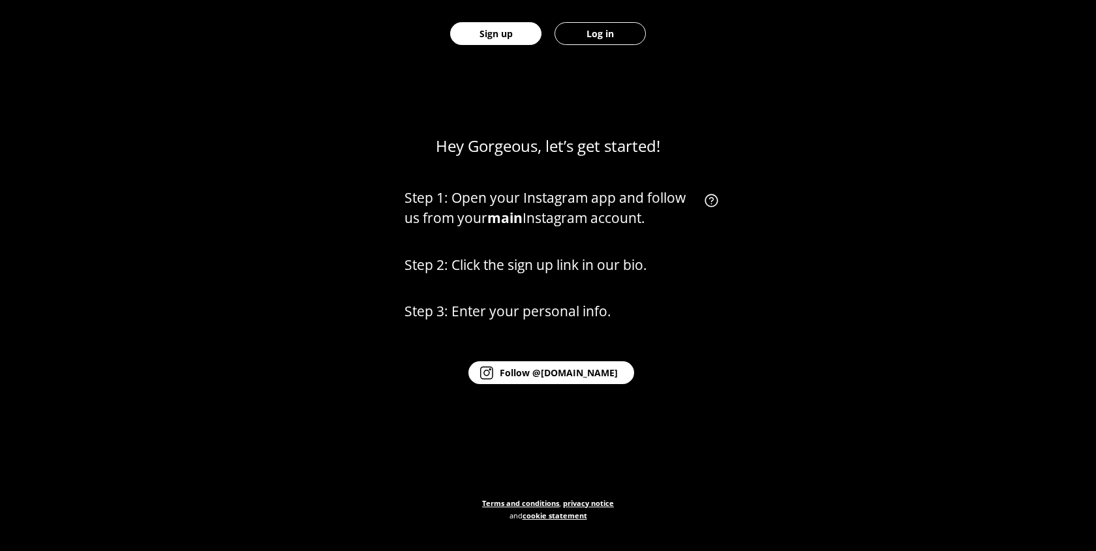
scroll to position [607, 0]
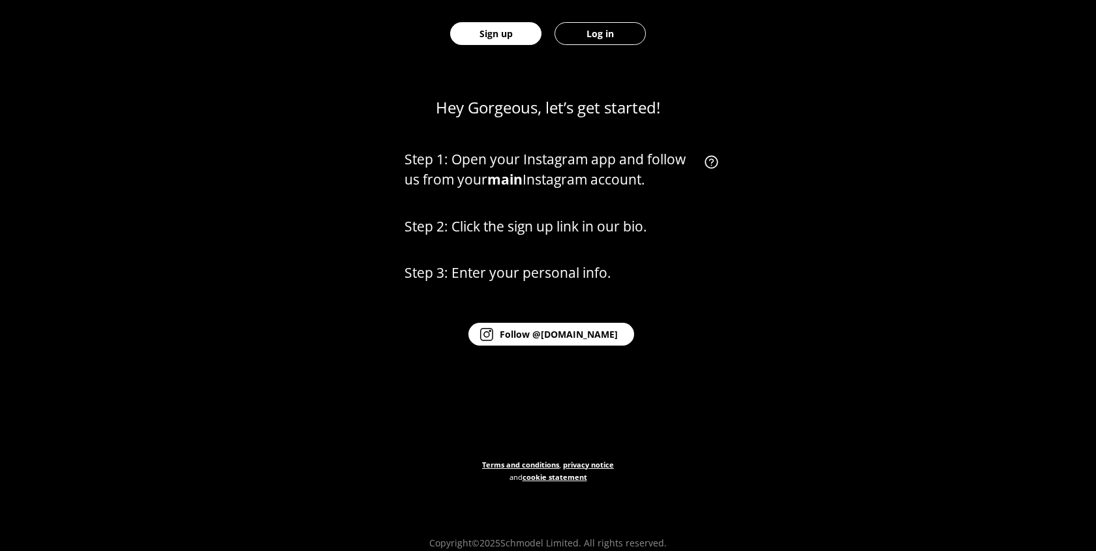
click at [613, 38] on button "Log in" at bounding box center [599, 33] width 91 height 23
select select "GB"
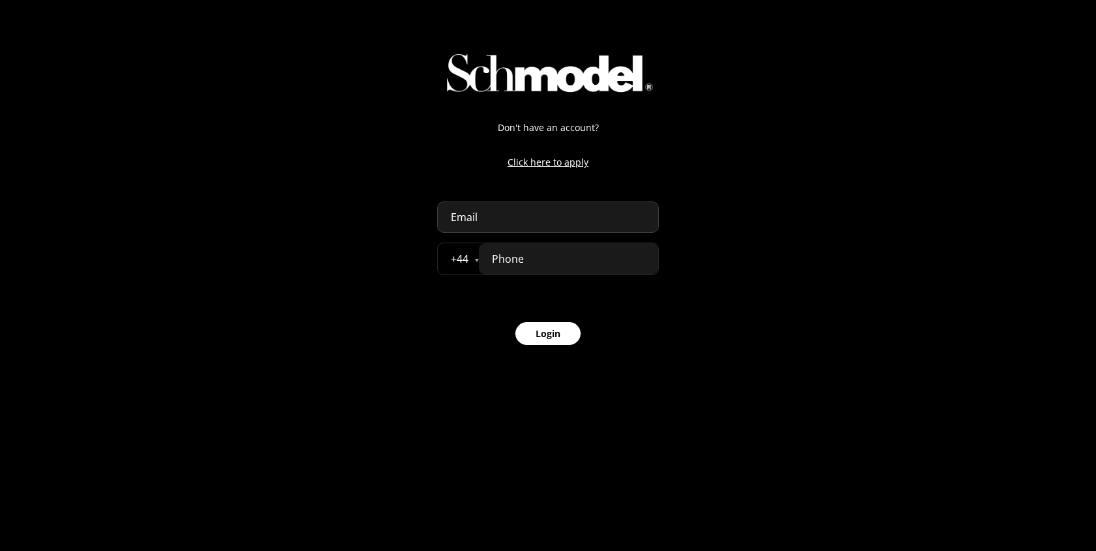
select select "GB"
click at [547, 165] on p "Click here to apply" at bounding box center [548, 162] width 222 height 14
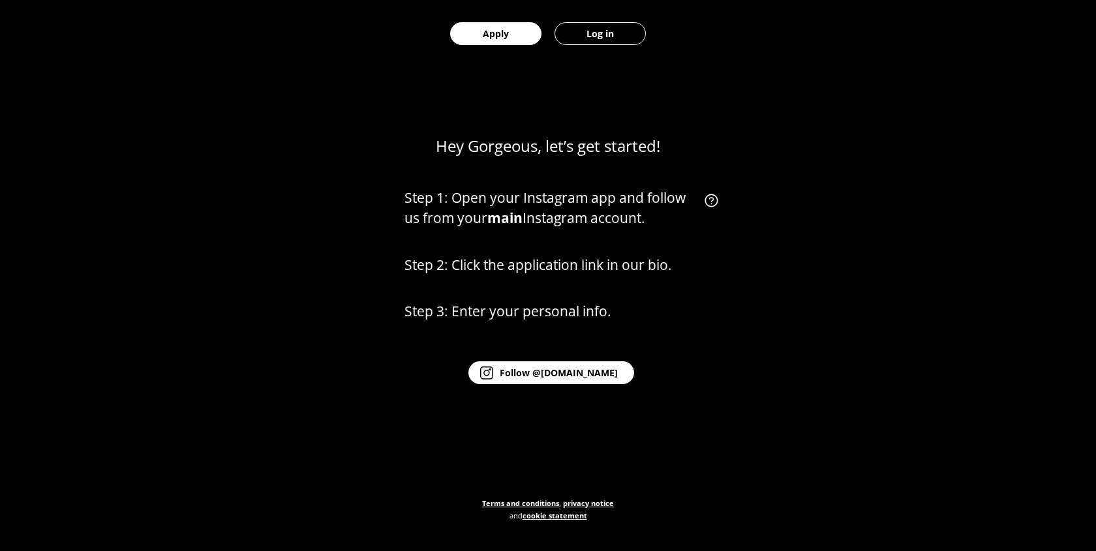
scroll to position [607, 0]
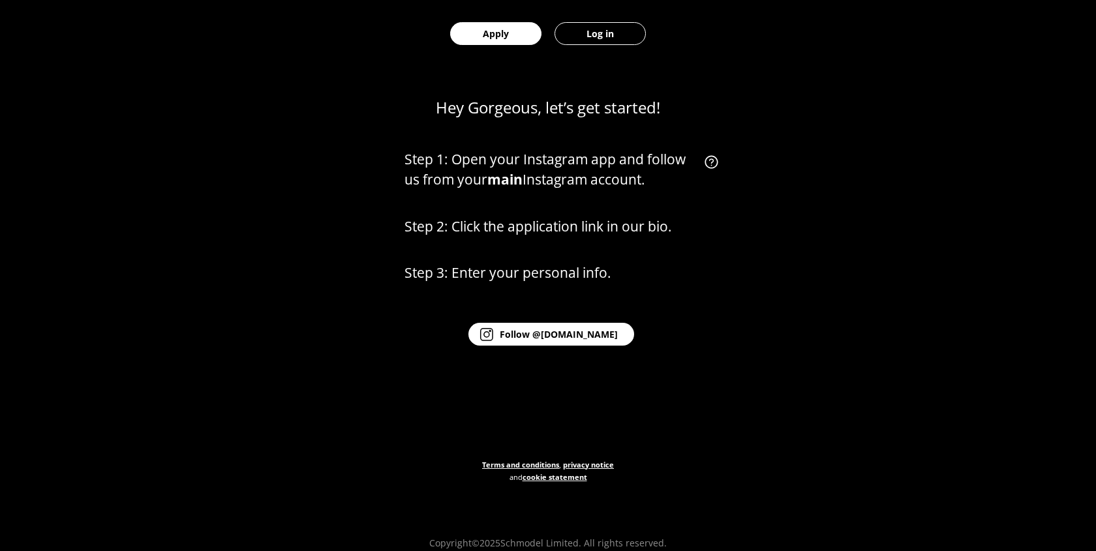
click at [590, 48] on link "Log in" at bounding box center [600, 33] width 104 height 67
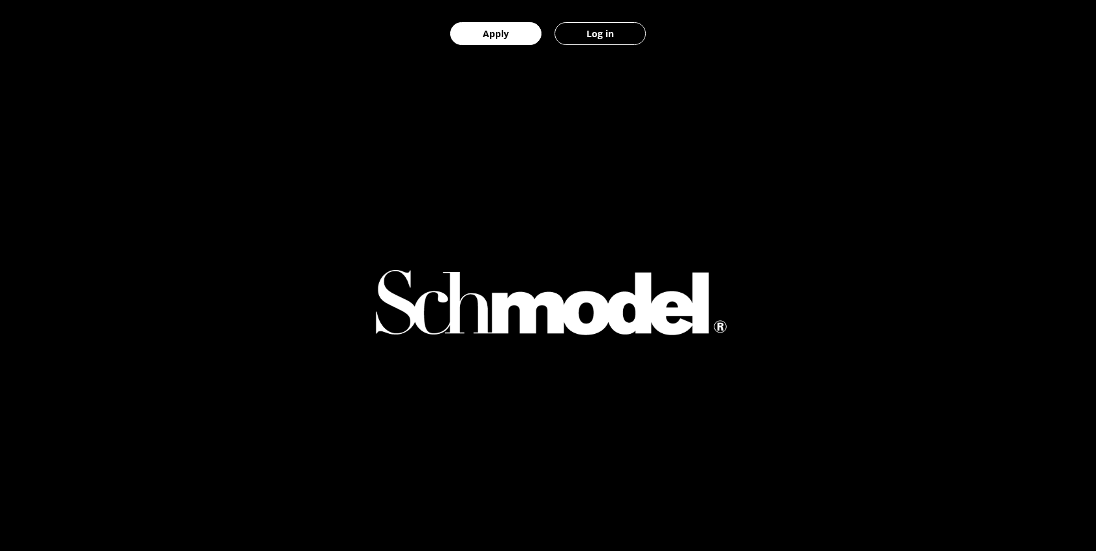
select select "GB"
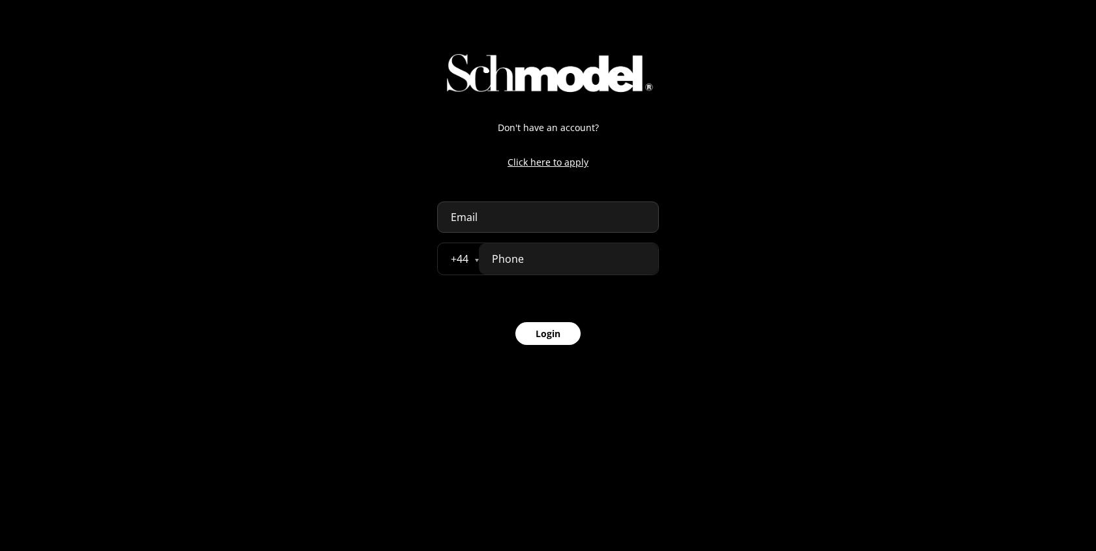
click at [512, 210] on input "email" at bounding box center [548, 217] width 222 height 31
type input "admin-dev@providence.pw"
click at [514, 266] on input "tel" at bounding box center [568, 258] width 179 height 31
type input "07777 777777"
click at [545, 329] on button "Login" at bounding box center [547, 333] width 65 height 23
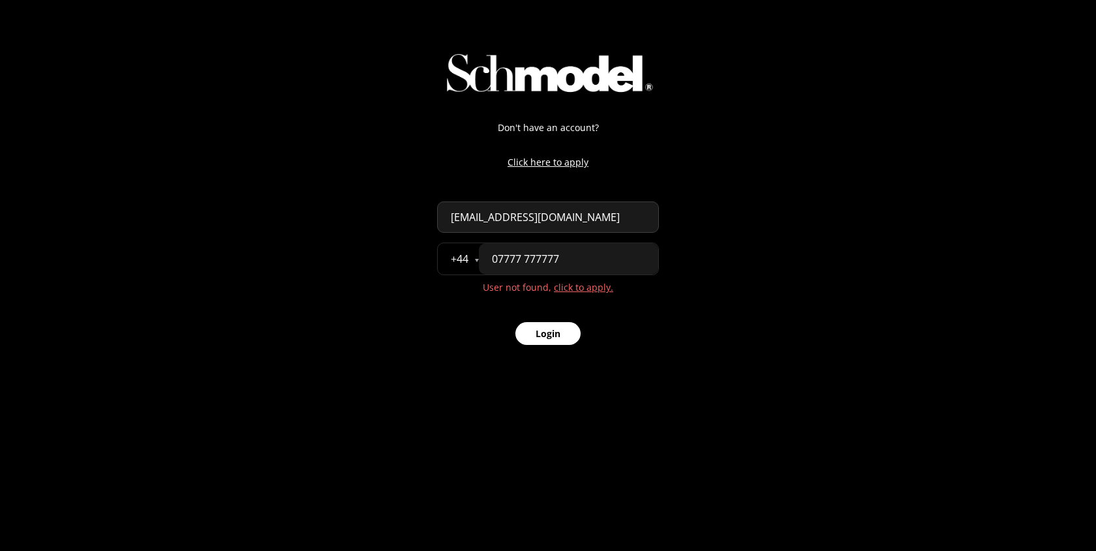
click at [589, 291] on link "click to apply." at bounding box center [583, 287] width 59 height 12
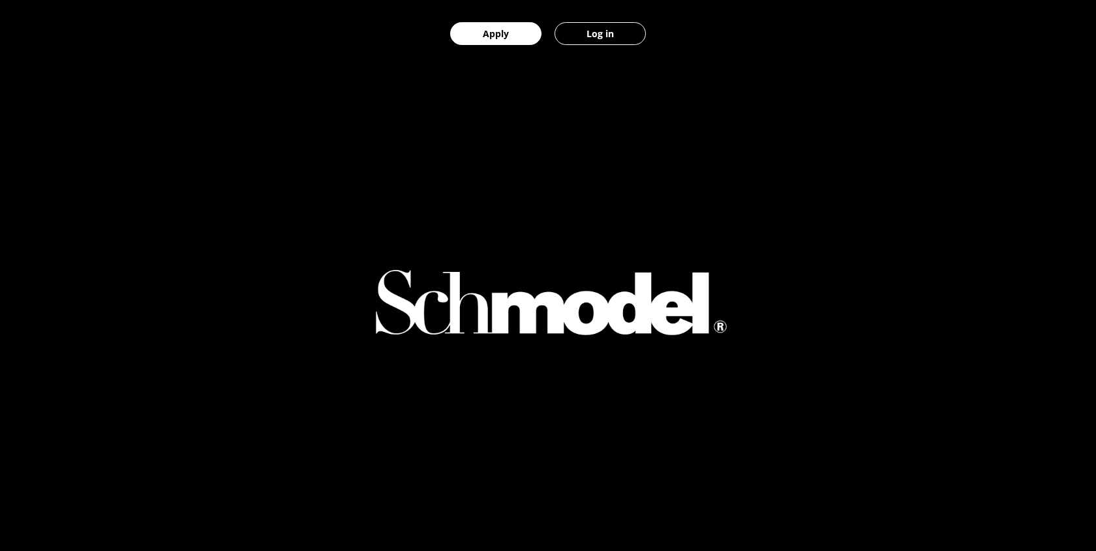
scroll to position [607, 0]
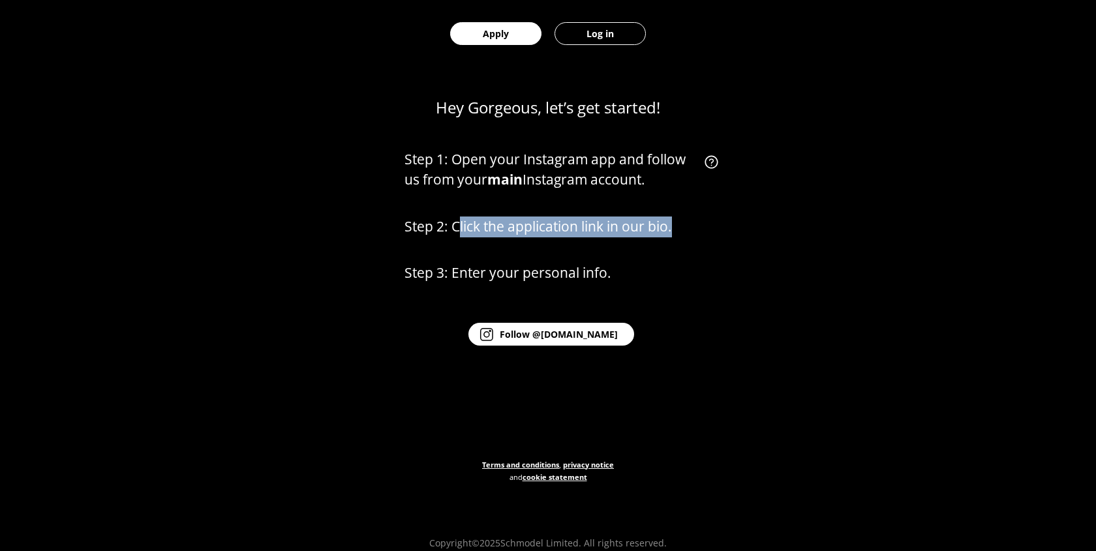
drag, startPoint x: 457, startPoint y: 224, endPoint x: 717, endPoint y: 228, distance: 260.9
click at [717, 228] on p "Step 2: Click the application link in our bio." at bounding box center [564, 227] width 320 height 21
click at [717, 227] on p "Step 2: Click the application link in our bio." at bounding box center [564, 227] width 320 height 21
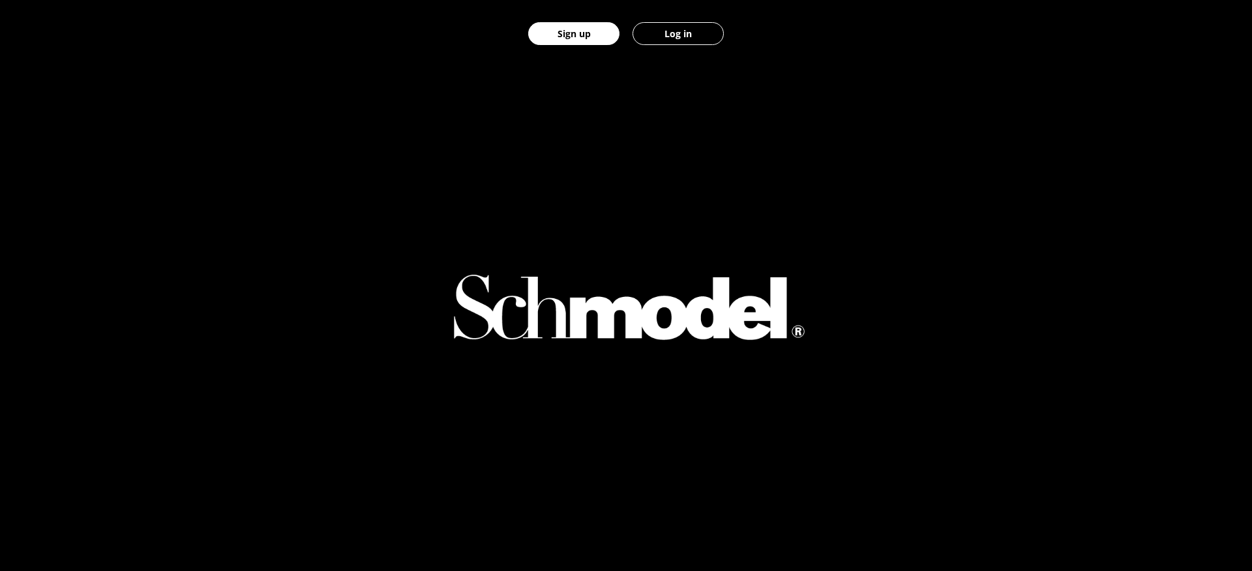
scroll to position [607, 0]
